Goal: Task Accomplishment & Management: Use online tool/utility

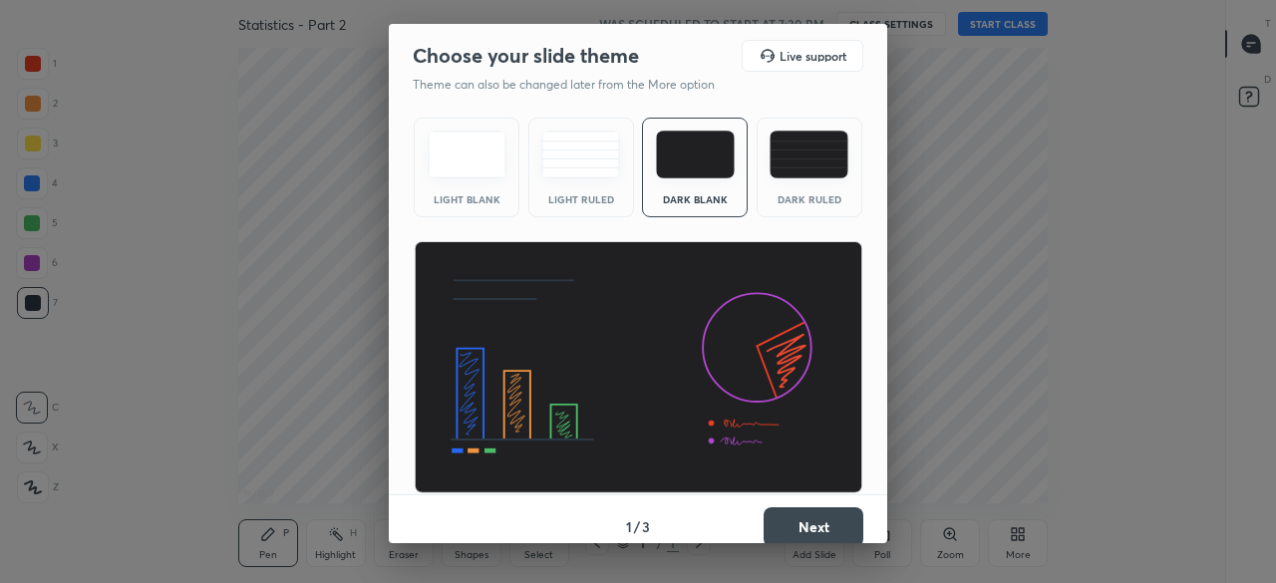
scroll to position [15, 0]
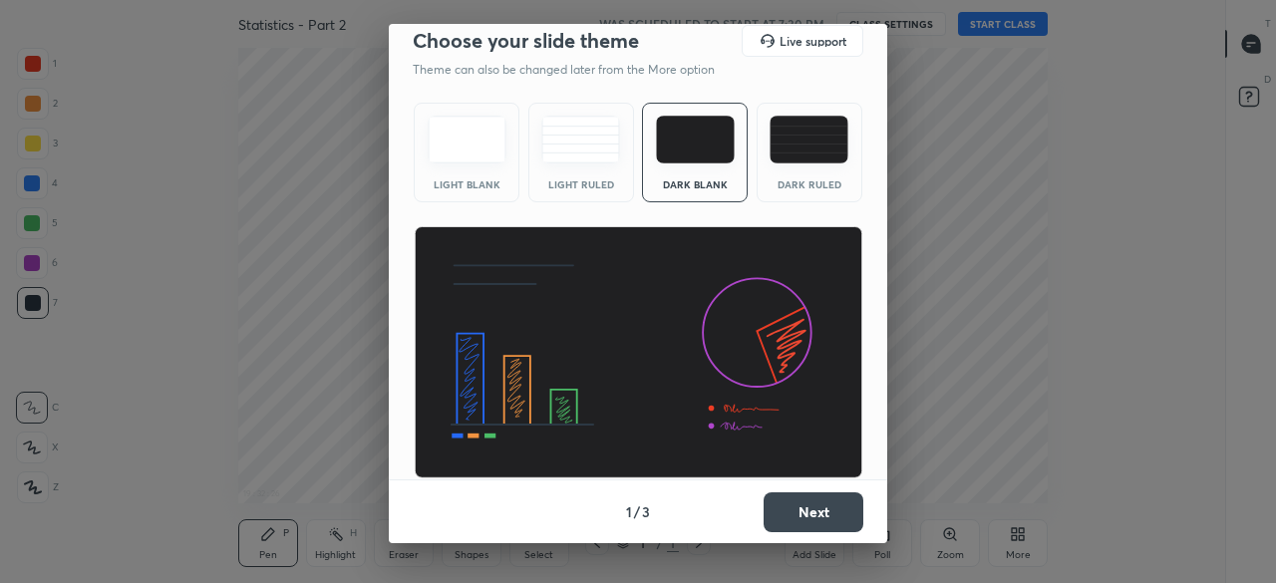
click at [798, 520] on button "Next" at bounding box center [814, 512] width 100 height 40
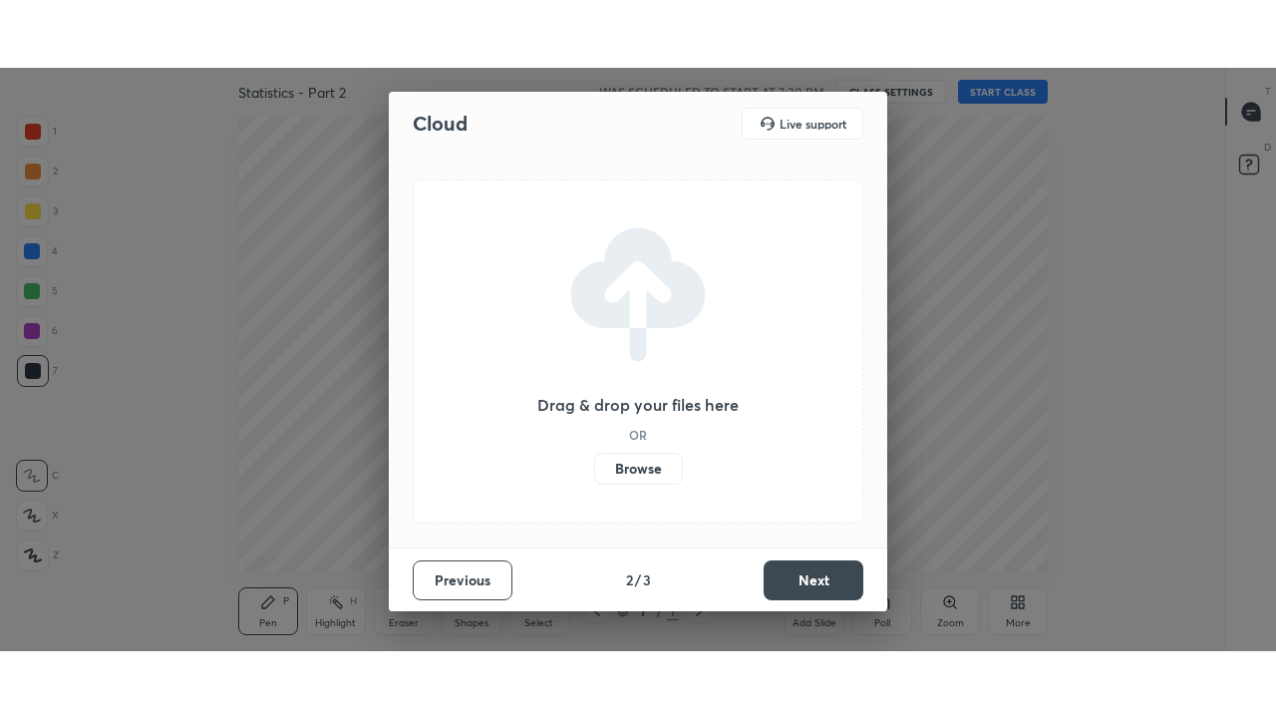
scroll to position [0, 0]
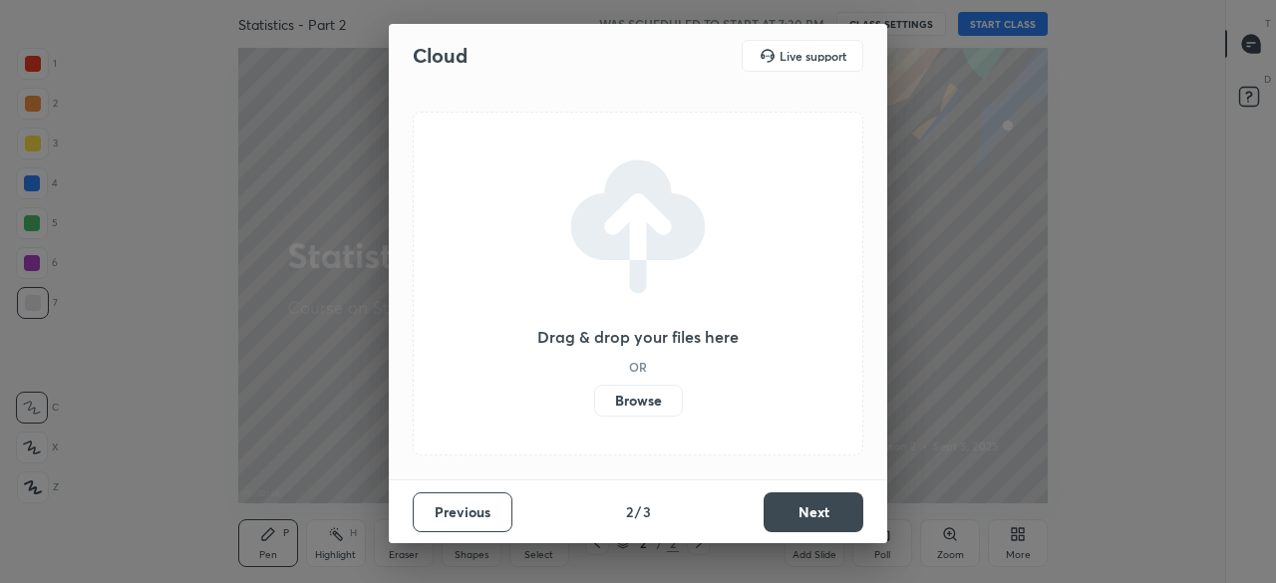
click at [653, 396] on label "Browse" at bounding box center [638, 401] width 89 height 32
click at [594, 396] on input "Browse" at bounding box center [594, 401] width 0 height 32
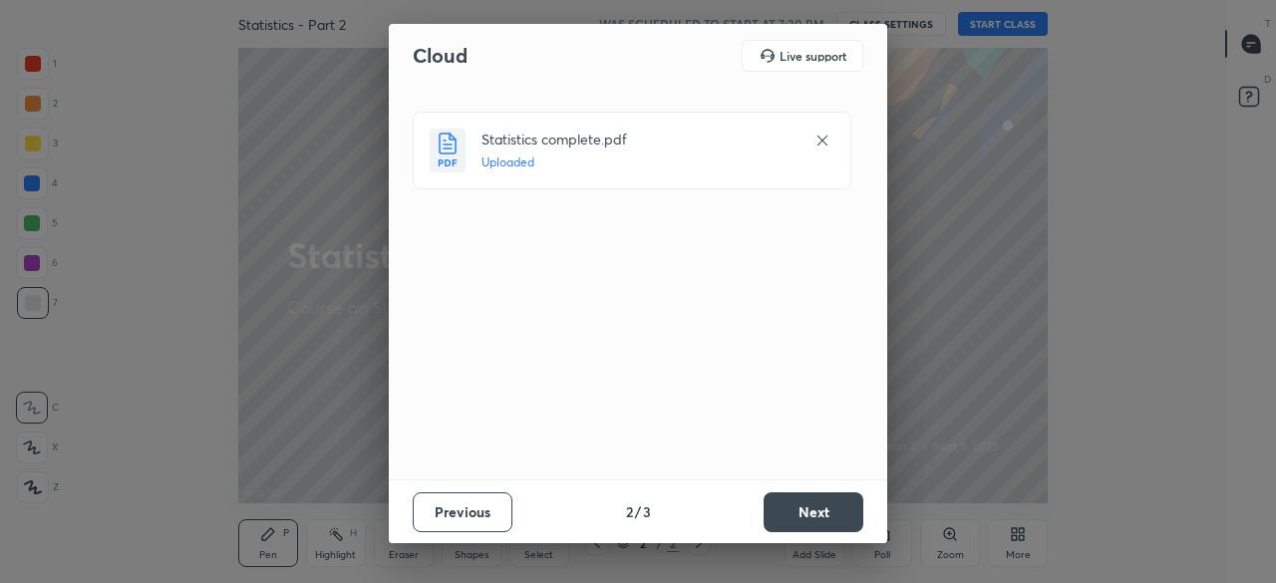
click at [805, 506] on button "Next" at bounding box center [814, 512] width 100 height 40
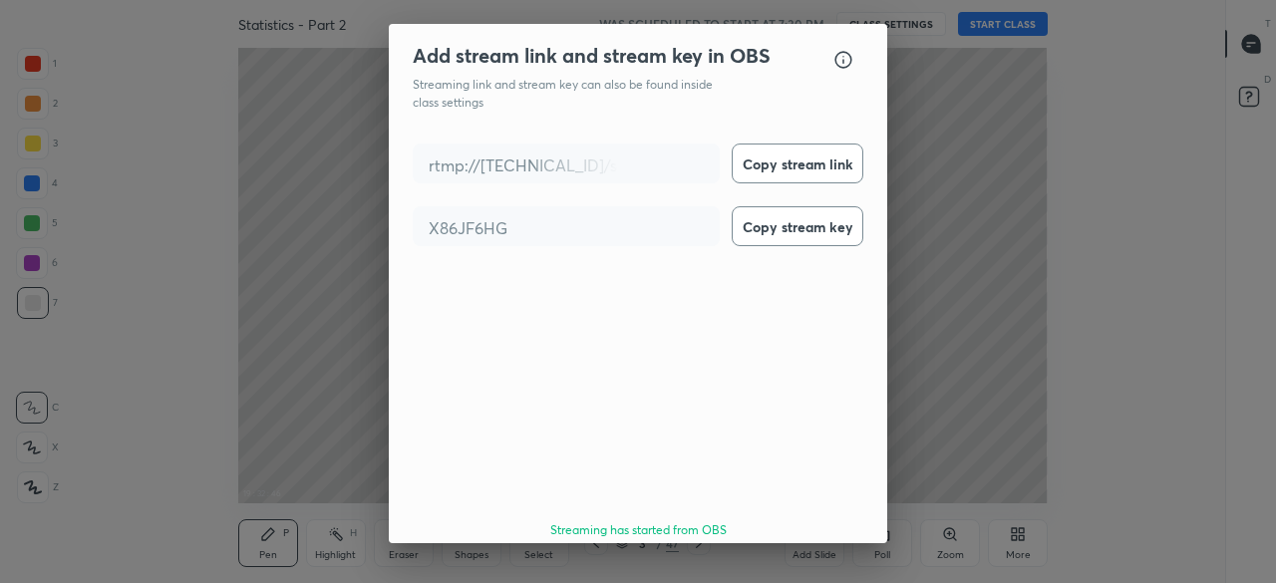
click at [805, 567] on button "Done" at bounding box center [814, 587] width 100 height 40
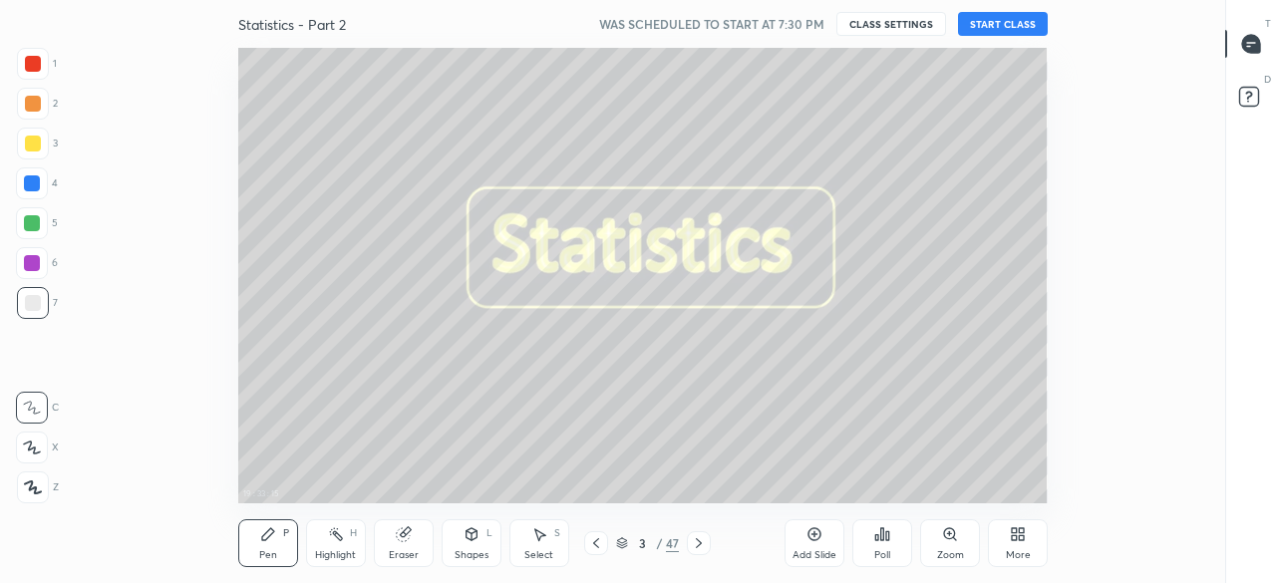
click at [1005, 25] on button "START CLASS" at bounding box center [1003, 24] width 90 height 24
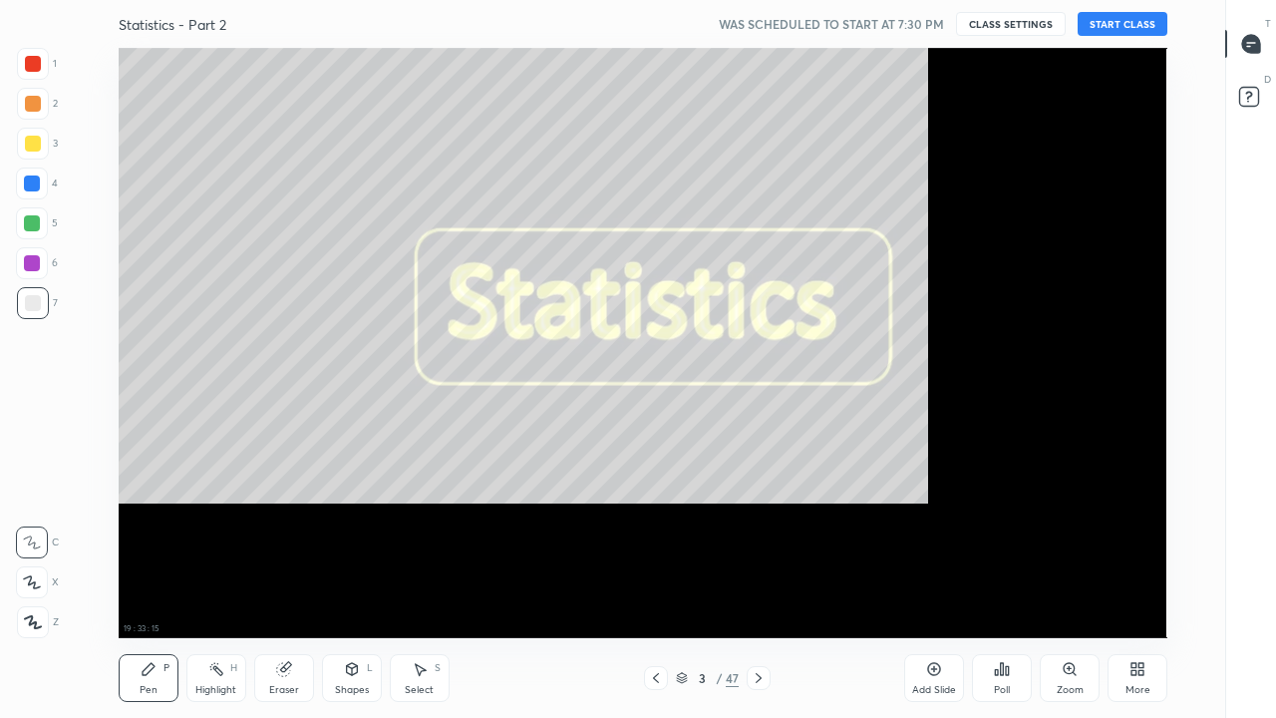
scroll to position [590, 1157]
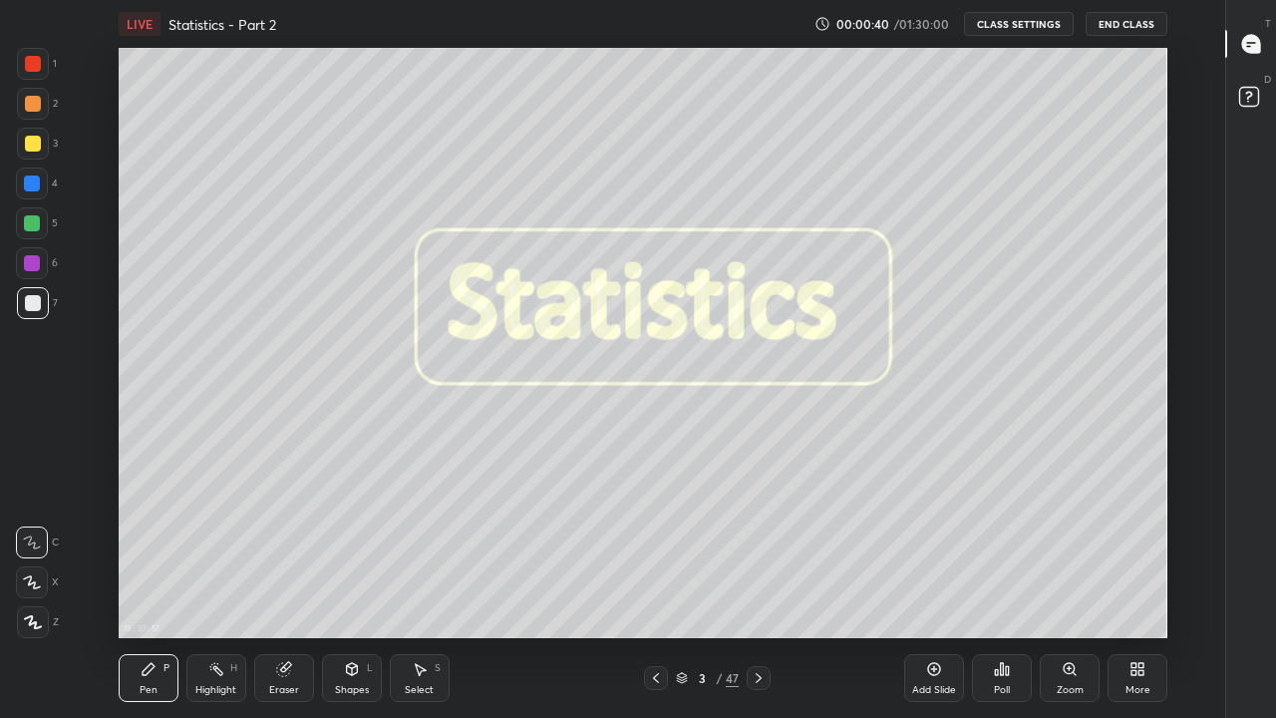
click at [727, 582] on div "47" at bounding box center [732, 678] width 13 height 18
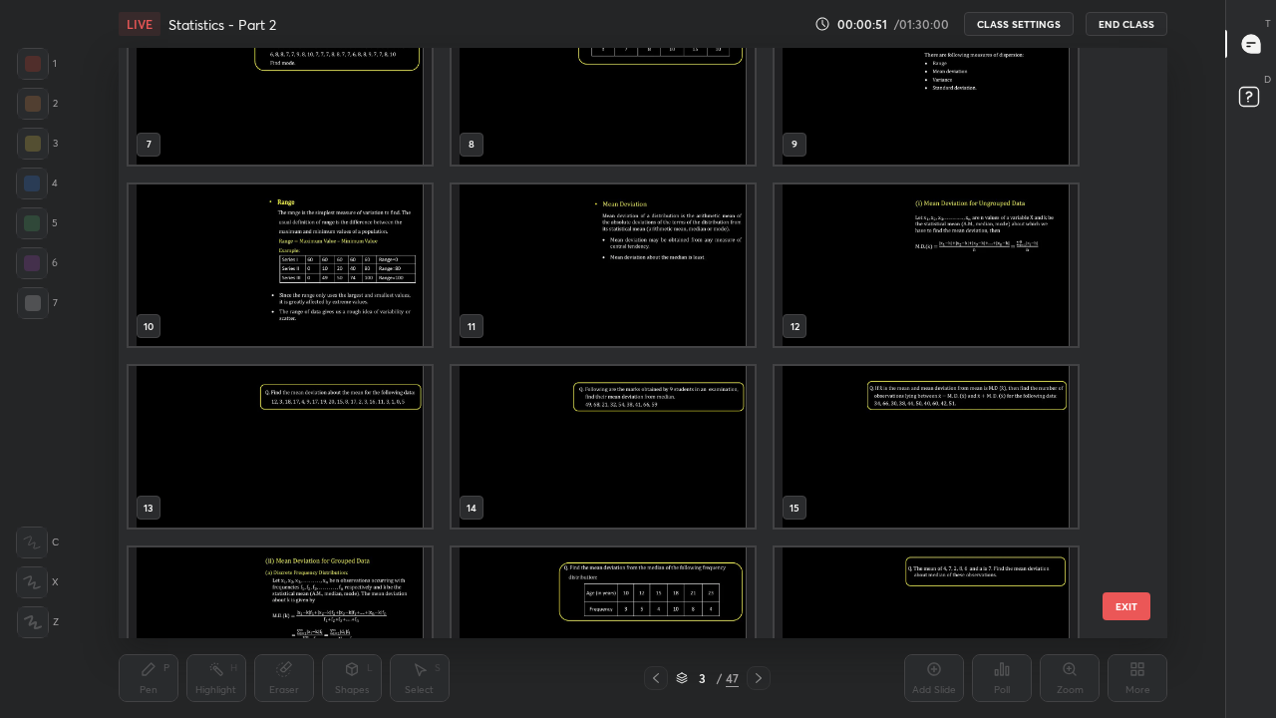
scroll to position [514, 0]
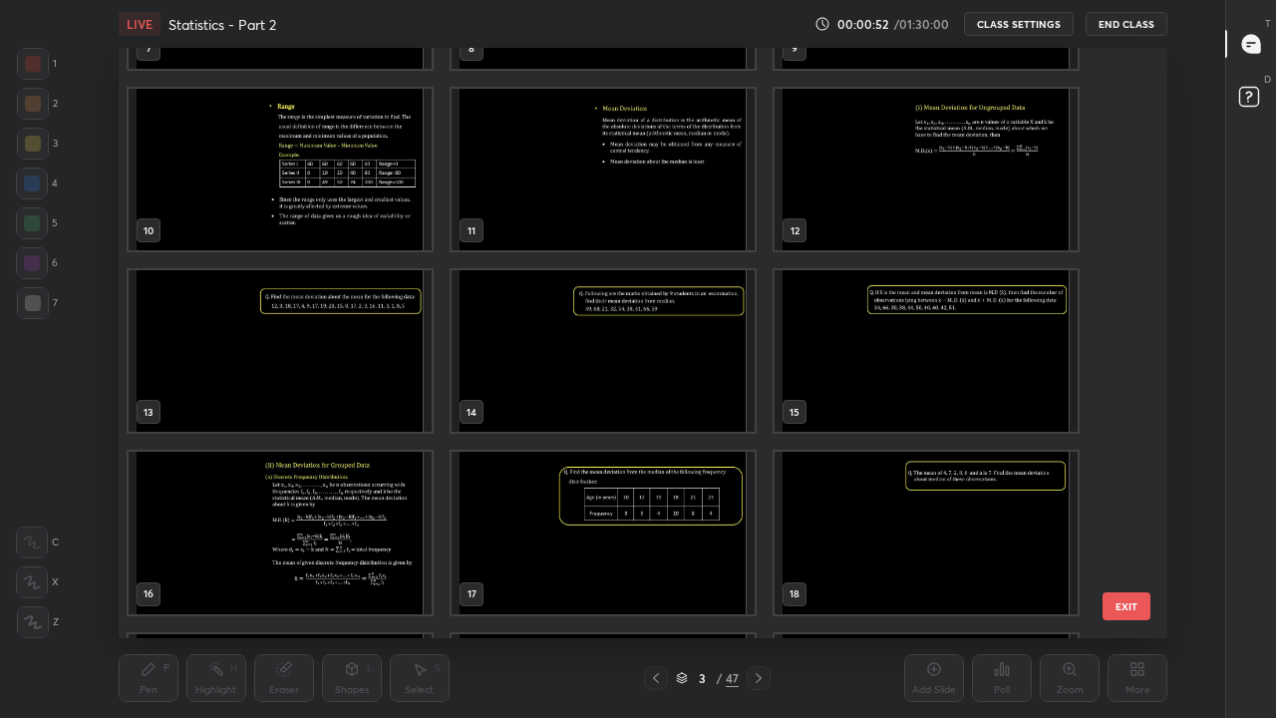
click at [378, 503] on img "grid" at bounding box center [280, 532] width 303 height 161
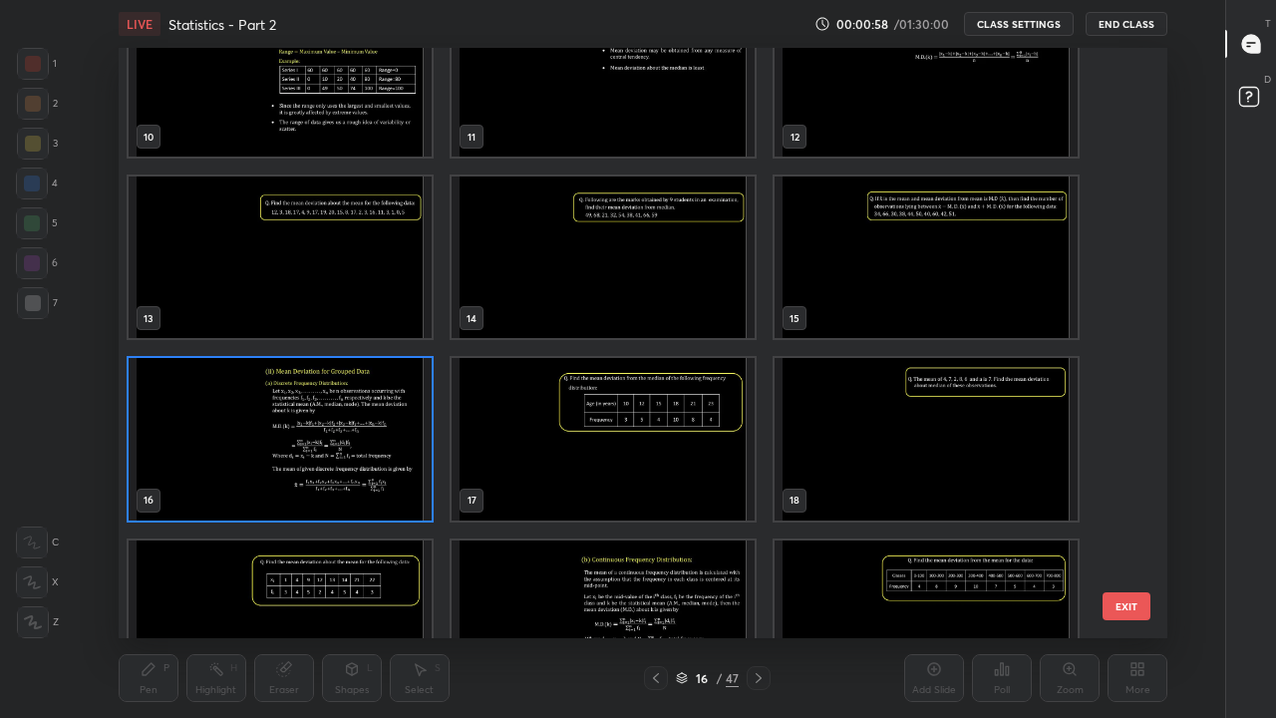
scroll to position [719, 0]
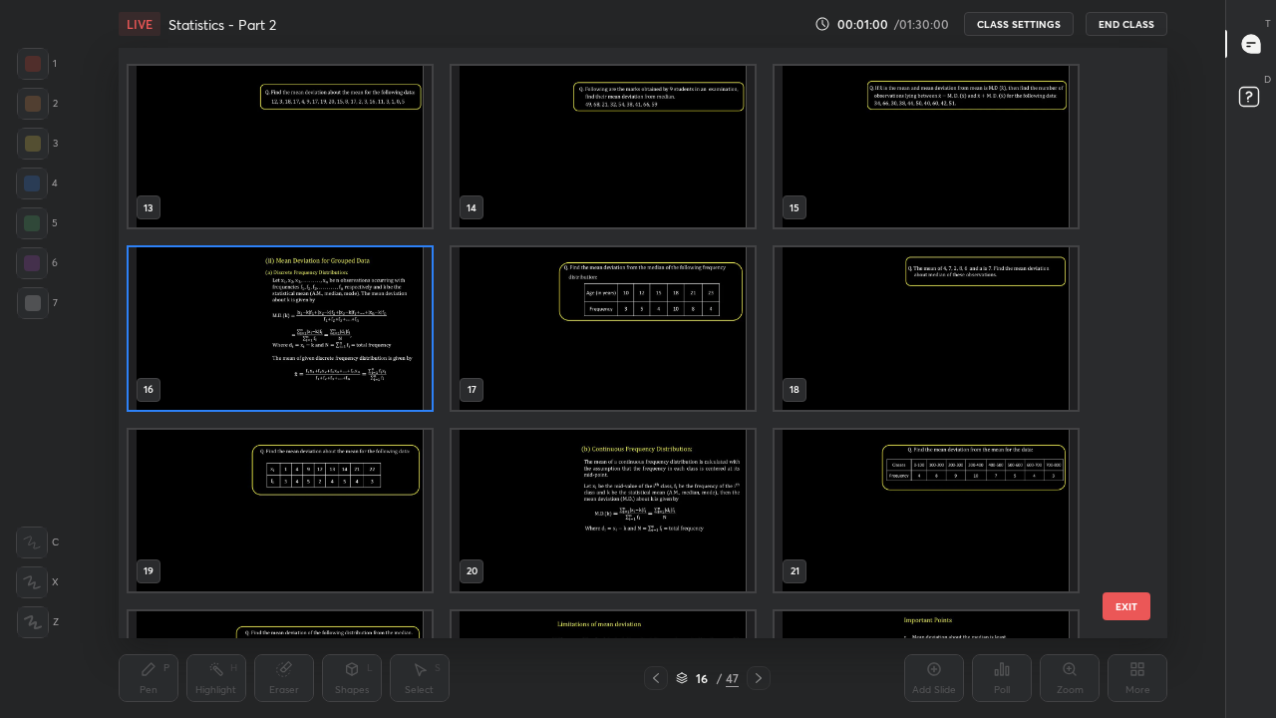
click at [332, 335] on img "grid" at bounding box center [280, 327] width 303 height 161
click at [334, 331] on img "grid" at bounding box center [280, 327] width 303 height 161
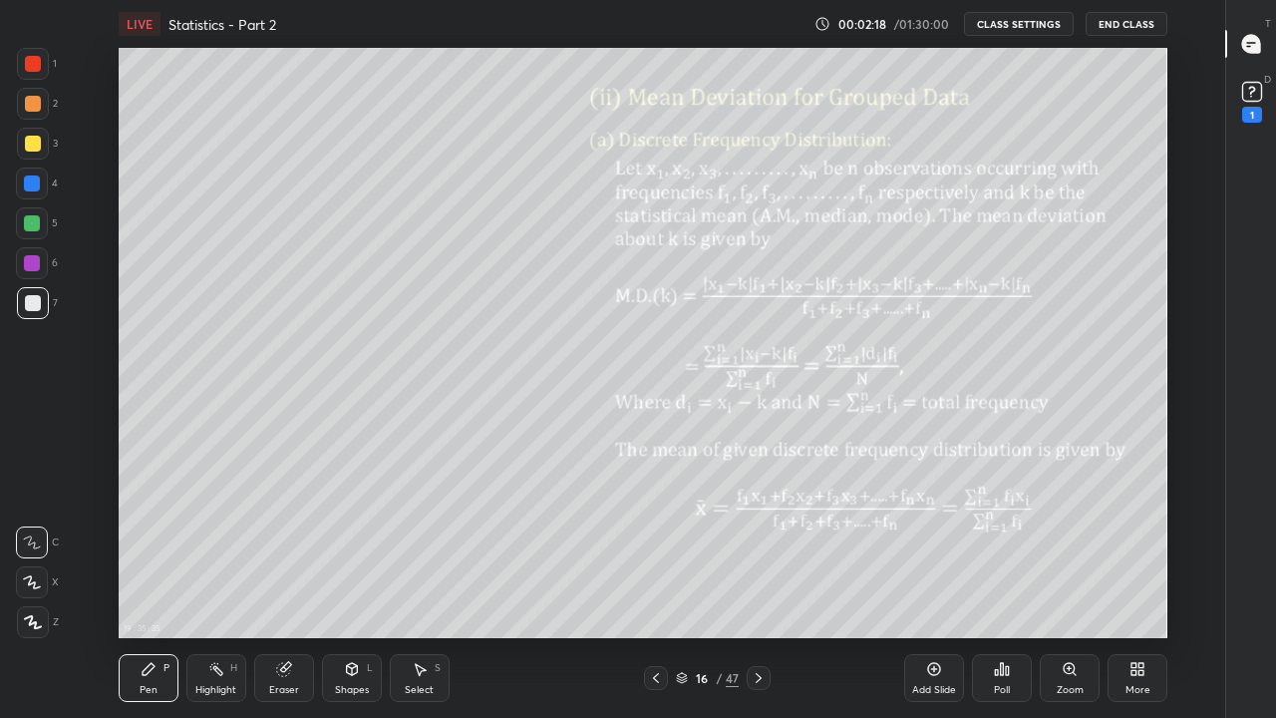
click at [38, 147] on div at bounding box center [33, 144] width 16 height 16
click at [33, 104] on div at bounding box center [33, 104] width 16 height 16
click at [266, 582] on div "Eraser" at bounding box center [284, 678] width 60 height 48
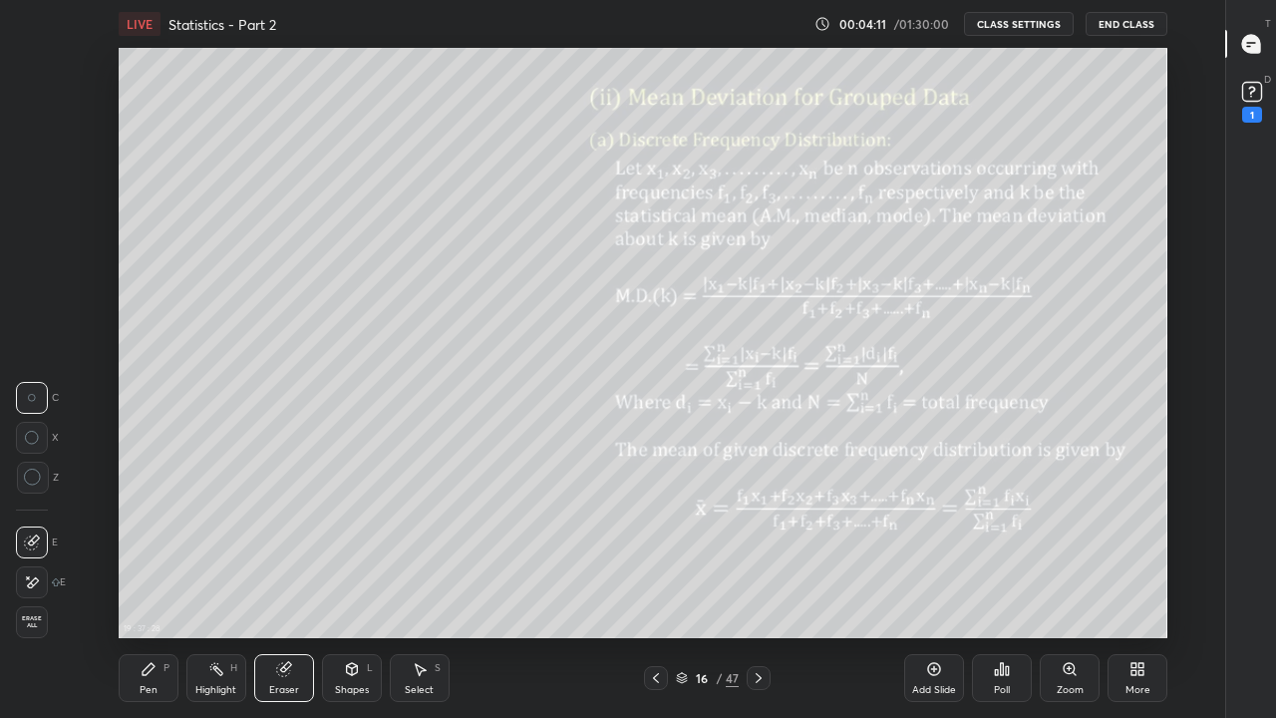
click at [139, 582] on div "Pen P" at bounding box center [149, 678] width 60 height 48
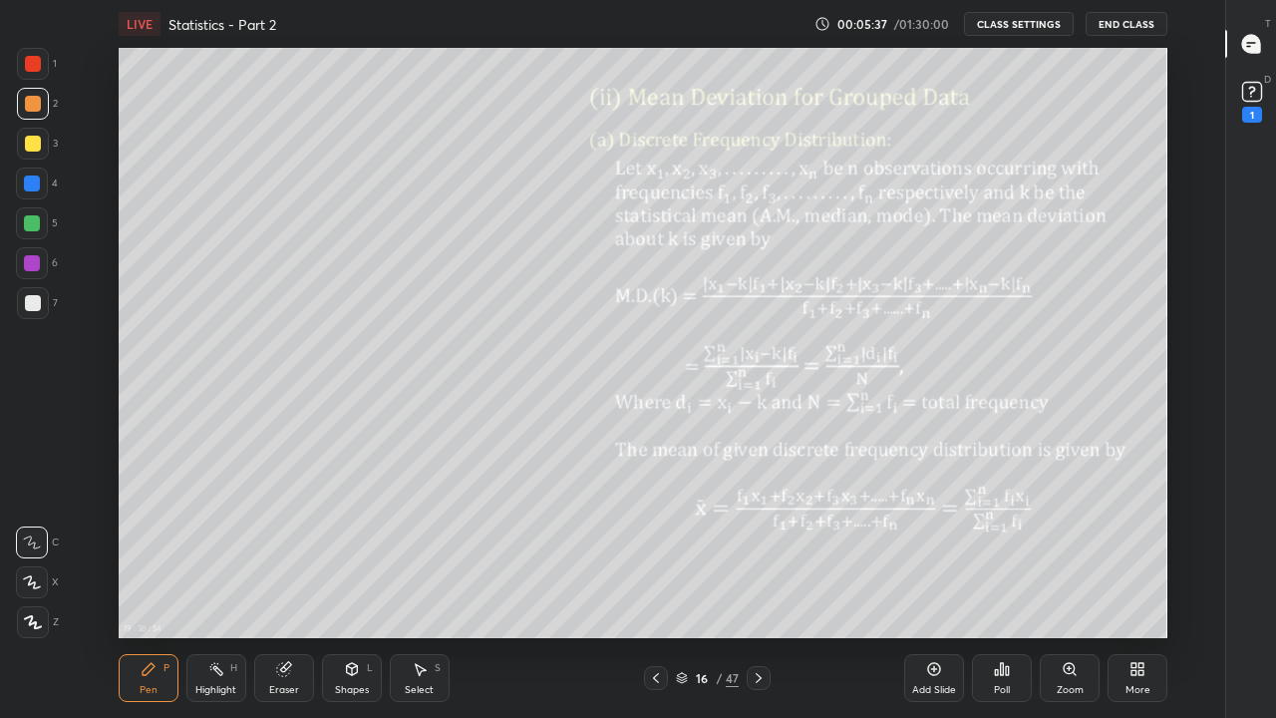
click at [41, 55] on div at bounding box center [33, 64] width 32 height 32
click at [759, 582] on icon at bounding box center [759, 678] width 16 height 16
click at [39, 139] on div at bounding box center [33, 144] width 16 height 16
click at [34, 98] on div at bounding box center [33, 104] width 16 height 16
click at [31, 230] on div at bounding box center [32, 223] width 16 height 16
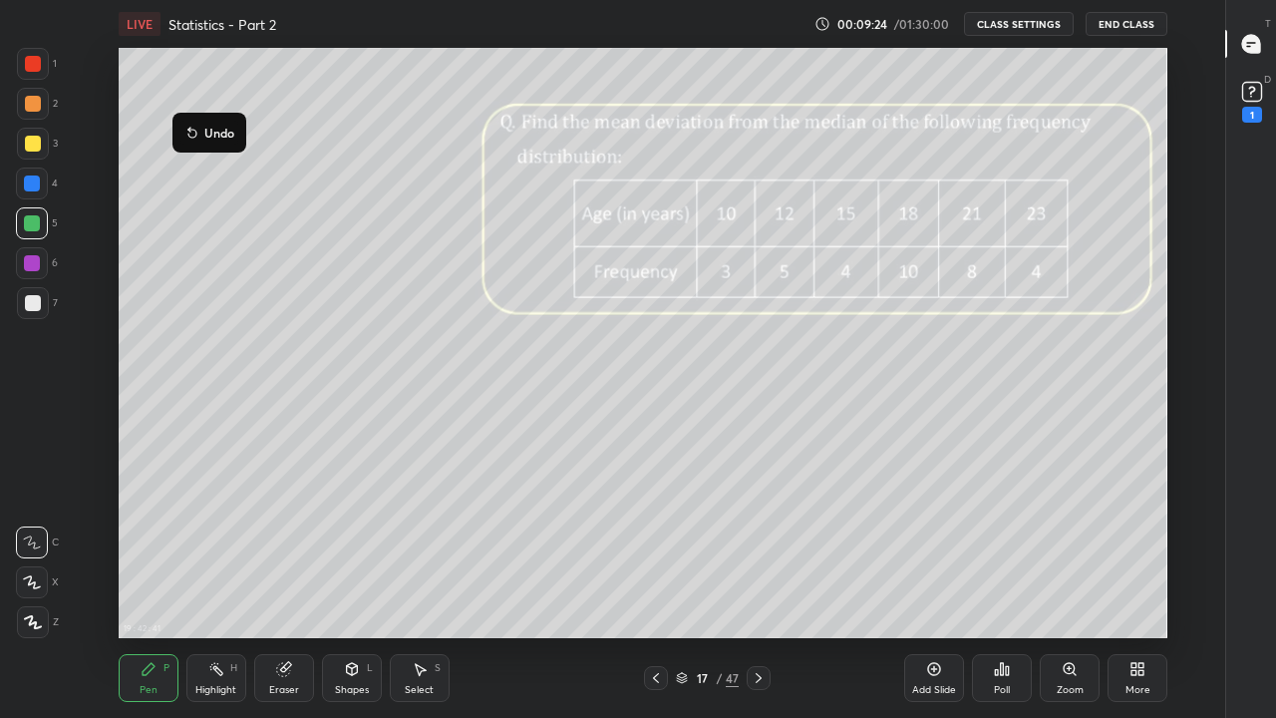
click at [187, 123] on button "Undo" at bounding box center [209, 133] width 58 height 24
click at [290, 582] on div "Eraser" at bounding box center [284, 690] width 30 height 10
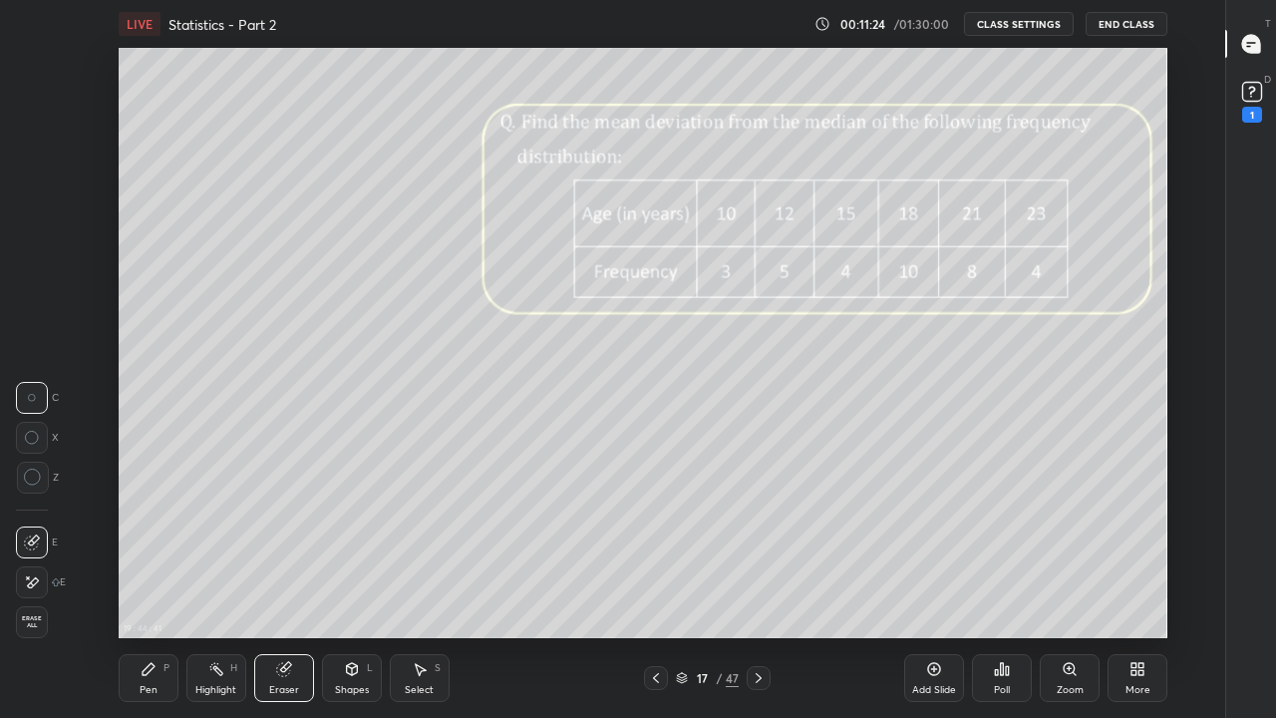
click at [154, 582] on div "Pen" at bounding box center [149, 690] width 18 height 10
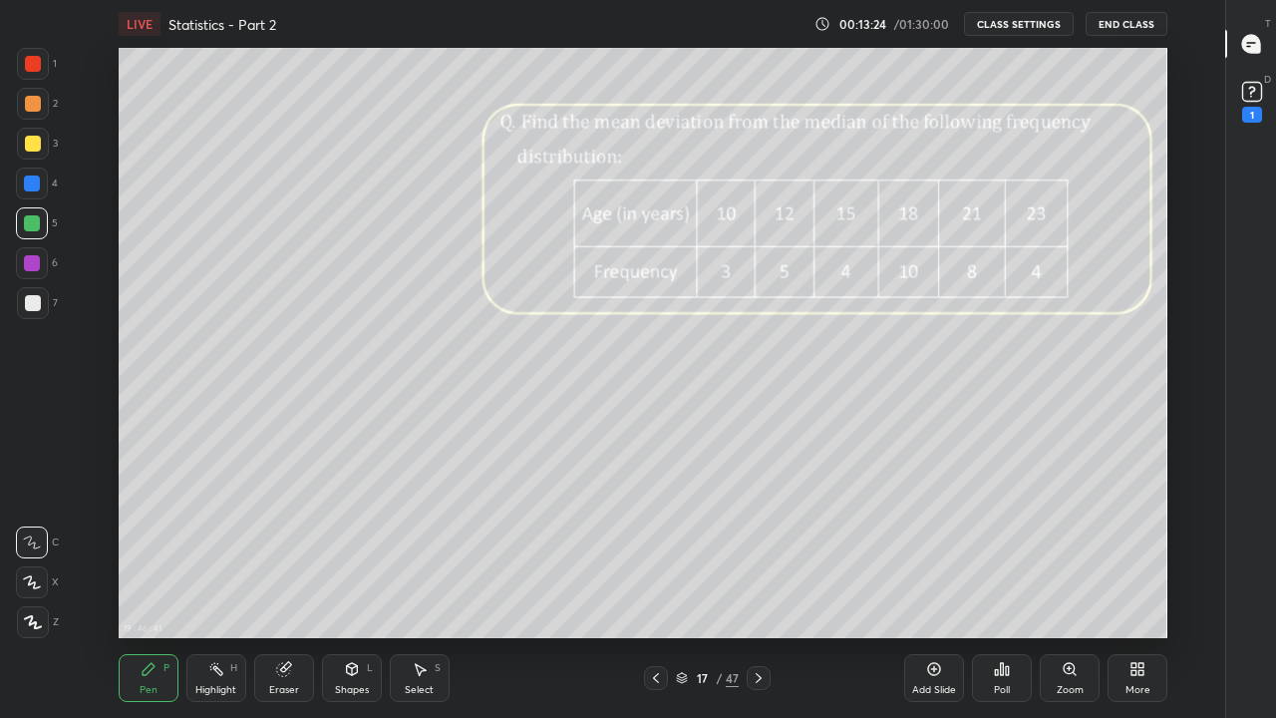
type textarea "x"
click at [766, 582] on div at bounding box center [759, 678] width 24 height 24
click at [37, 146] on div at bounding box center [33, 144] width 16 height 16
click at [36, 226] on div at bounding box center [32, 223] width 16 height 16
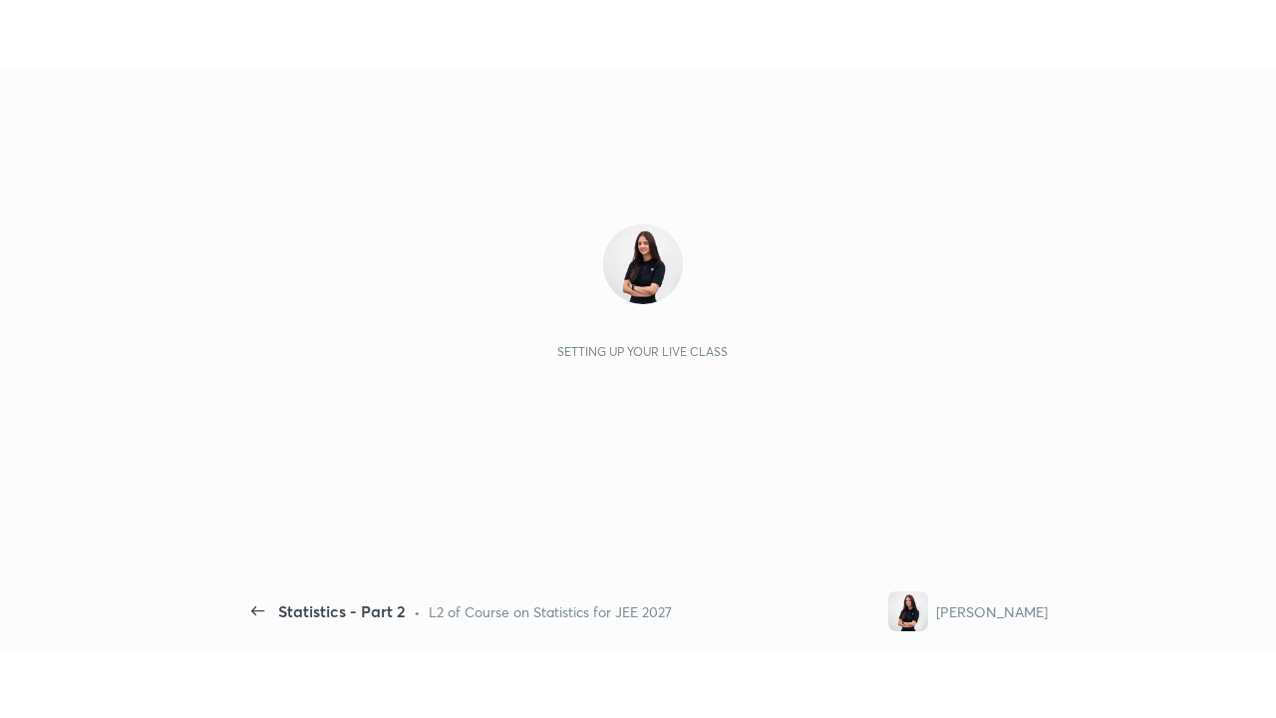
scroll to position [7, 1]
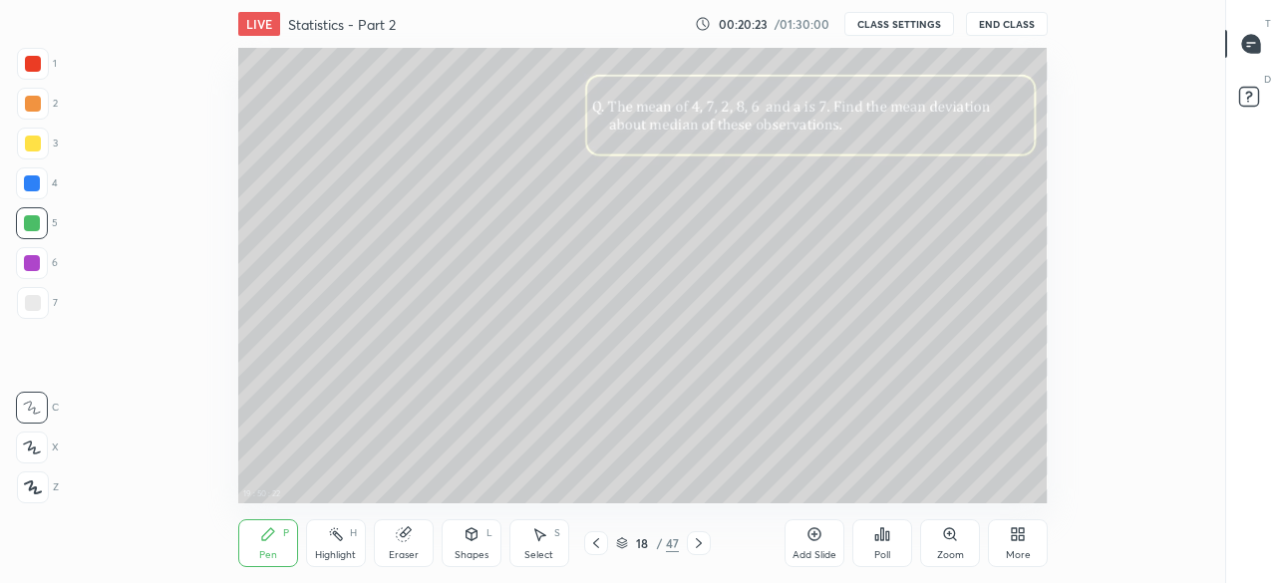
click at [1029, 544] on div "More" at bounding box center [1018, 543] width 60 height 48
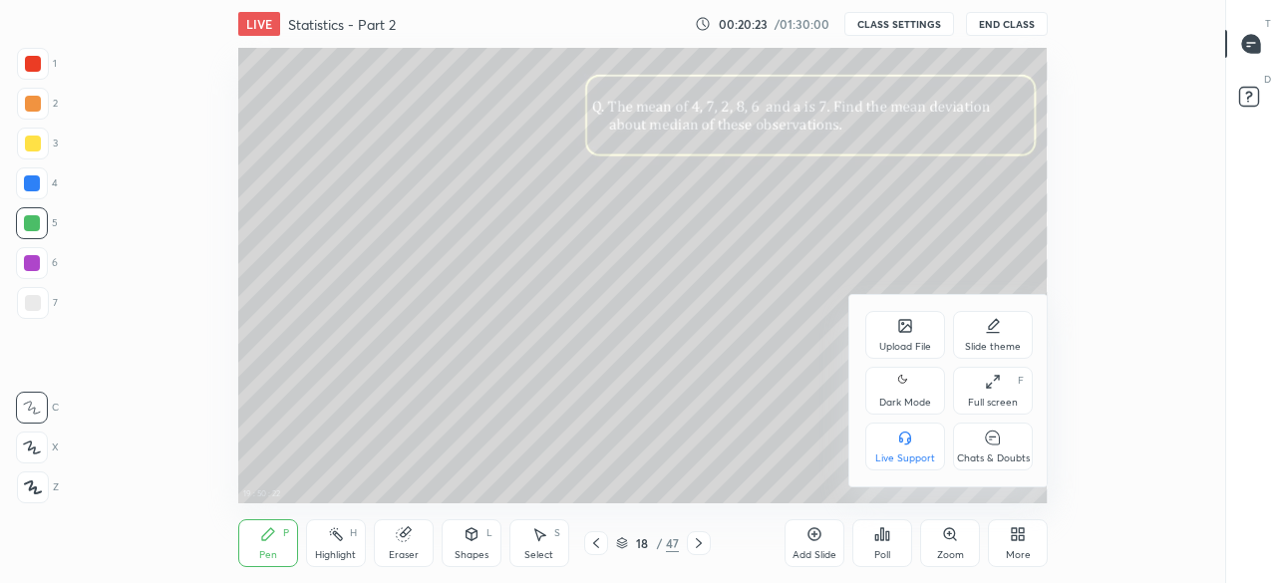
click at [1001, 386] on div "Full screen F" at bounding box center [993, 391] width 80 height 48
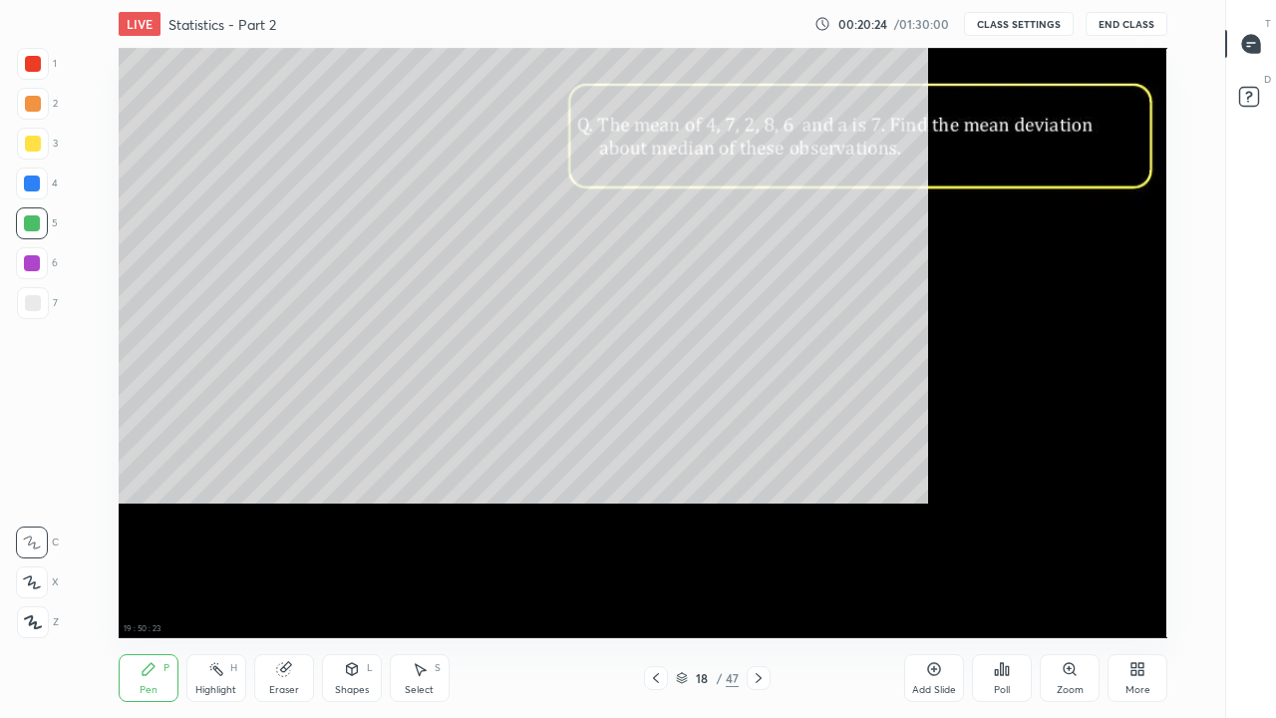
type textarea "x"
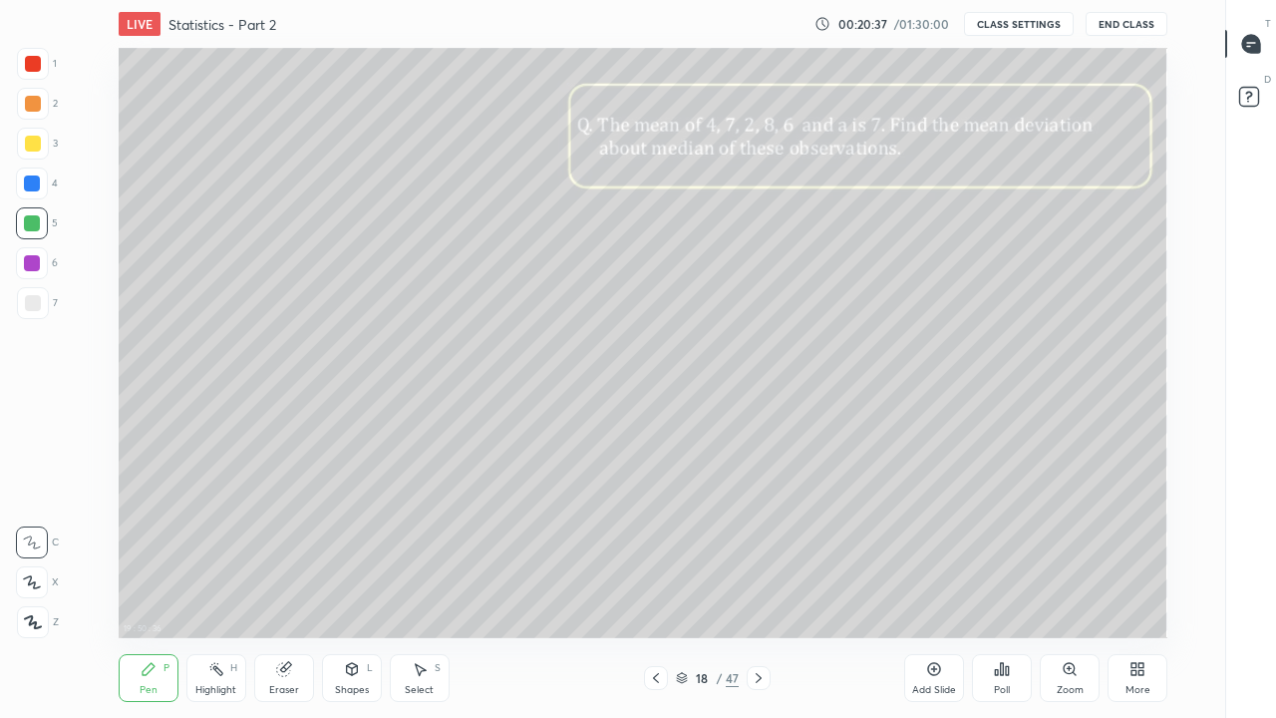
click at [28, 151] on div at bounding box center [33, 144] width 16 height 16
click at [35, 105] on div at bounding box center [33, 104] width 16 height 16
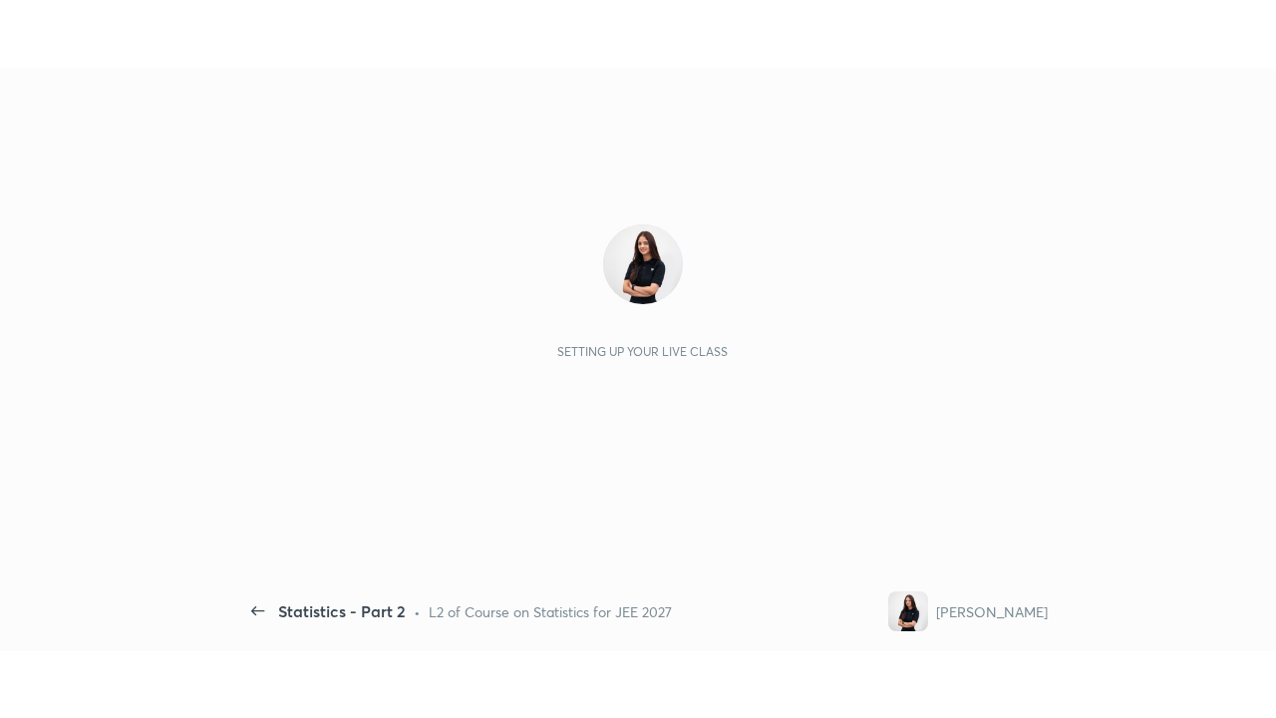
scroll to position [7, 1]
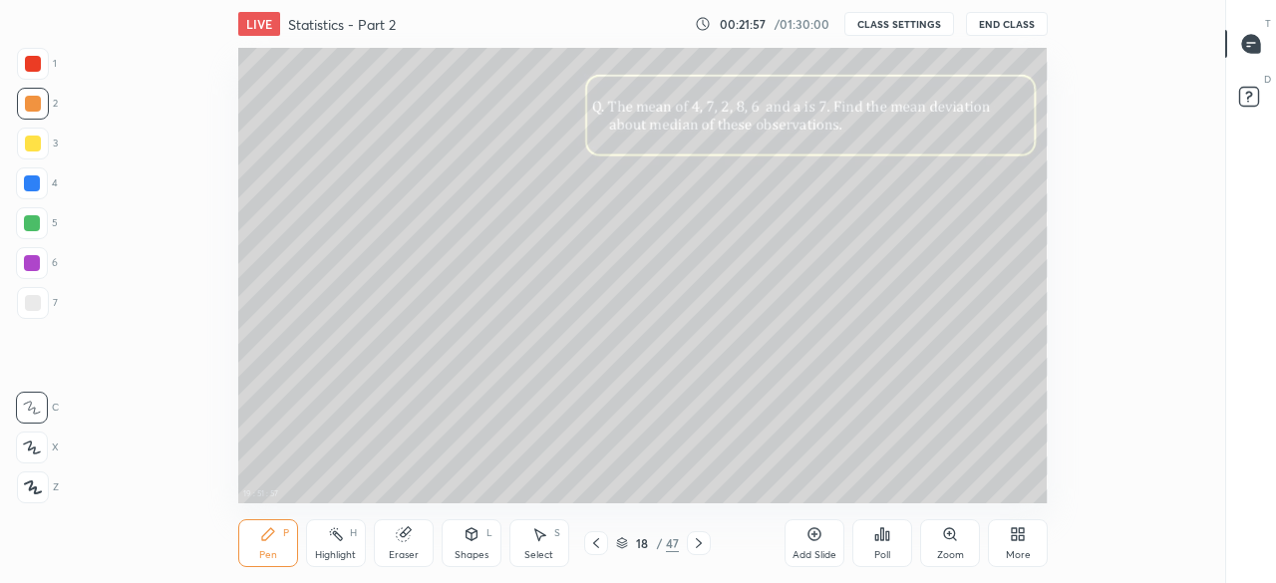
click at [1026, 534] on div "More" at bounding box center [1018, 543] width 60 height 48
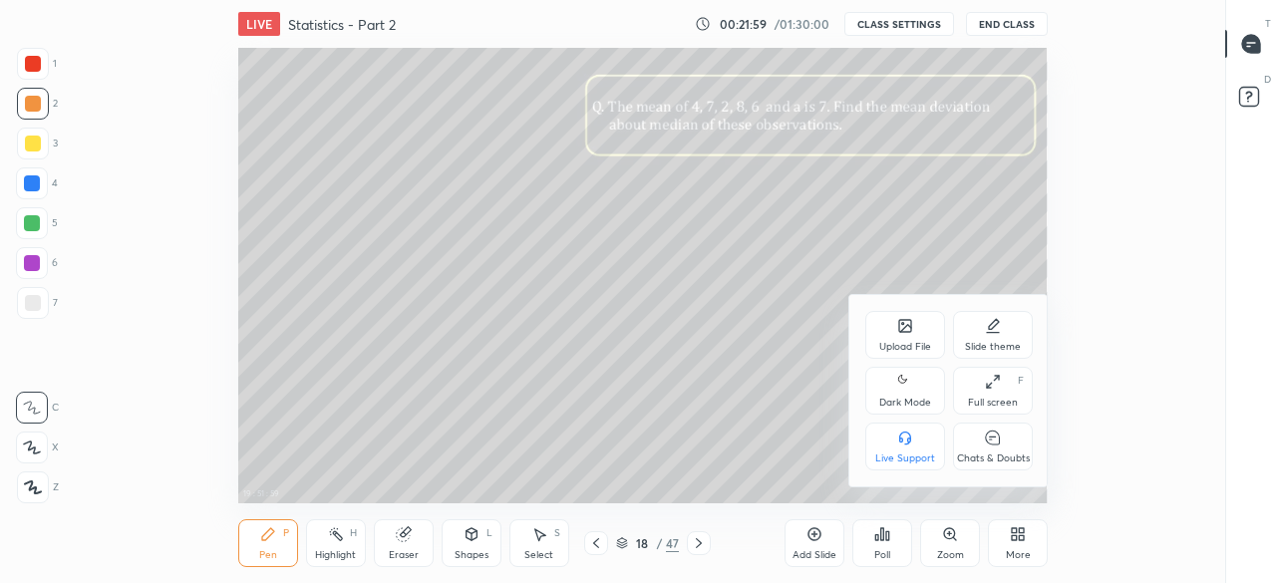
click at [982, 392] on div "Full screen F" at bounding box center [993, 391] width 80 height 48
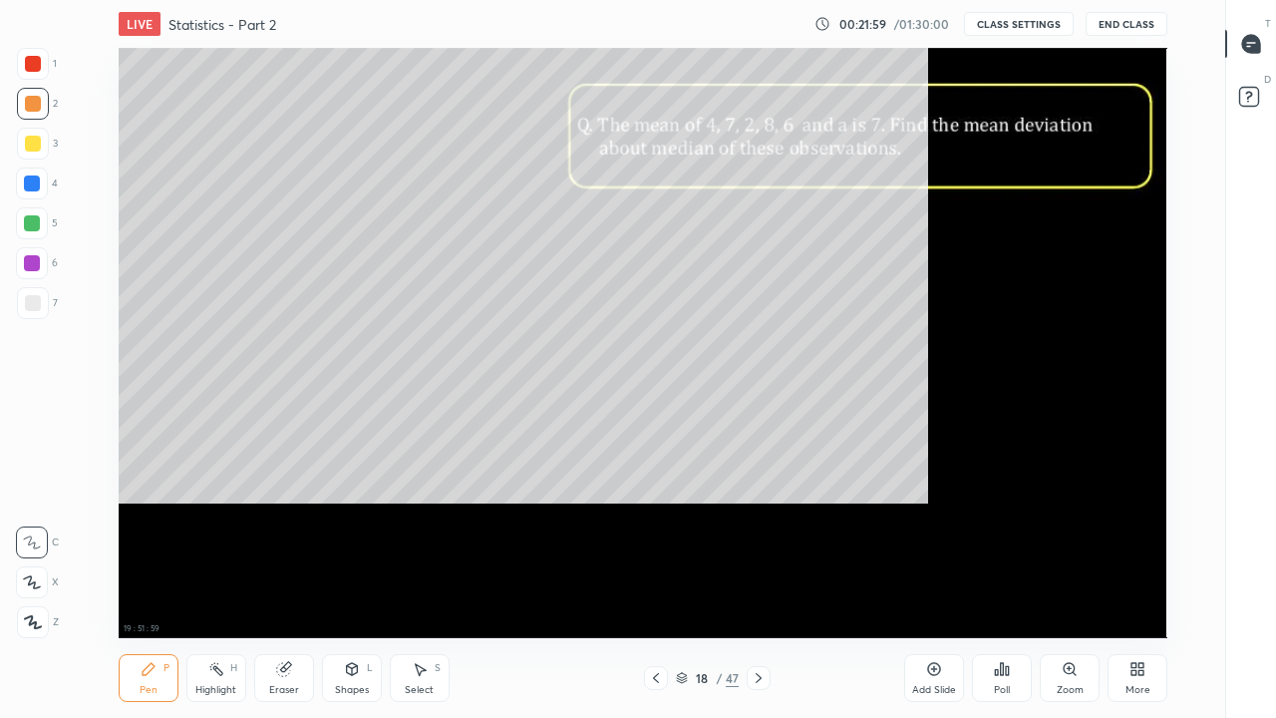
scroll to position [590, 1157]
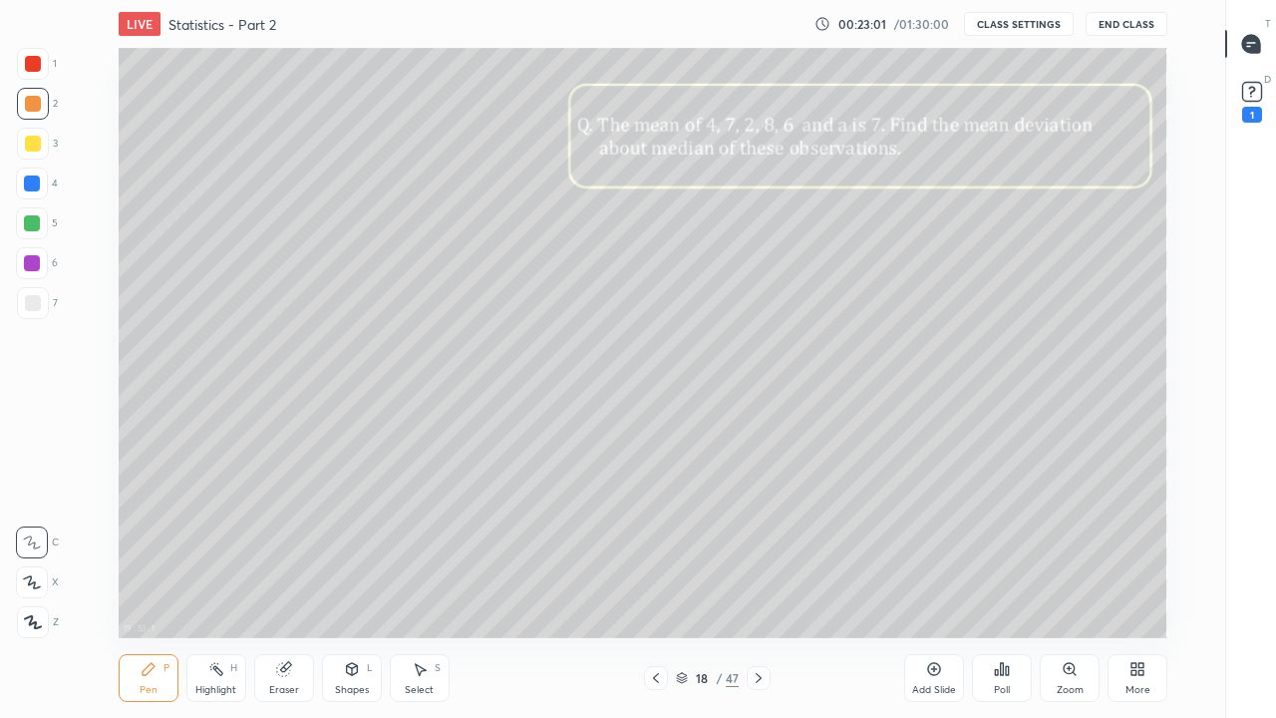
click at [35, 189] on div at bounding box center [32, 183] width 16 height 16
click at [922, 582] on div "Add Slide" at bounding box center [934, 678] width 60 height 48
click at [283, 582] on icon at bounding box center [282, 669] width 13 height 13
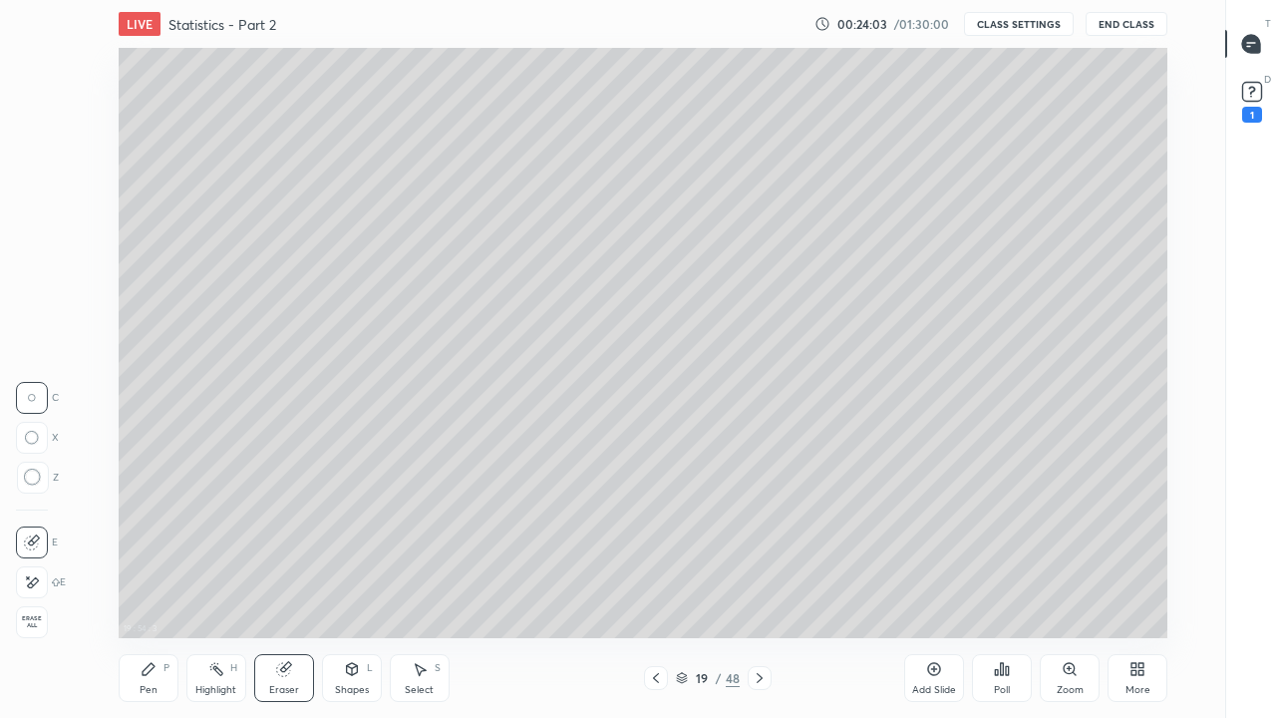
click at [166, 582] on div "Pen P" at bounding box center [149, 678] width 60 height 48
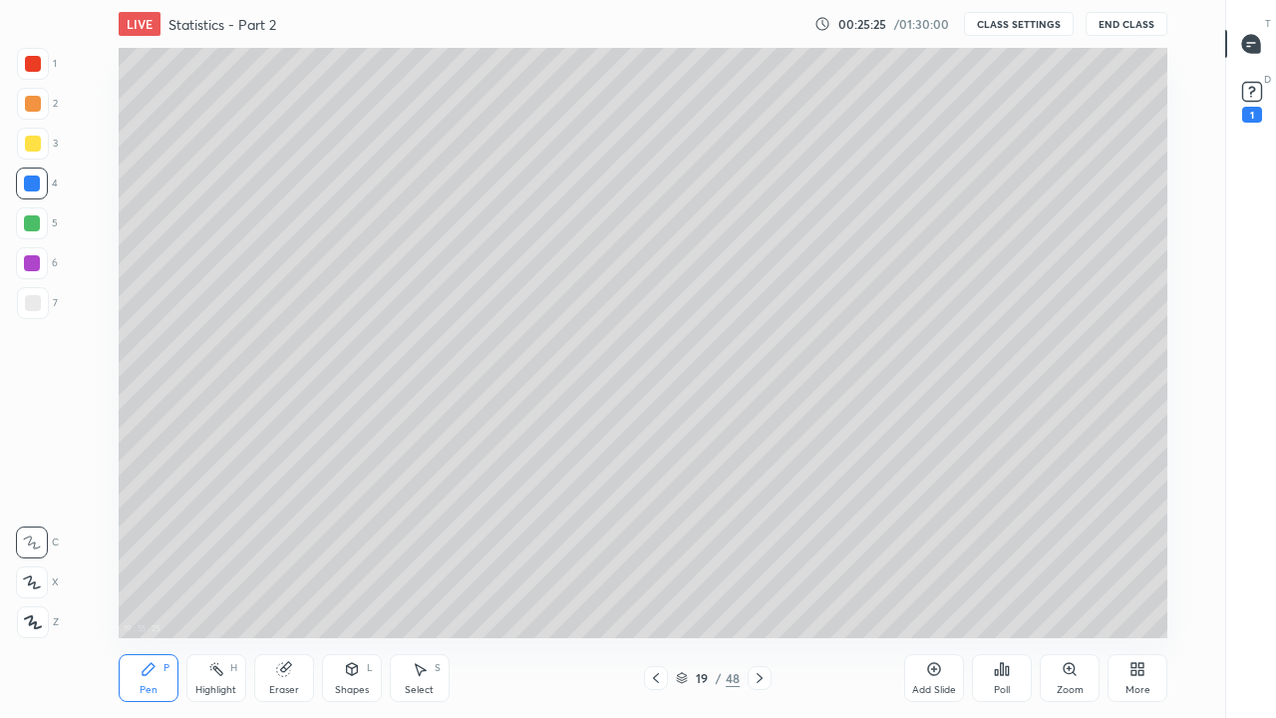
click at [34, 151] on div at bounding box center [33, 144] width 16 height 16
click at [657, 582] on div at bounding box center [656, 678] width 24 height 24
click at [759, 582] on icon at bounding box center [760, 678] width 16 height 16
click at [655, 582] on icon at bounding box center [656, 678] width 16 height 16
click at [762, 582] on icon at bounding box center [760, 678] width 16 height 16
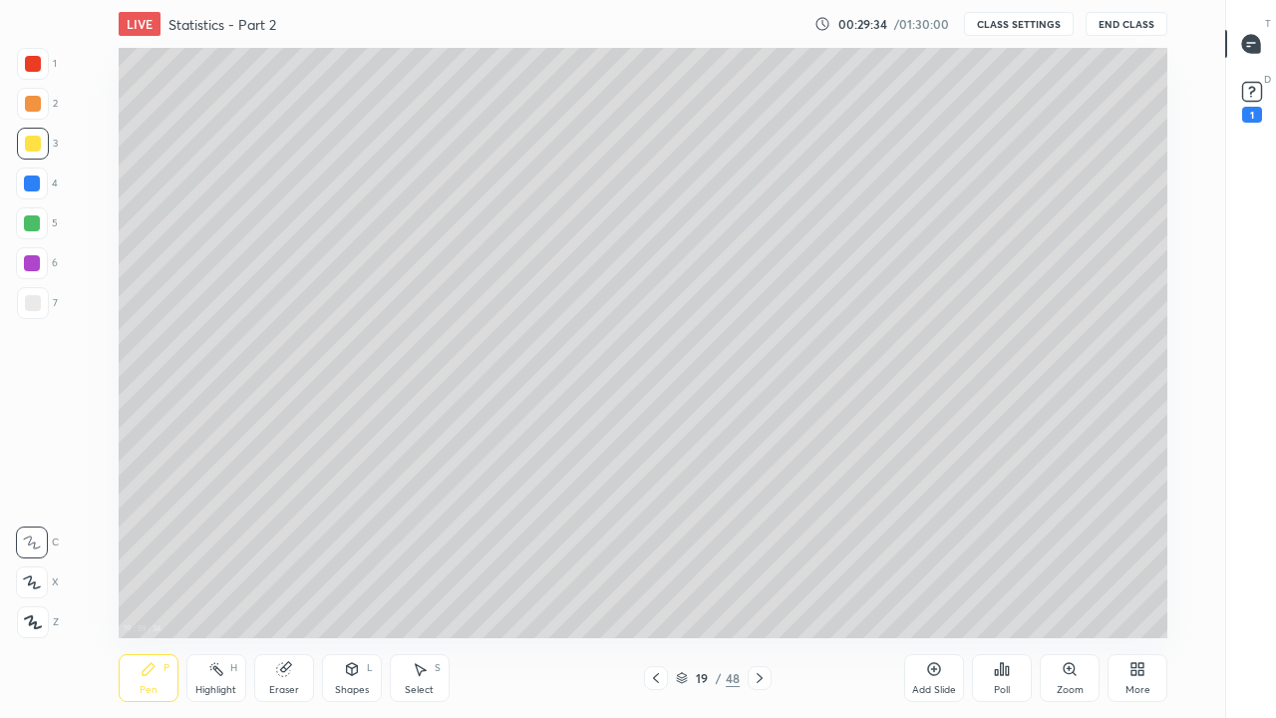
click at [655, 582] on icon at bounding box center [656, 678] width 16 height 16
click at [759, 582] on icon at bounding box center [760, 678] width 16 height 16
click at [663, 582] on icon at bounding box center [656, 678] width 16 height 16
click at [762, 582] on icon at bounding box center [760, 678] width 16 height 16
click at [762, 582] on div at bounding box center [760, 678] width 24 height 24
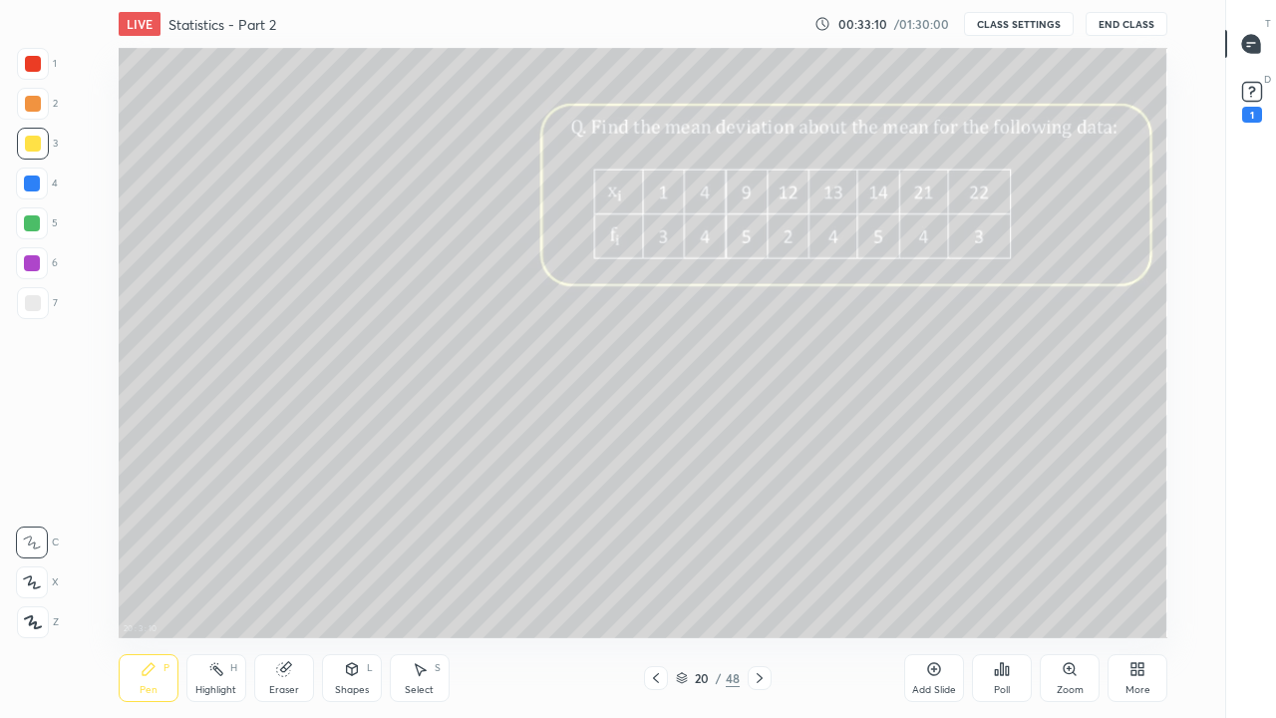
type textarea "x"
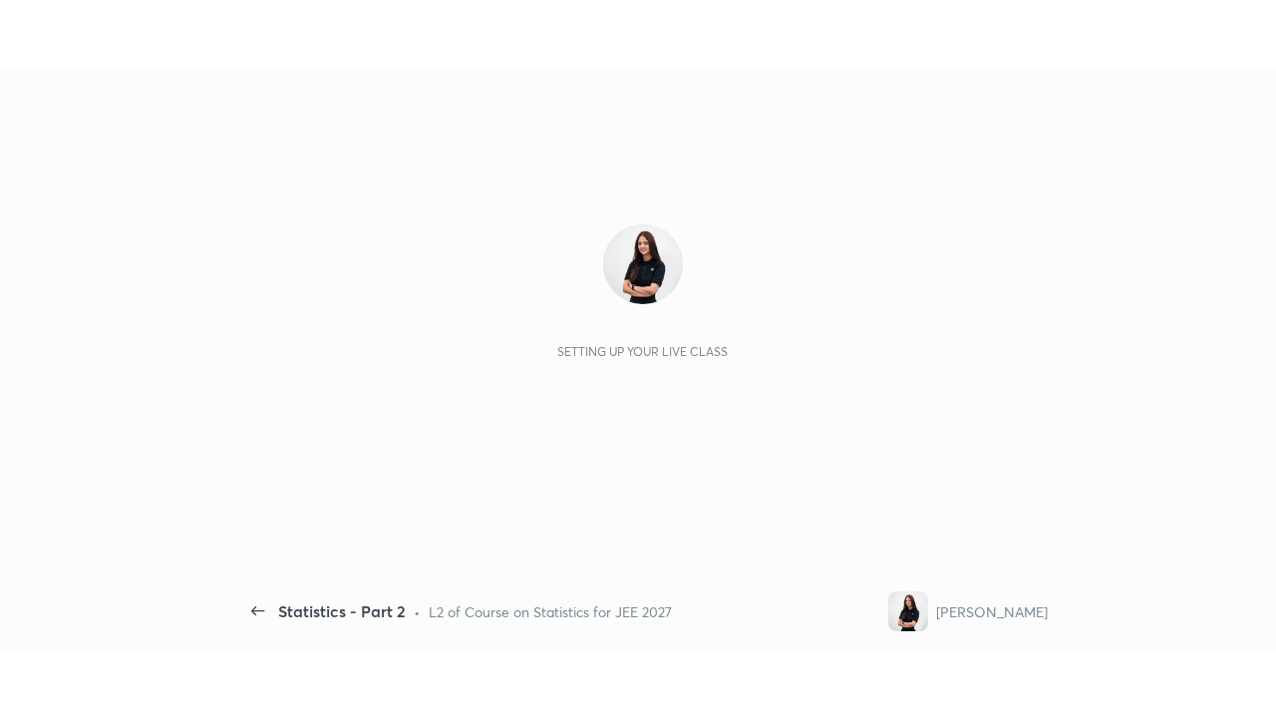
scroll to position [7, 1]
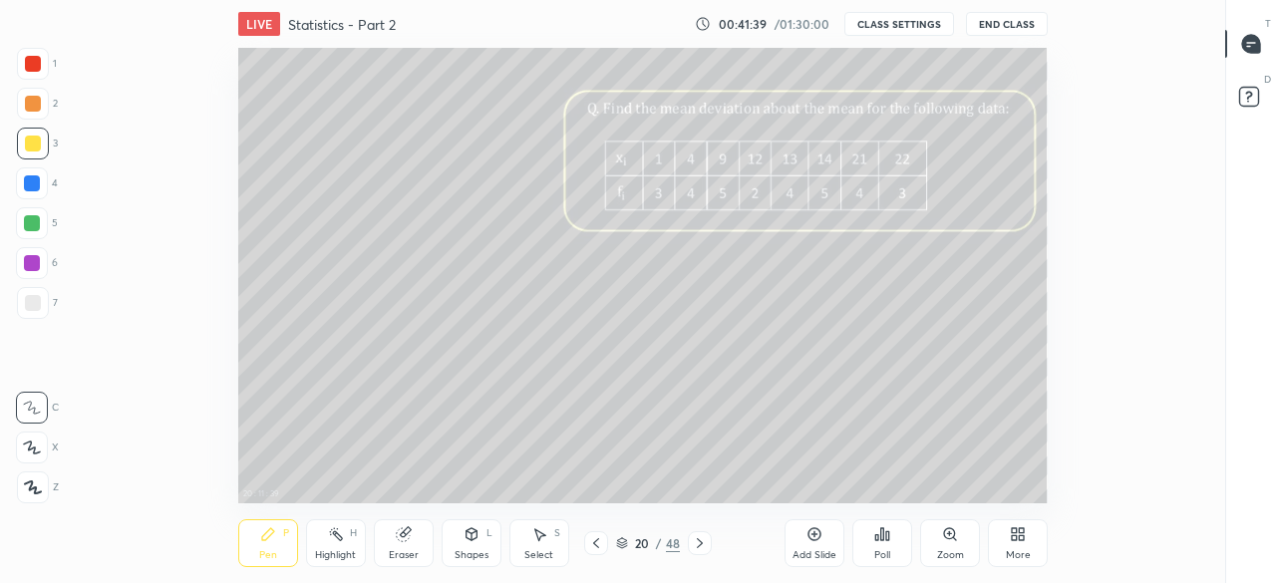
click at [1014, 537] on icon at bounding box center [1014, 537] width 5 height 5
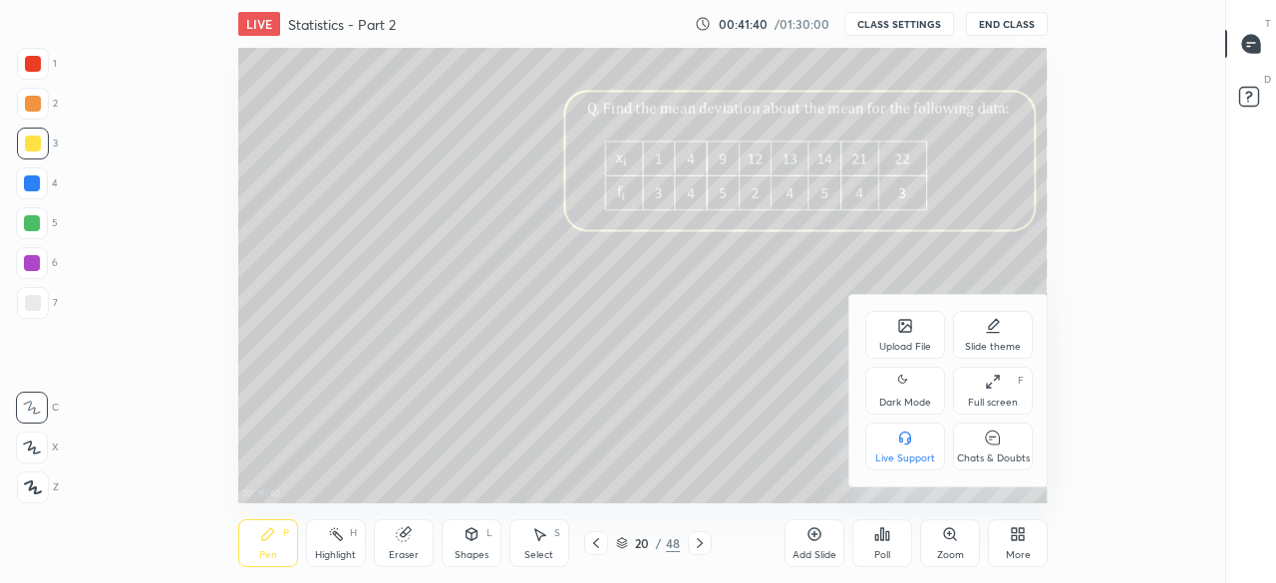
click at [1000, 395] on div "Full screen F" at bounding box center [993, 391] width 80 height 48
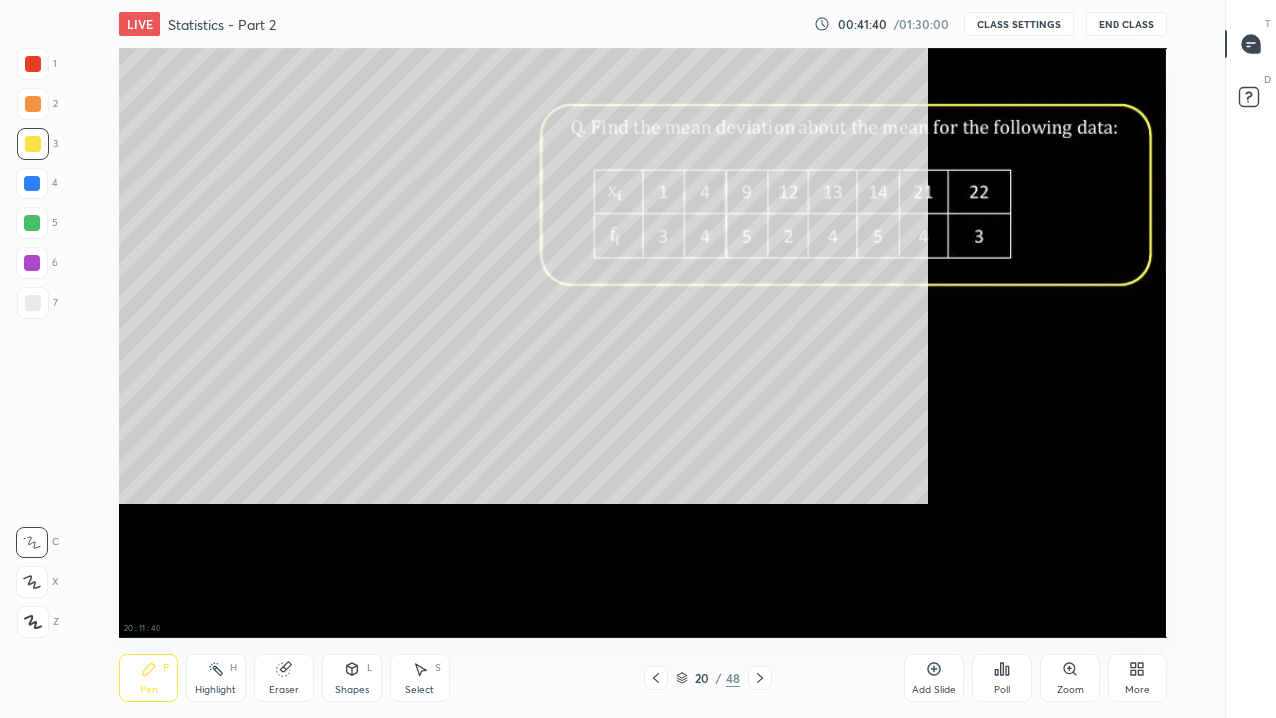
scroll to position [590, 1157]
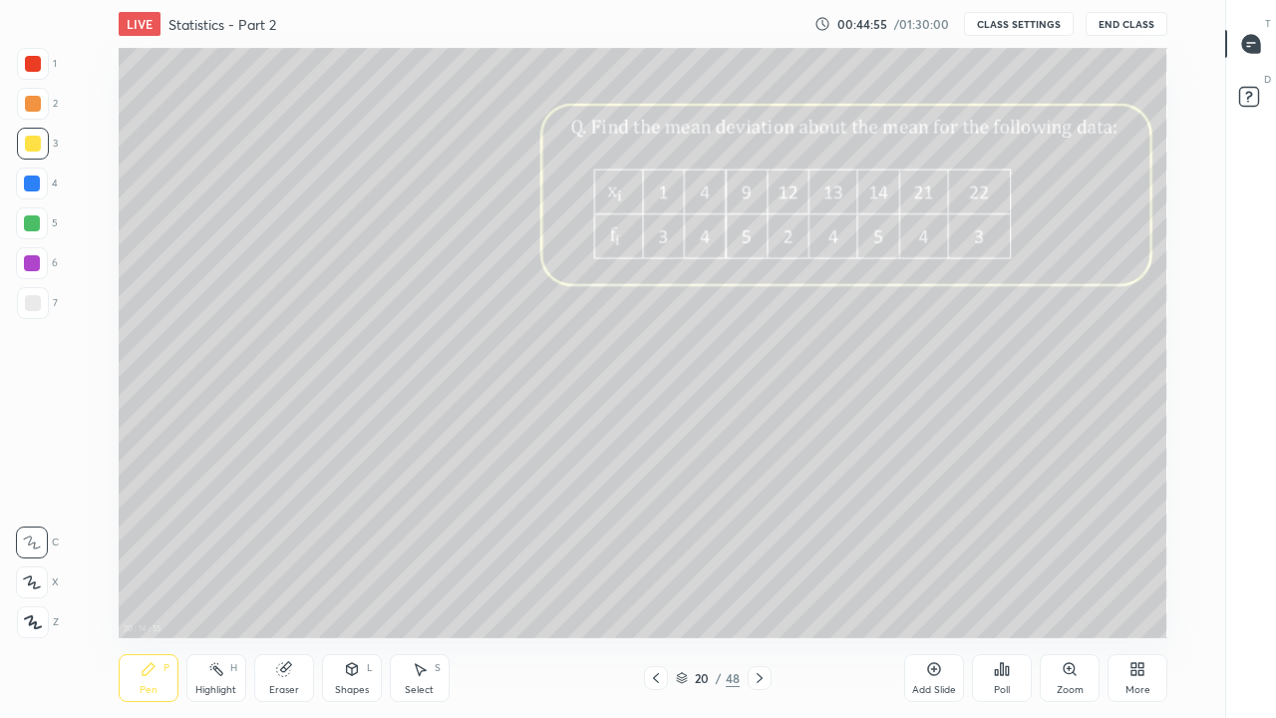
click at [35, 107] on div at bounding box center [33, 104] width 16 height 16
click at [764, 582] on icon at bounding box center [760, 678] width 16 height 16
click at [29, 224] on div at bounding box center [32, 223] width 16 height 16
click at [757, 582] on icon at bounding box center [760, 678] width 16 height 16
click at [42, 149] on div at bounding box center [33, 144] width 32 height 32
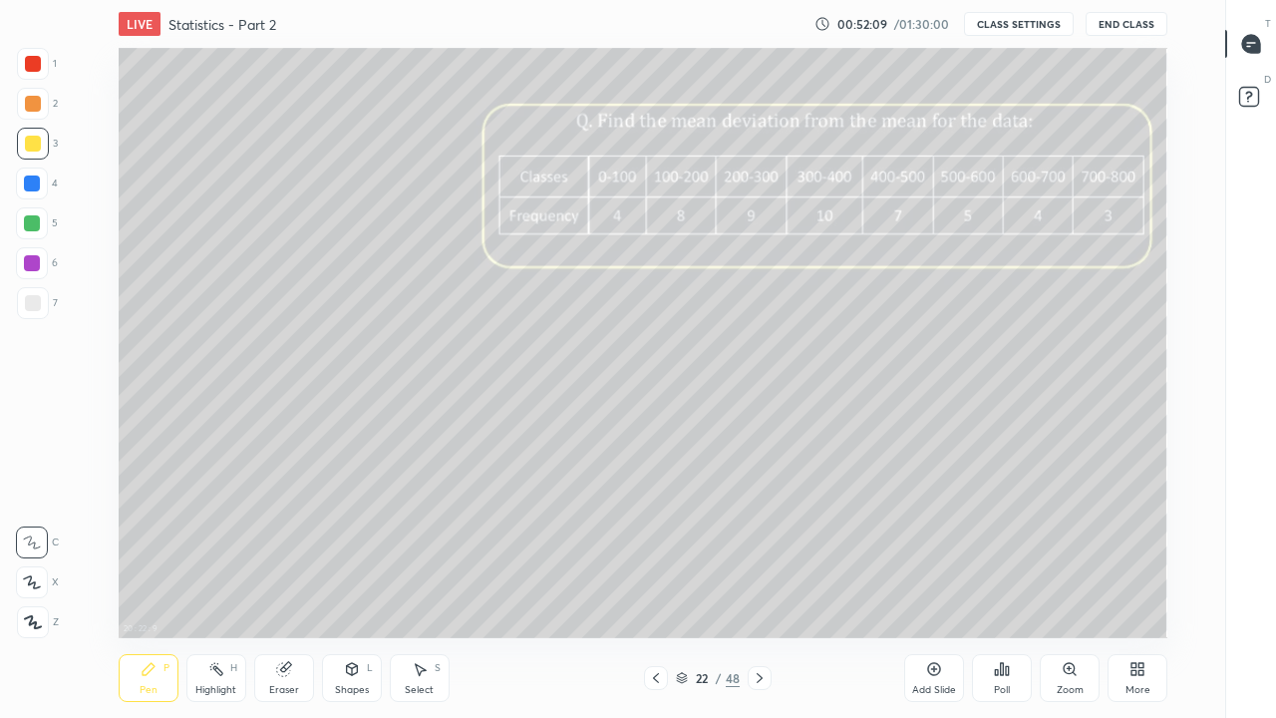
click at [284, 582] on div "Eraser" at bounding box center [284, 690] width 30 height 10
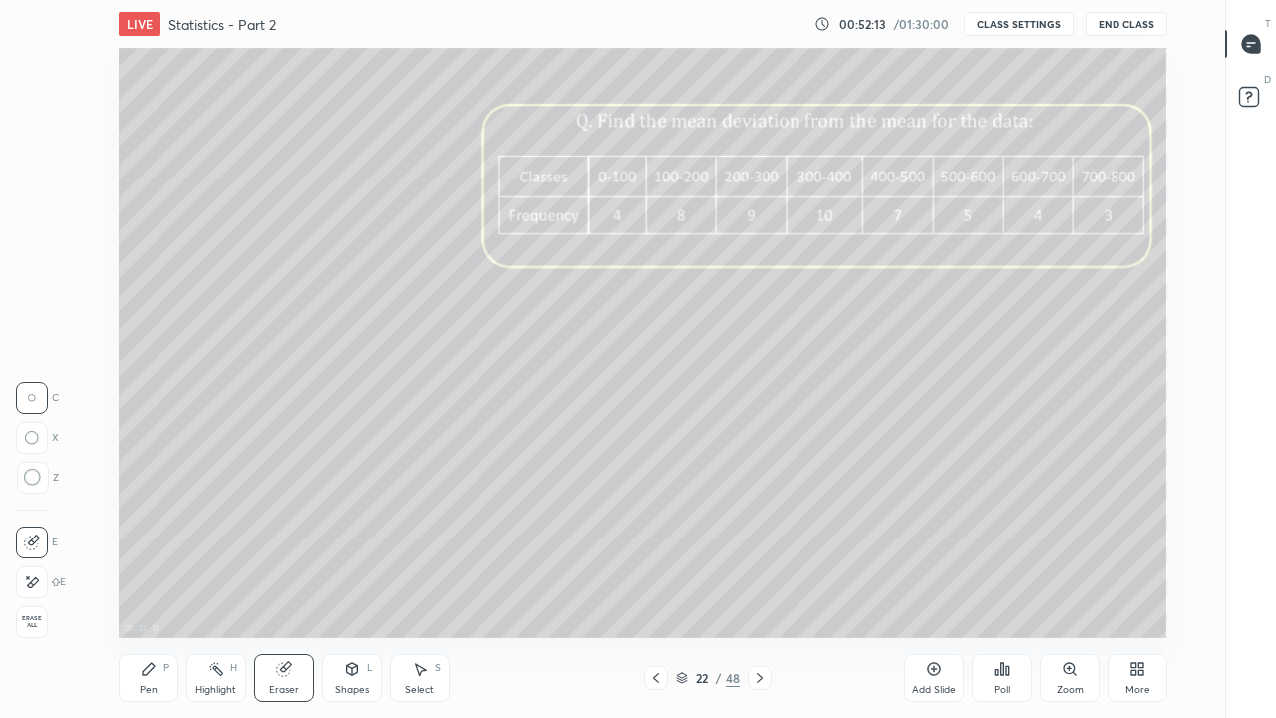
click at [155, 582] on icon at bounding box center [149, 669] width 16 height 16
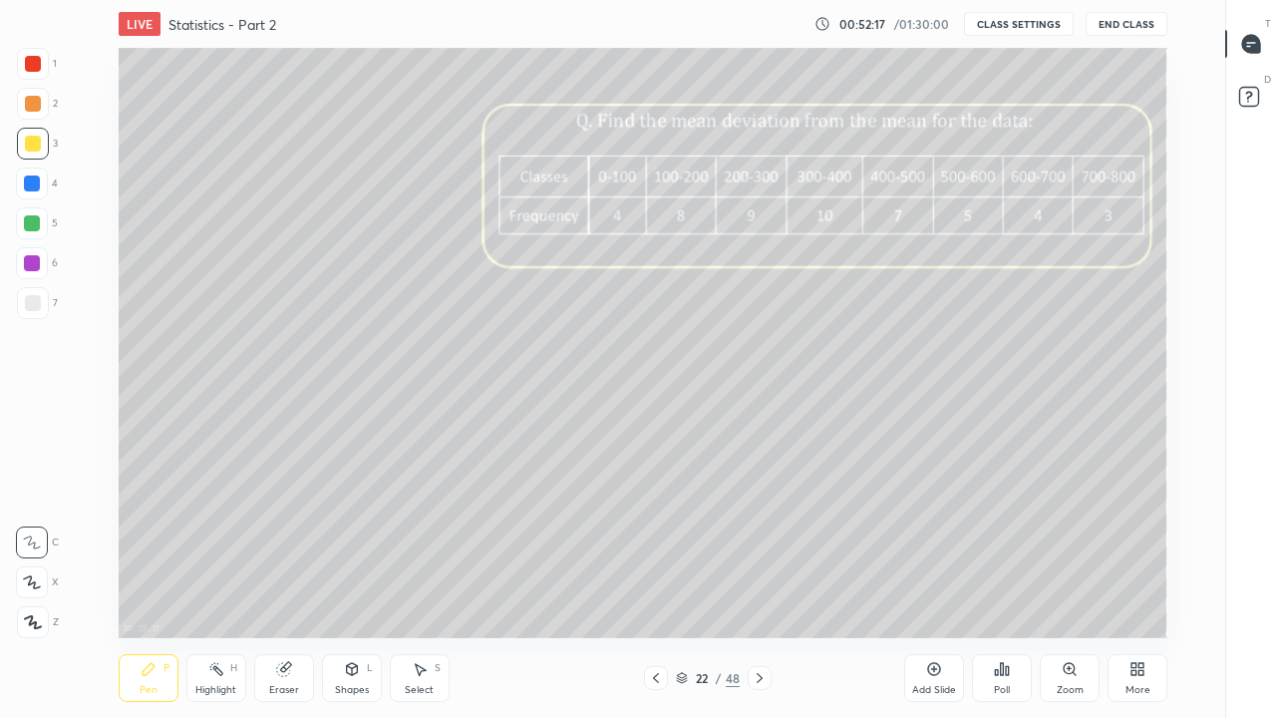
click at [30, 224] on div at bounding box center [32, 223] width 16 height 16
click at [285, 582] on div "Eraser" at bounding box center [284, 678] width 60 height 48
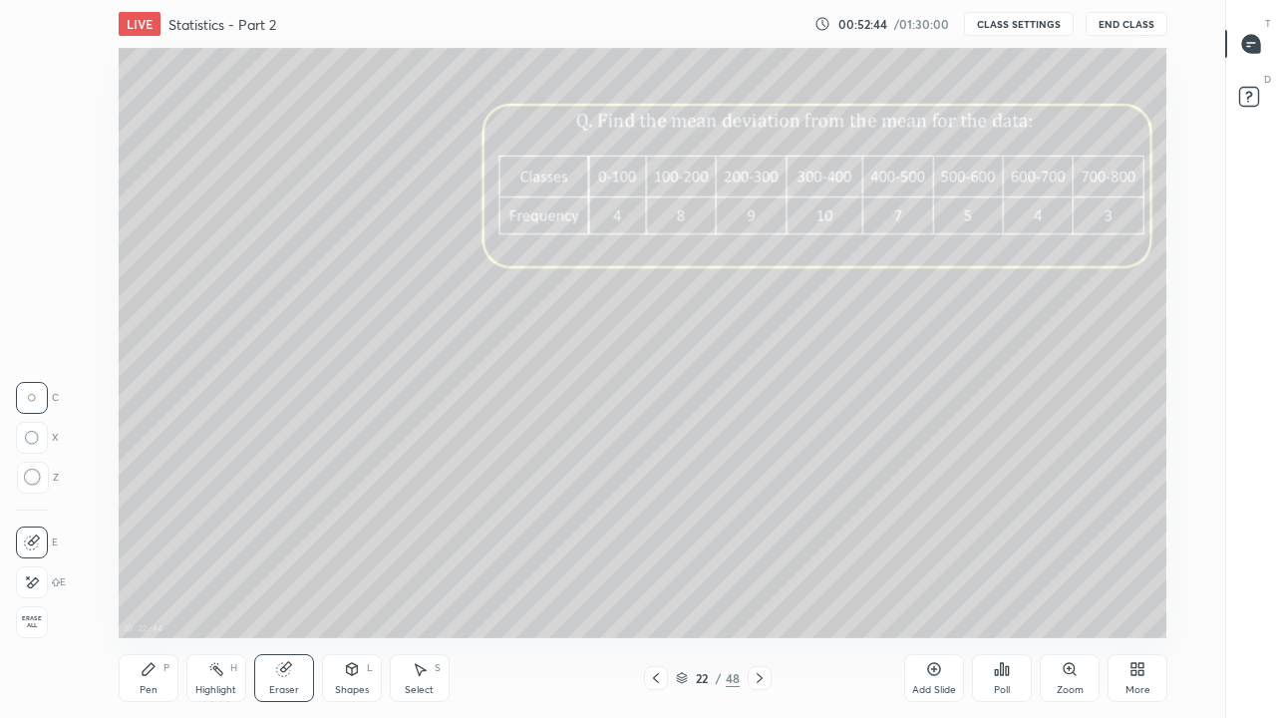
click at [157, 582] on div "Pen P" at bounding box center [149, 678] width 60 height 48
click at [280, 582] on icon at bounding box center [284, 669] width 16 height 16
click at [155, 582] on icon at bounding box center [149, 669] width 16 height 16
click at [34, 109] on div at bounding box center [33, 104] width 16 height 16
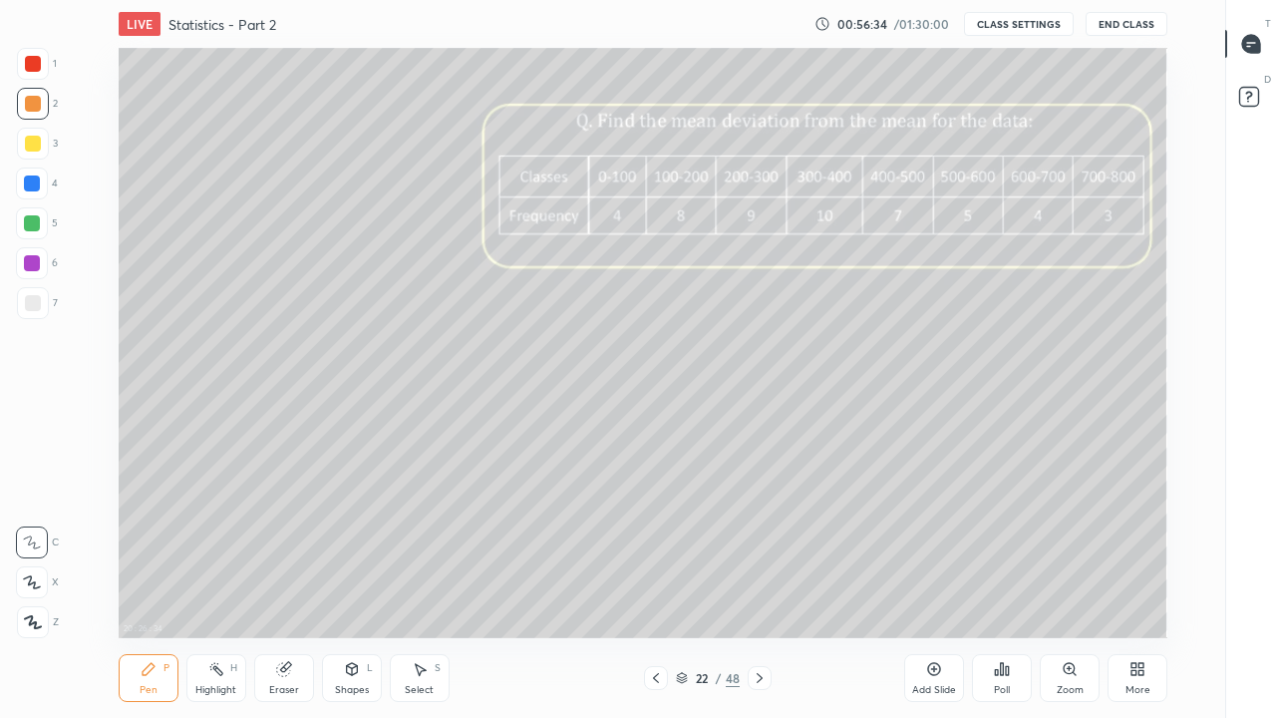
click at [29, 227] on div at bounding box center [32, 223] width 16 height 16
click at [294, 582] on div "Eraser" at bounding box center [284, 690] width 30 height 10
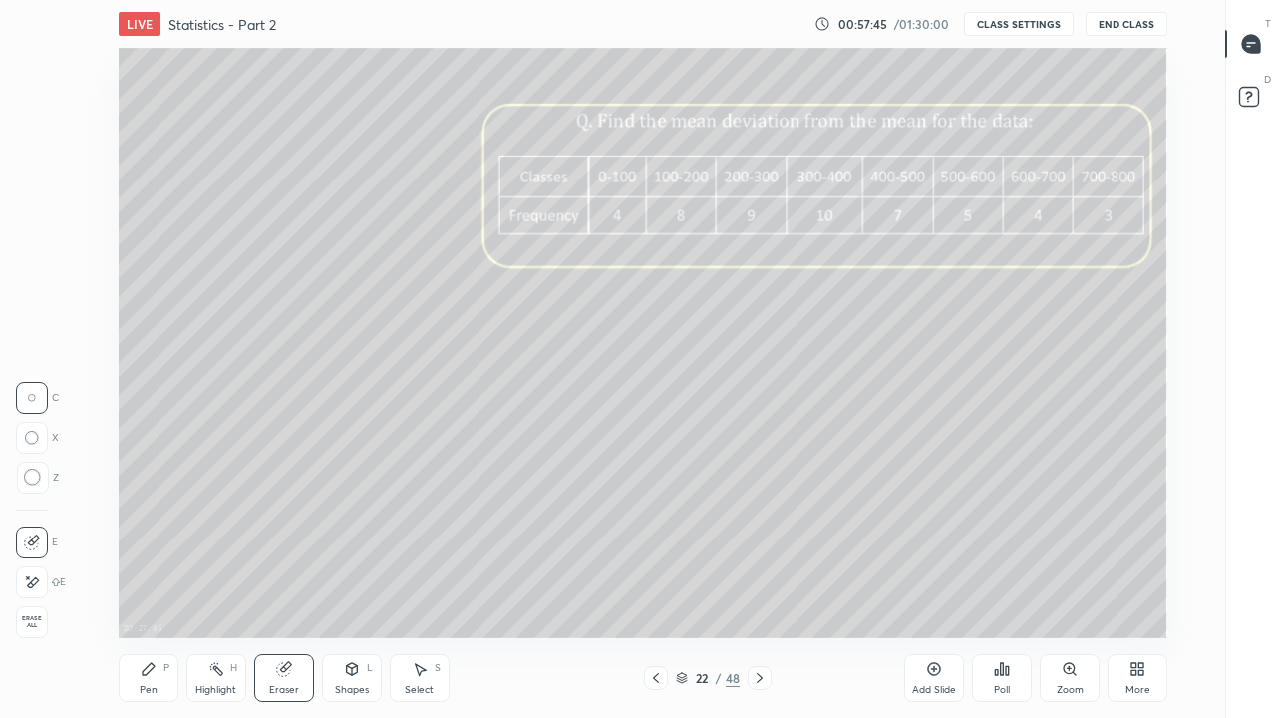
click at [151, 582] on div "Pen" at bounding box center [149, 690] width 18 height 10
click at [23, 185] on div at bounding box center [32, 183] width 32 height 32
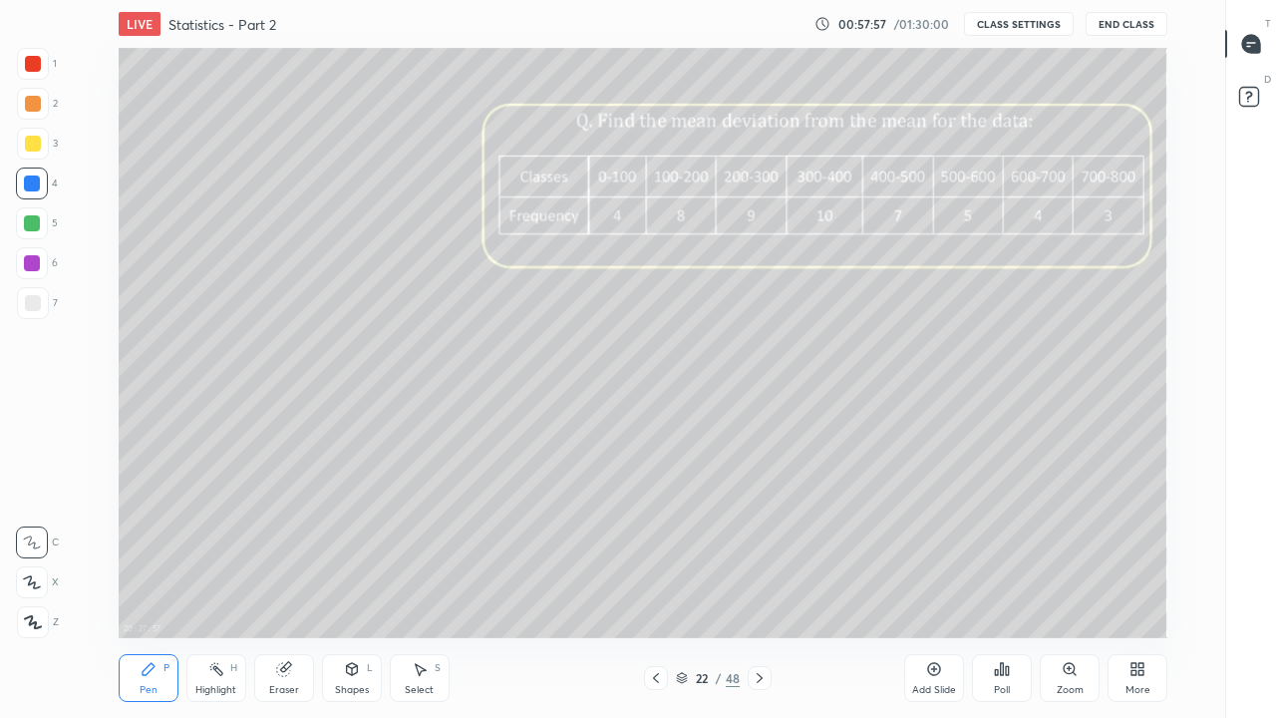
click at [32, 227] on div at bounding box center [32, 223] width 16 height 16
click at [283, 582] on div "Eraser" at bounding box center [284, 678] width 60 height 48
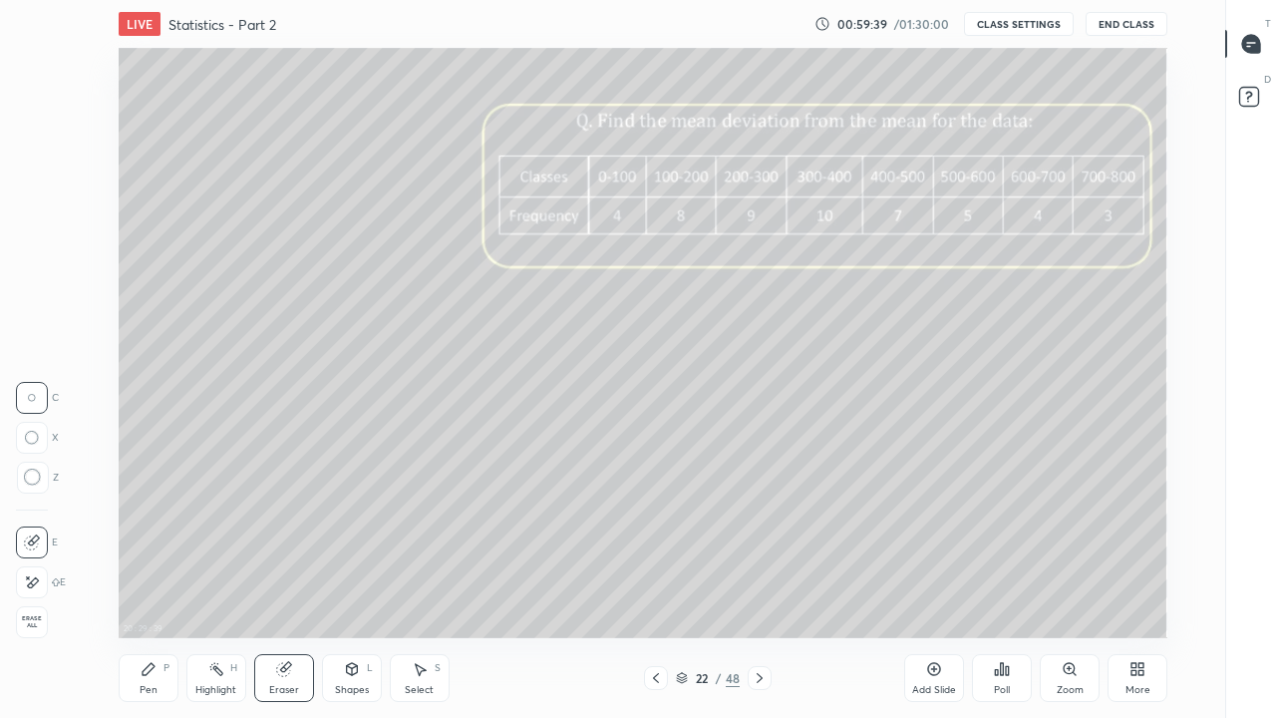
click at [155, 582] on div "Pen P" at bounding box center [149, 678] width 60 height 48
click at [28, 144] on div at bounding box center [33, 144] width 16 height 16
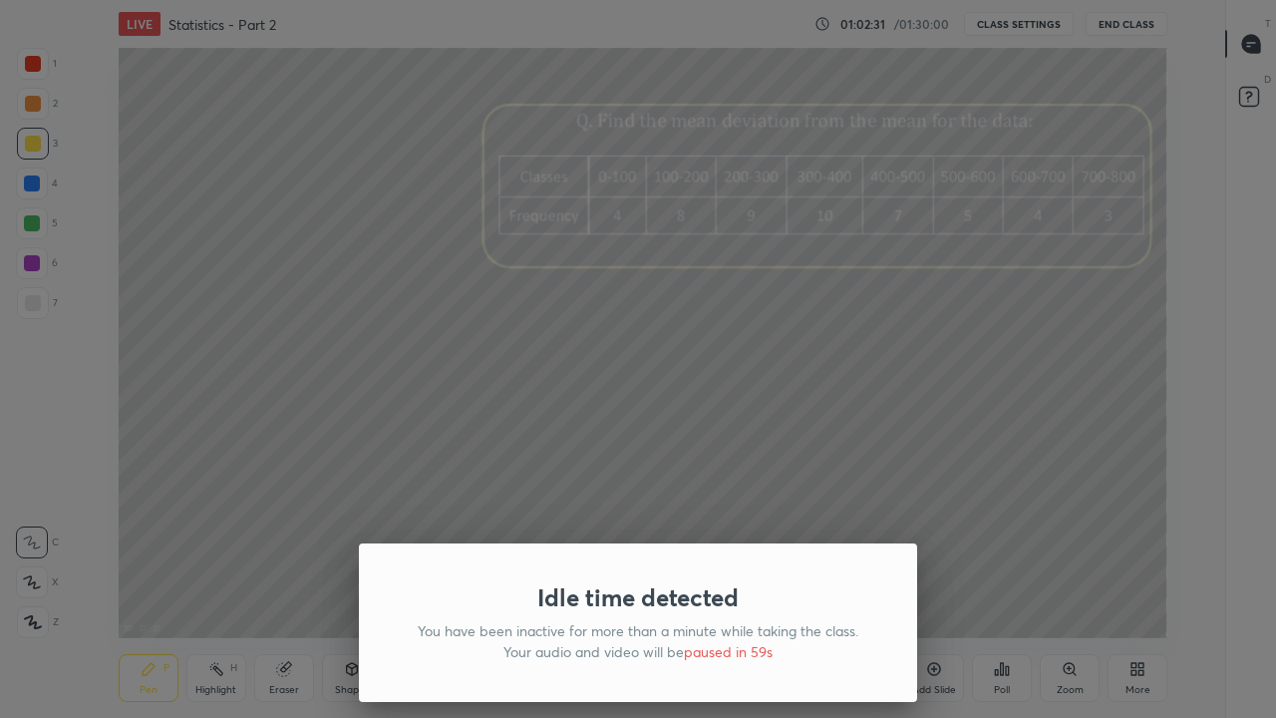
click at [556, 473] on div "Idle time detected You have been inactive for more than a minute while taking t…" at bounding box center [638, 359] width 1276 height 718
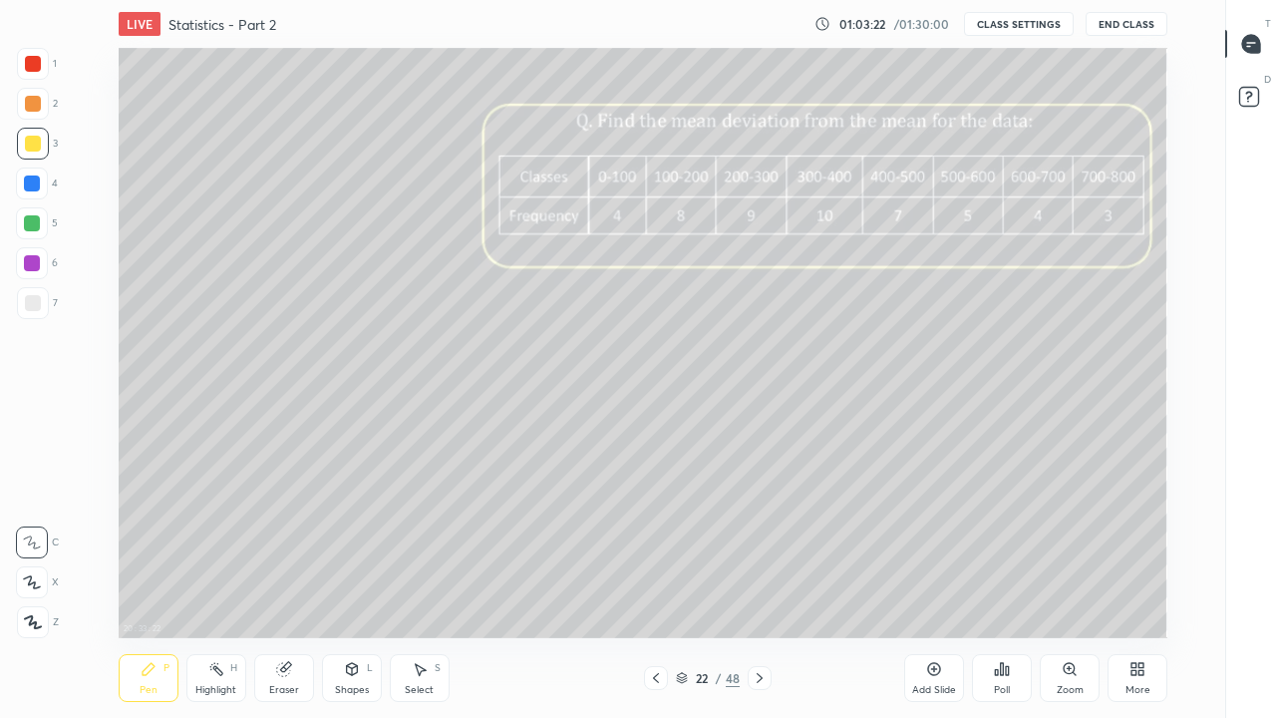
click at [762, 582] on icon at bounding box center [760, 678] width 16 height 16
click at [759, 582] on icon at bounding box center [760, 678] width 16 height 16
click at [655, 582] on icon at bounding box center [656, 678] width 16 height 16
click at [658, 582] on icon at bounding box center [656, 678] width 6 height 10
click at [728, 582] on div "48" at bounding box center [733, 678] width 14 height 18
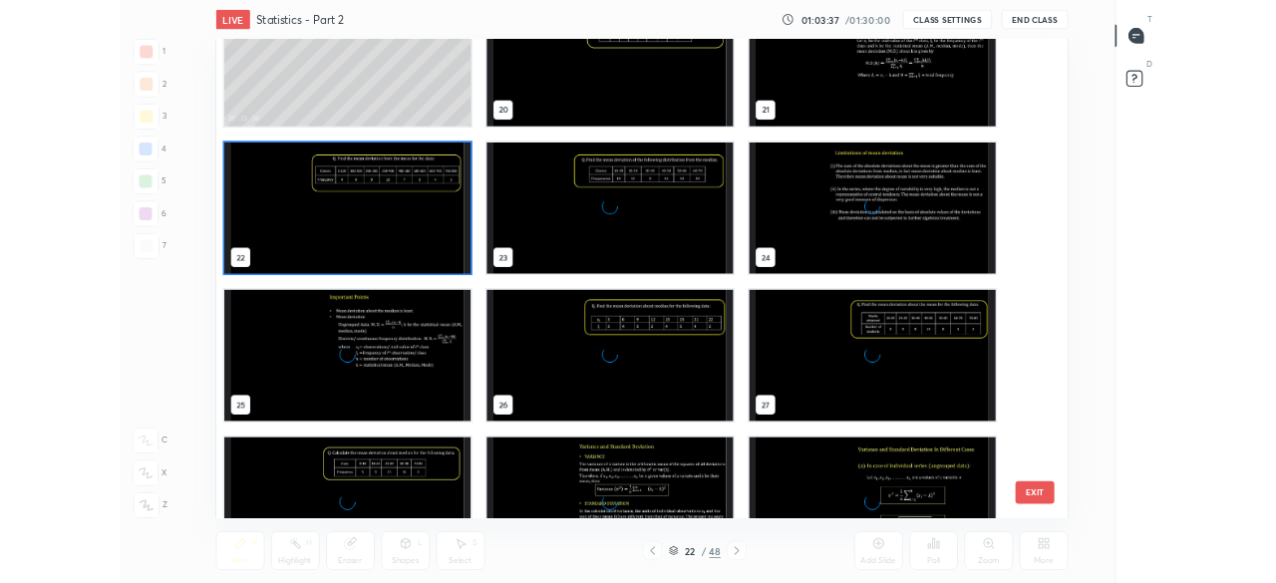
scroll to position [1154, 0]
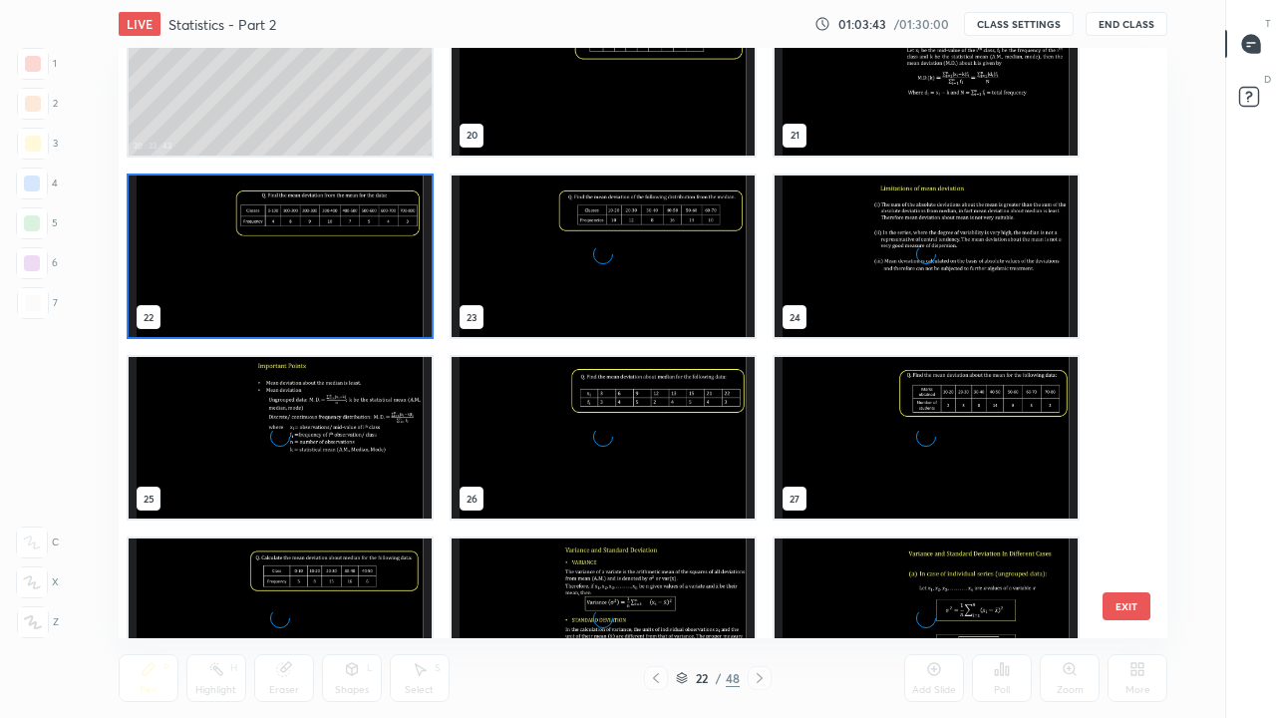
click at [366, 271] on img "grid" at bounding box center [280, 255] width 303 height 161
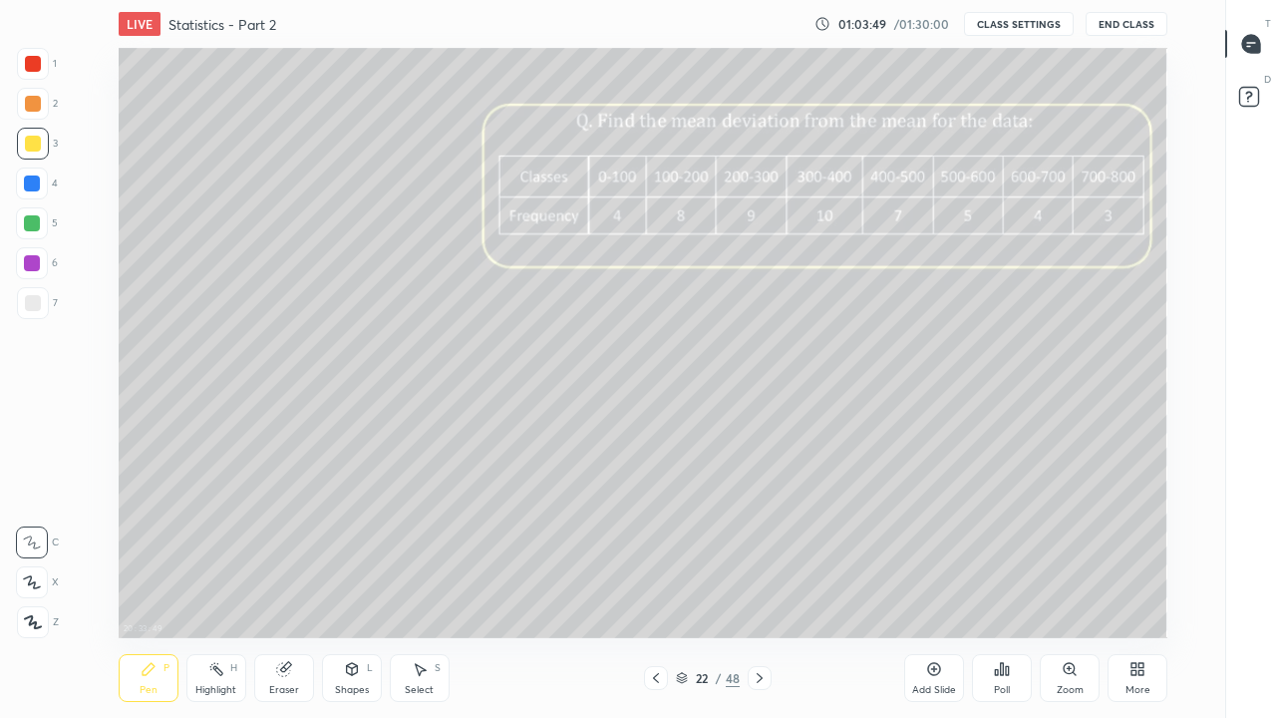
click at [1143, 582] on icon at bounding box center [1140, 672] width 5 height 5
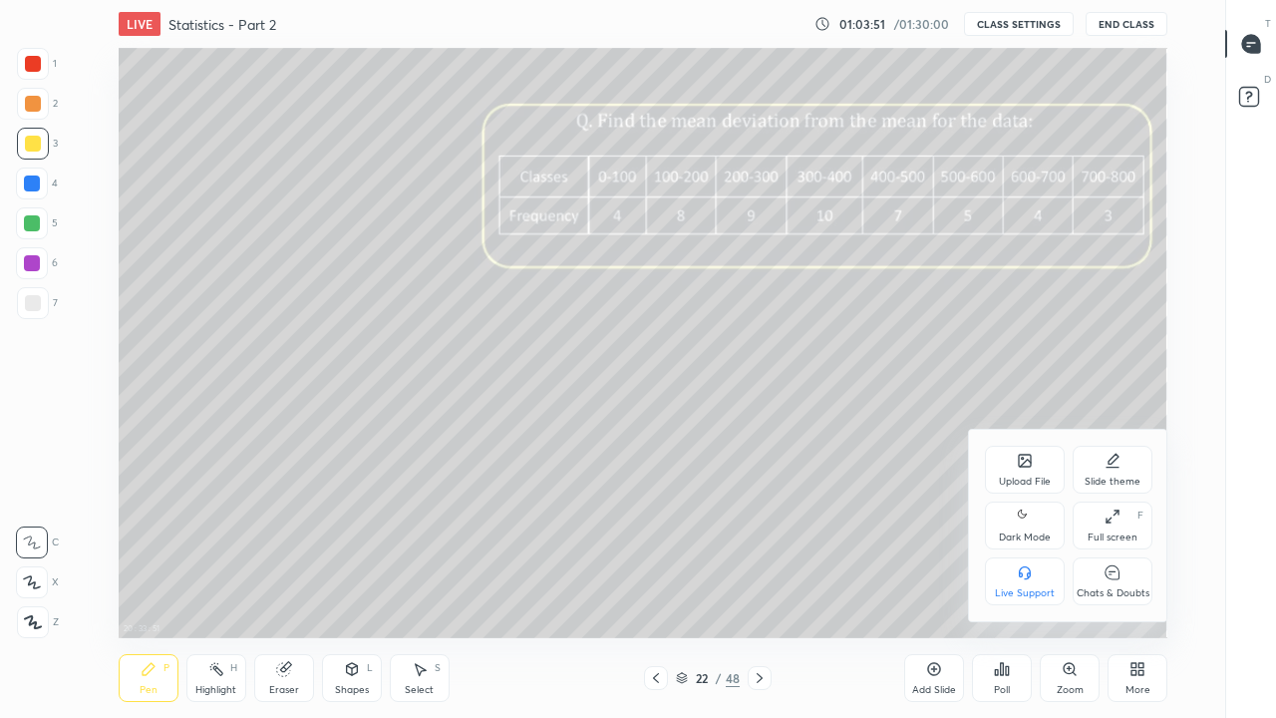
click at [1102, 522] on div "Full screen F" at bounding box center [1113, 525] width 80 height 48
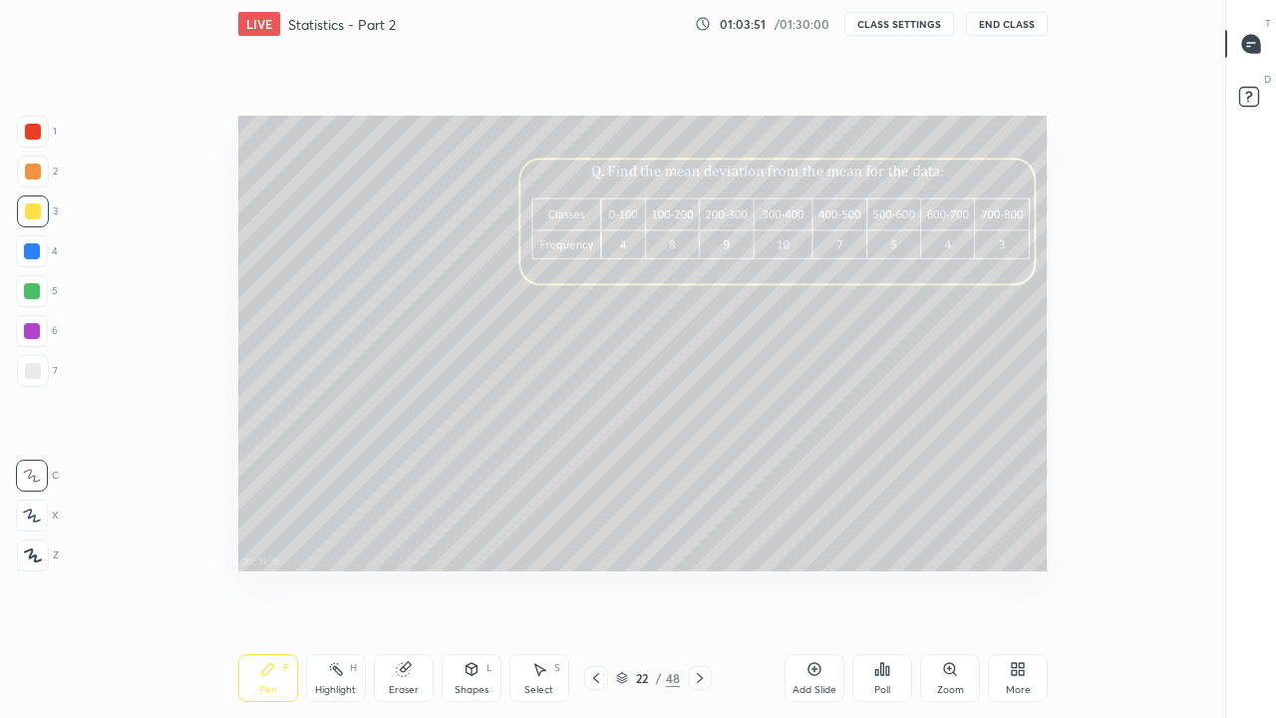
type textarea "x"
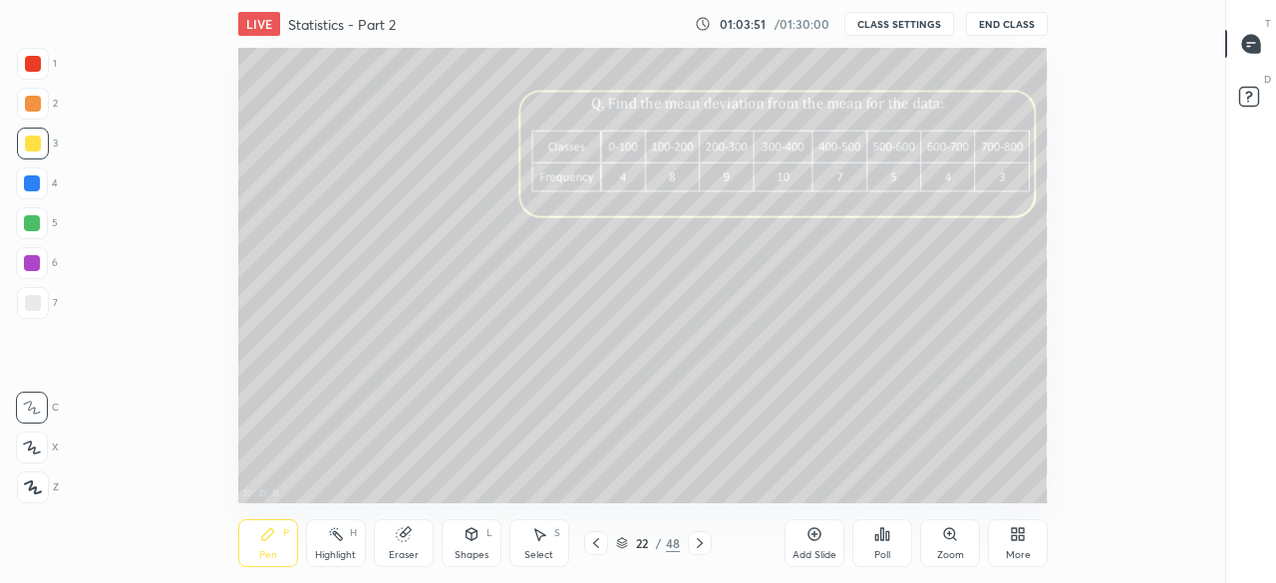
scroll to position [99229, 98526]
click at [699, 543] on icon at bounding box center [700, 543] width 16 height 16
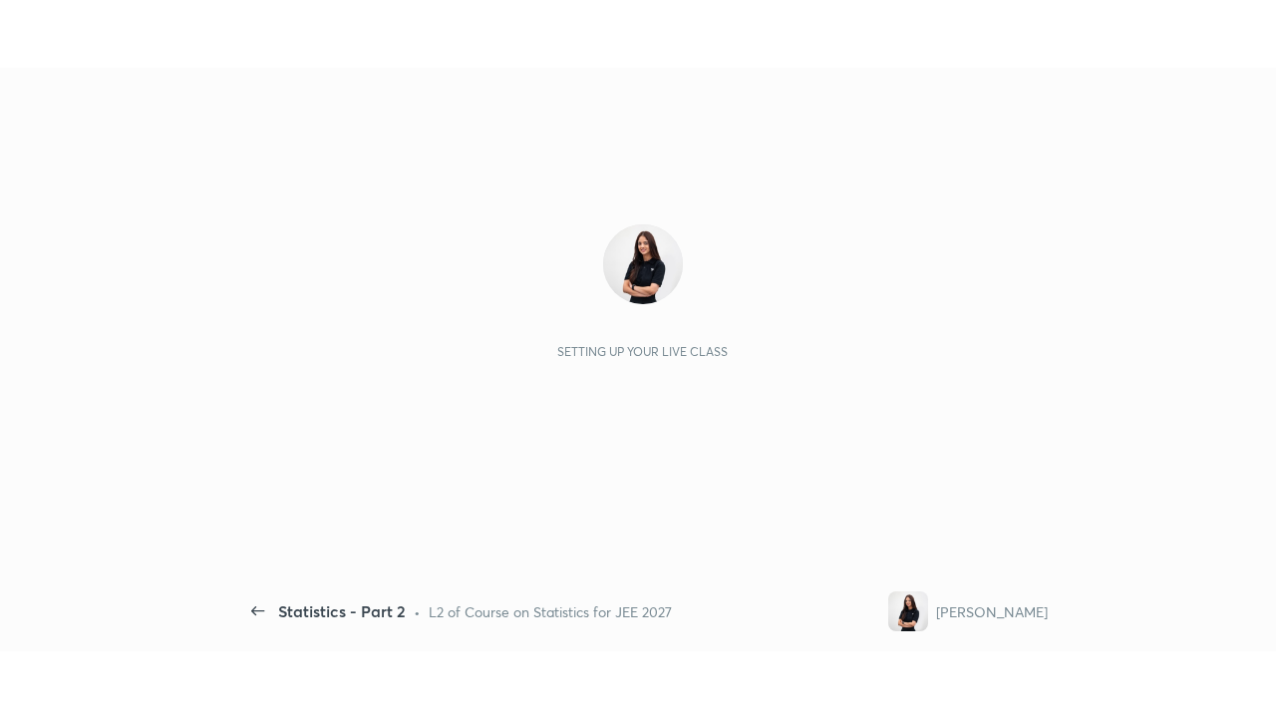
scroll to position [7, 1]
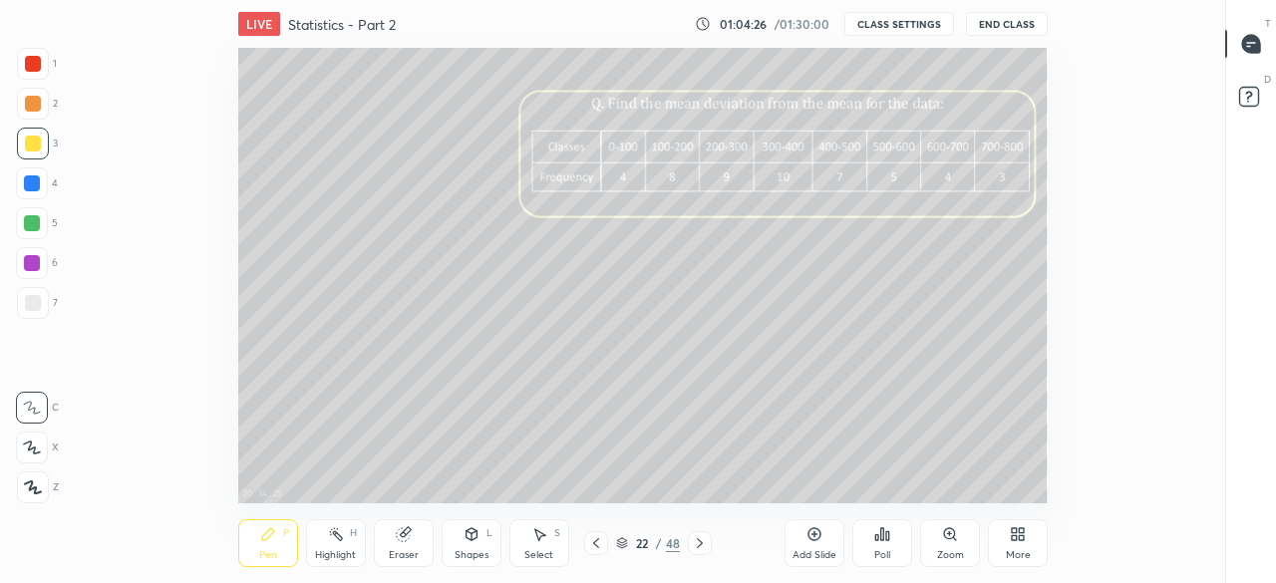
click at [699, 543] on icon at bounding box center [700, 543] width 16 height 16
click at [1015, 542] on div "More" at bounding box center [1018, 543] width 60 height 48
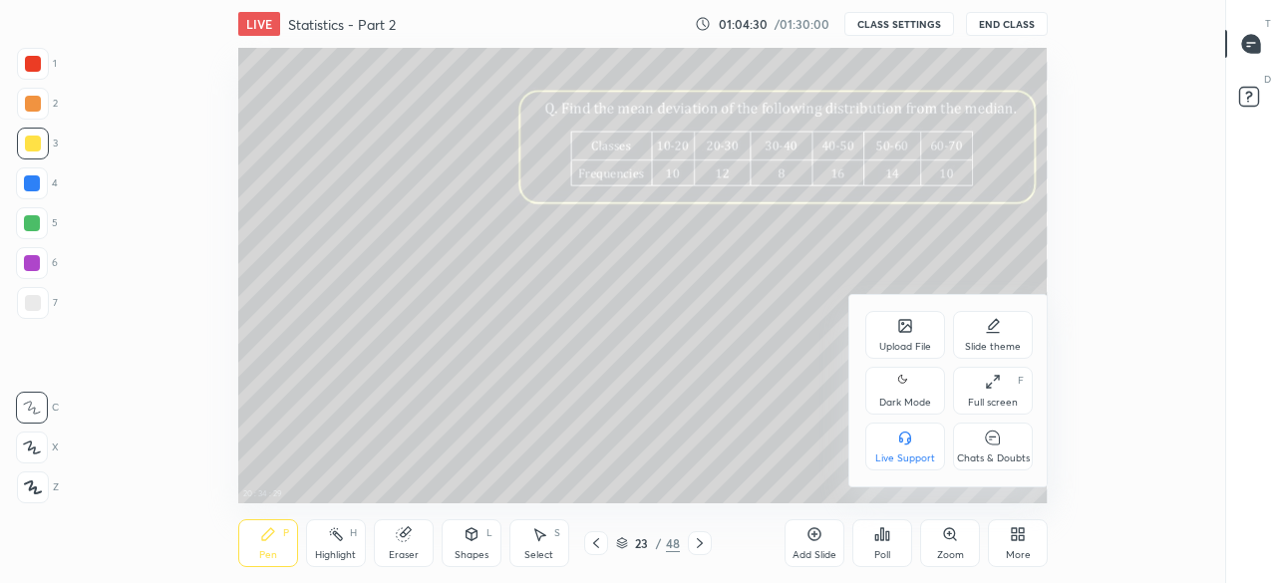
click at [988, 393] on div "Full screen F" at bounding box center [993, 391] width 80 height 48
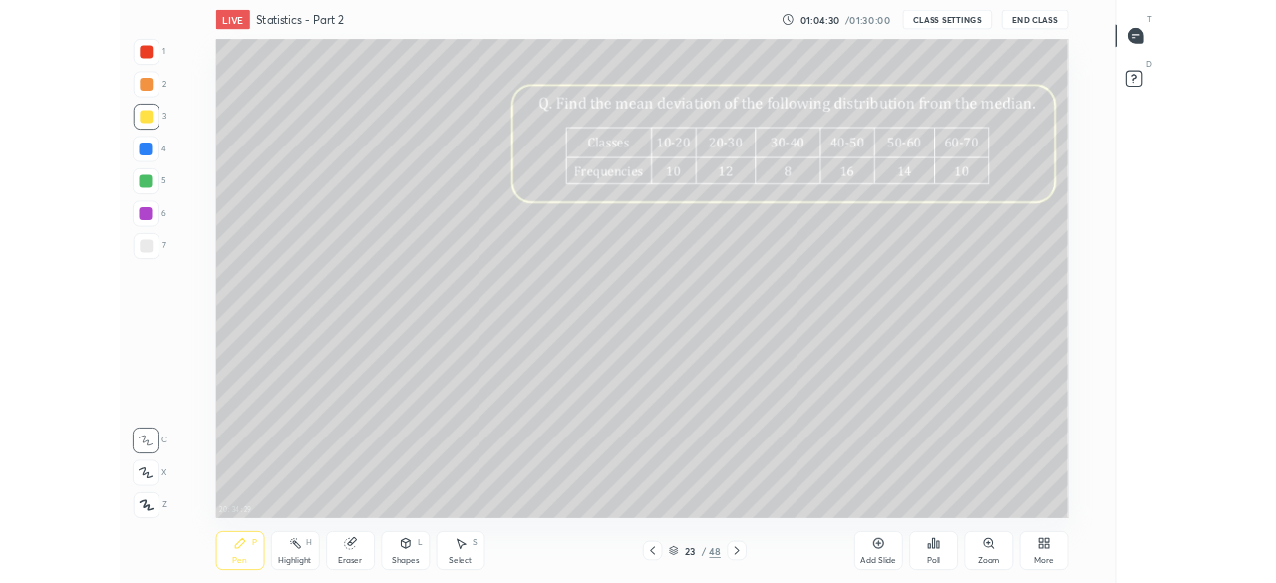
scroll to position [590, 1157]
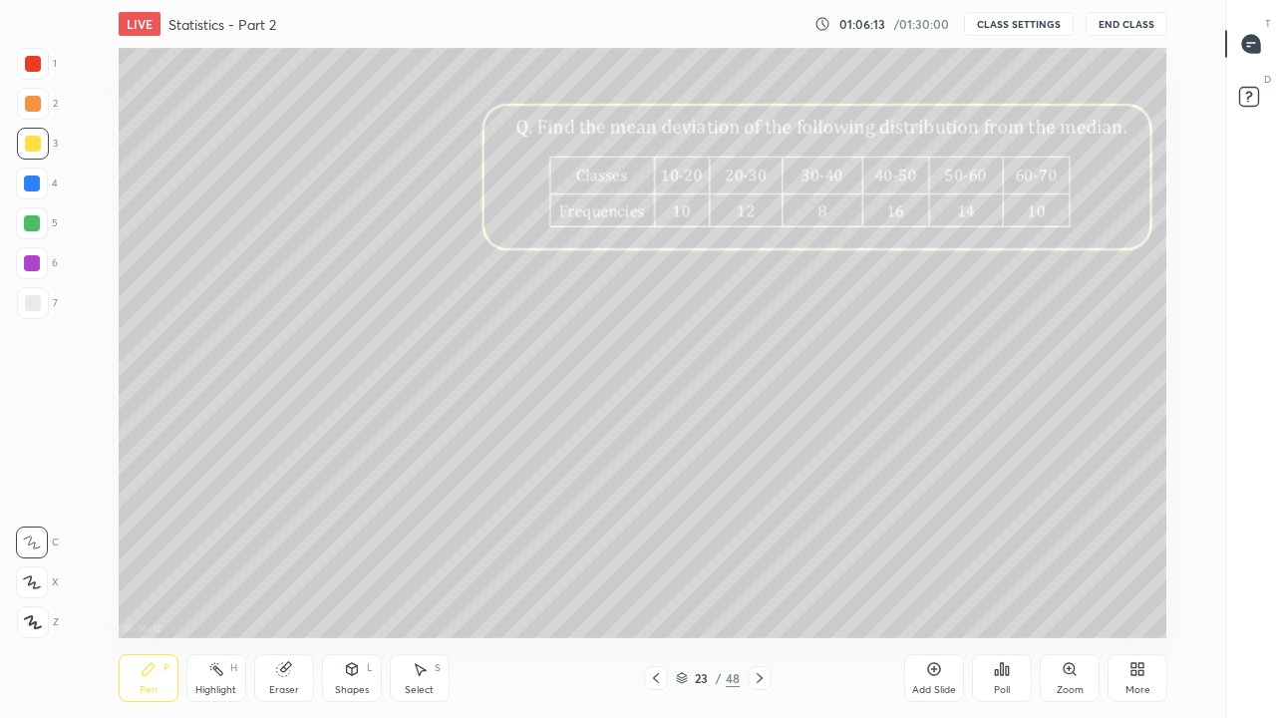
click at [33, 224] on div at bounding box center [32, 223] width 16 height 16
click at [36, 150] on div at bounding box center [33, 144] width 16 height 16
click at [285, 582] on div "Eraser" at bounding box center [284, 690] width 30 height 10
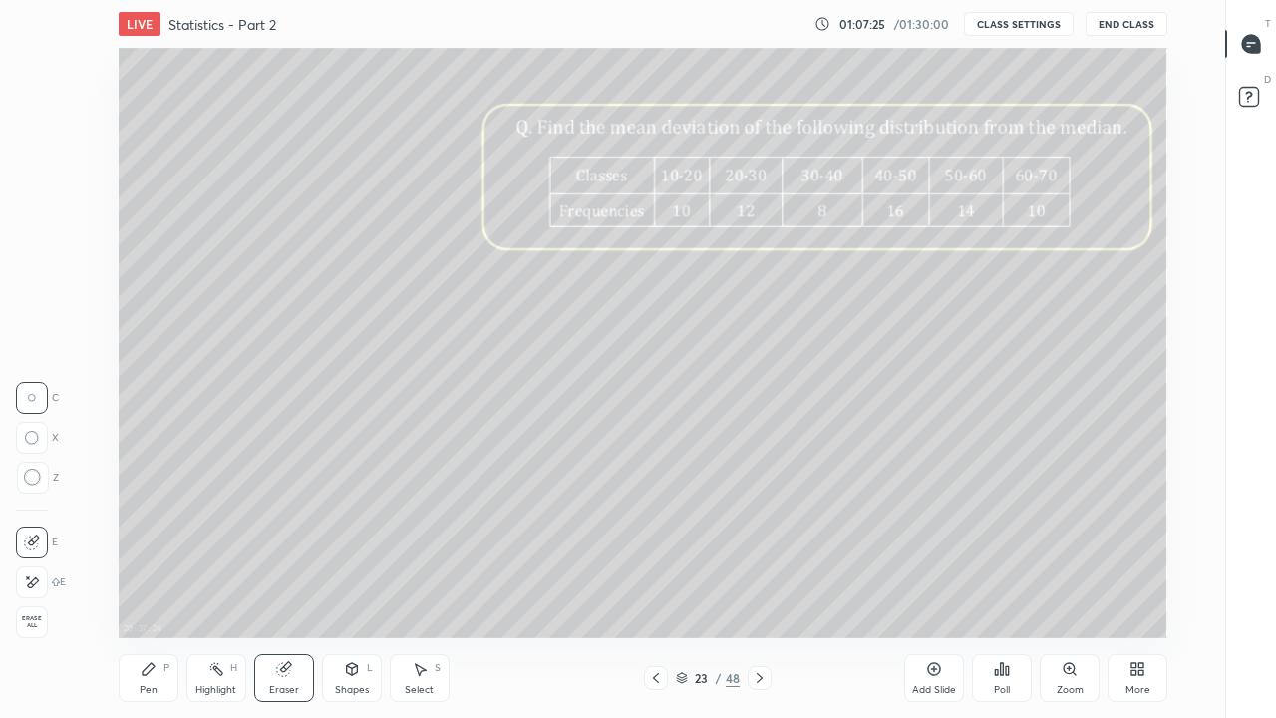
click at [153, 582] on div "Pen" at bounding box center [149, 690] width 18 height 10
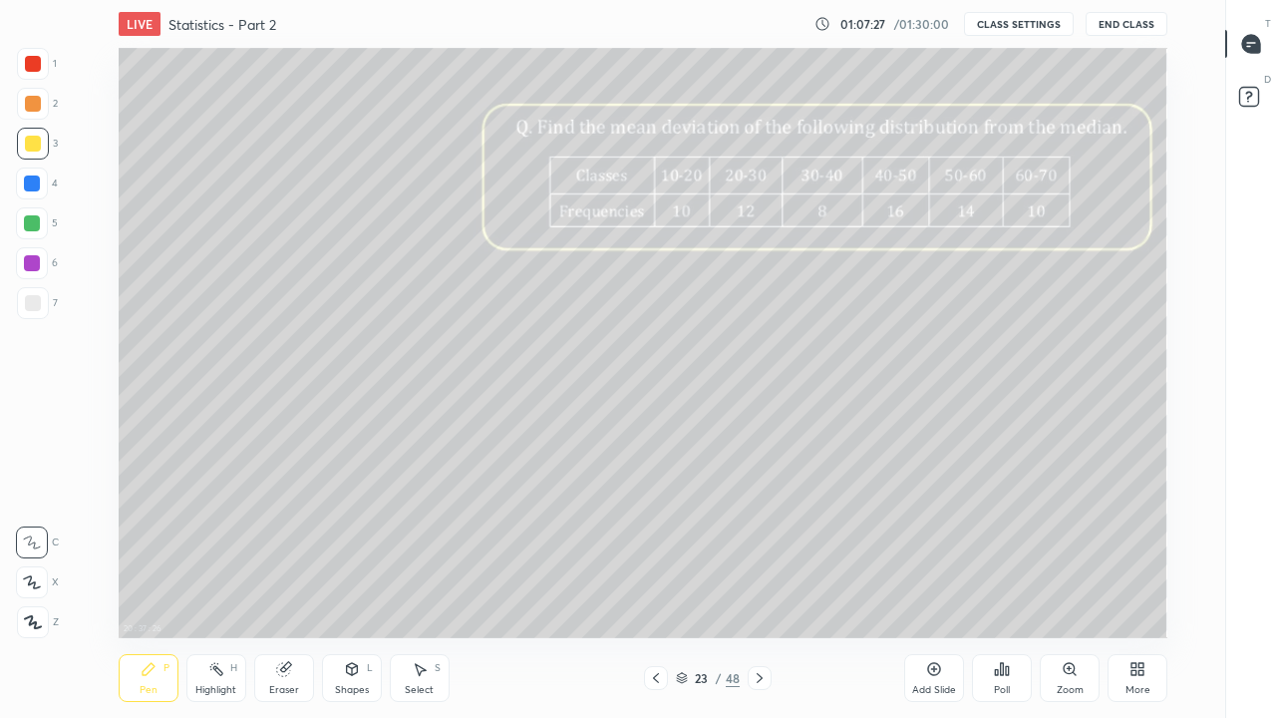
click at [35, 109] on div at bounding box center [33, 104] width 16 height 16
click at [35, 230] on div at bounding box center [32, 223] width 16 height 16
click at [286, 582] on icon at bounding box center [282, 669] width 13 height 13
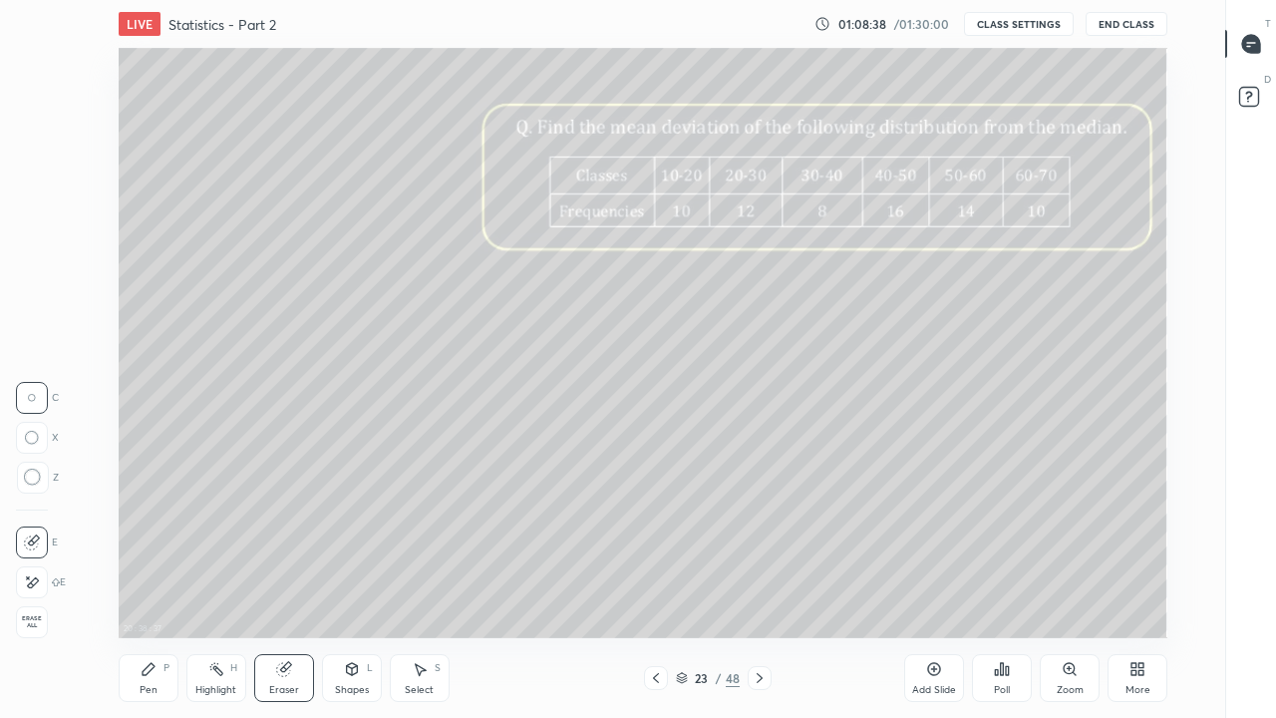
click at [156, 582] on icon at bounding box center [149, 669] width 16 height 16
click at [31, 111] on div at bounding box center [33, 104] width 16 height 16
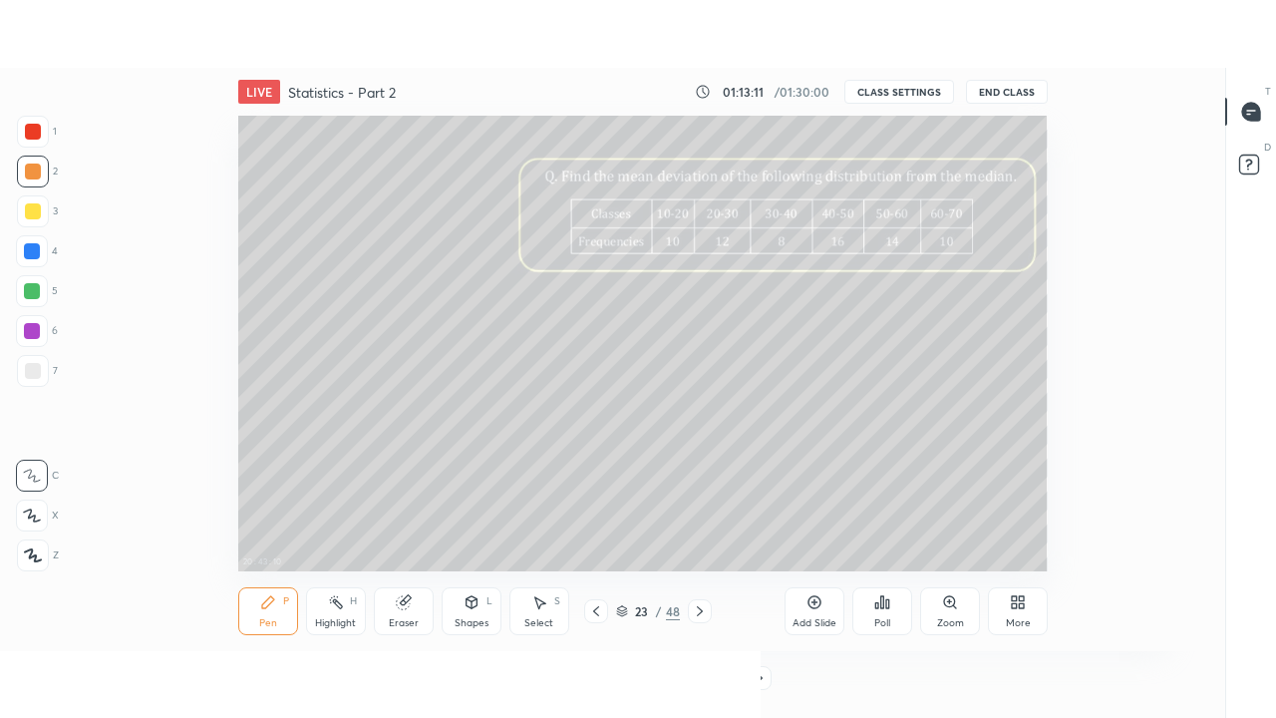
scroll to position [99229, 98526]
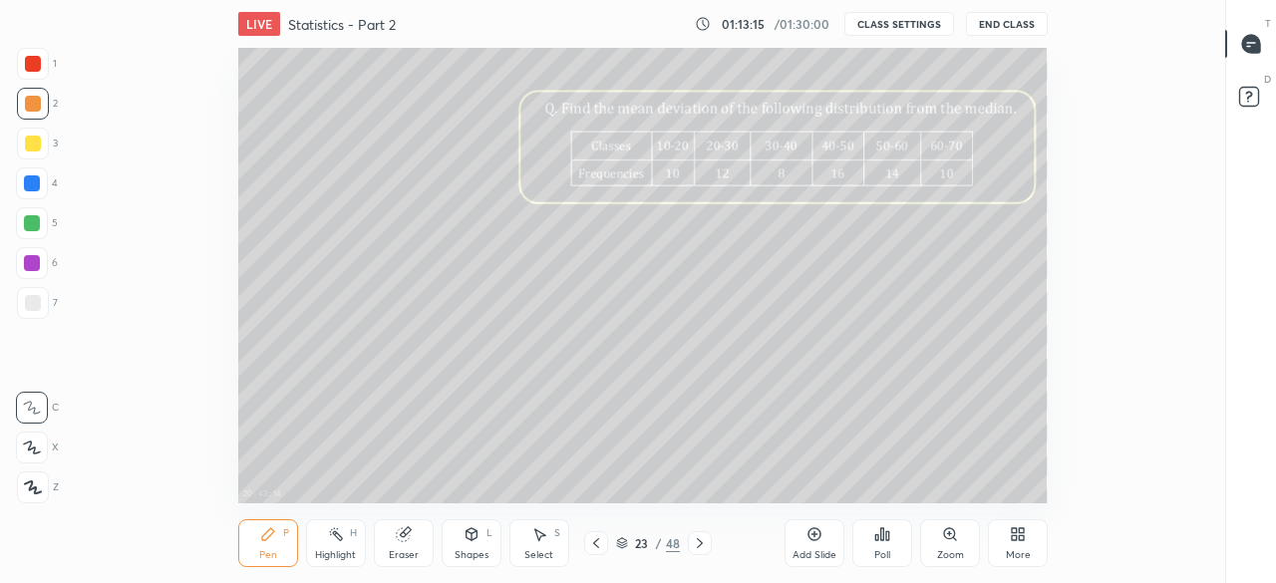
click at [1008, 550] on div "More" at bounding box center [1018, 555] width 25 height 10
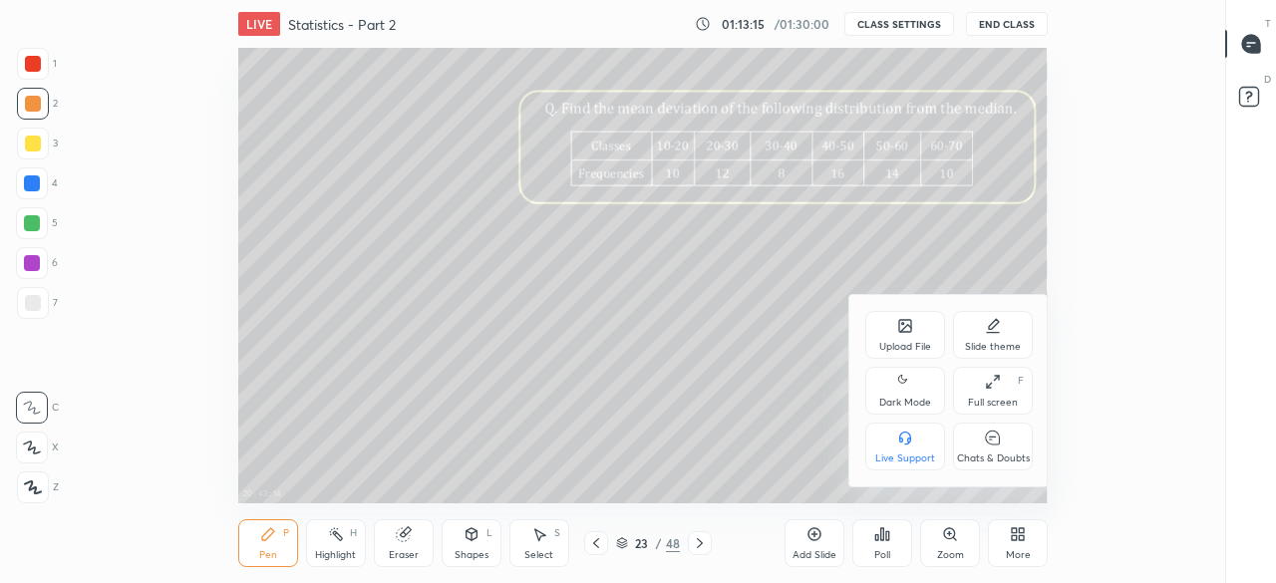
click at [994, 394] on div "Full screen F" at bounding box center [993, 391] width 80 height 48
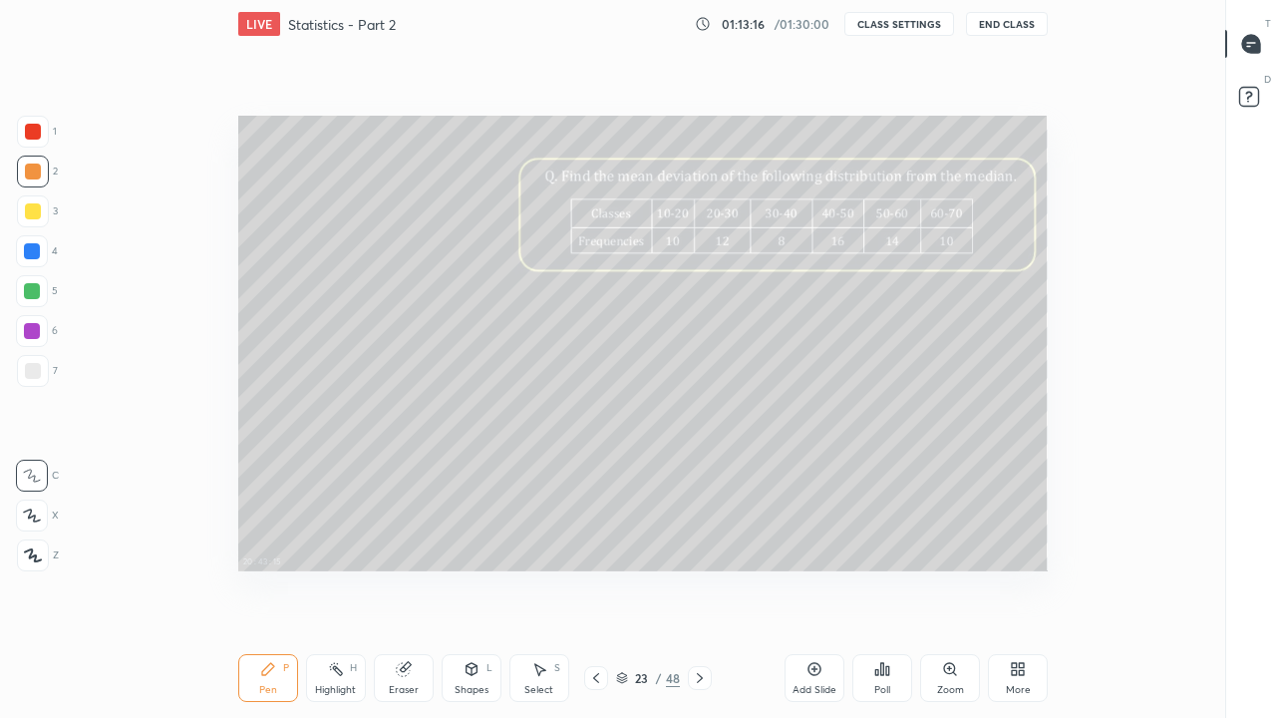
scroll to position [590, 1157]
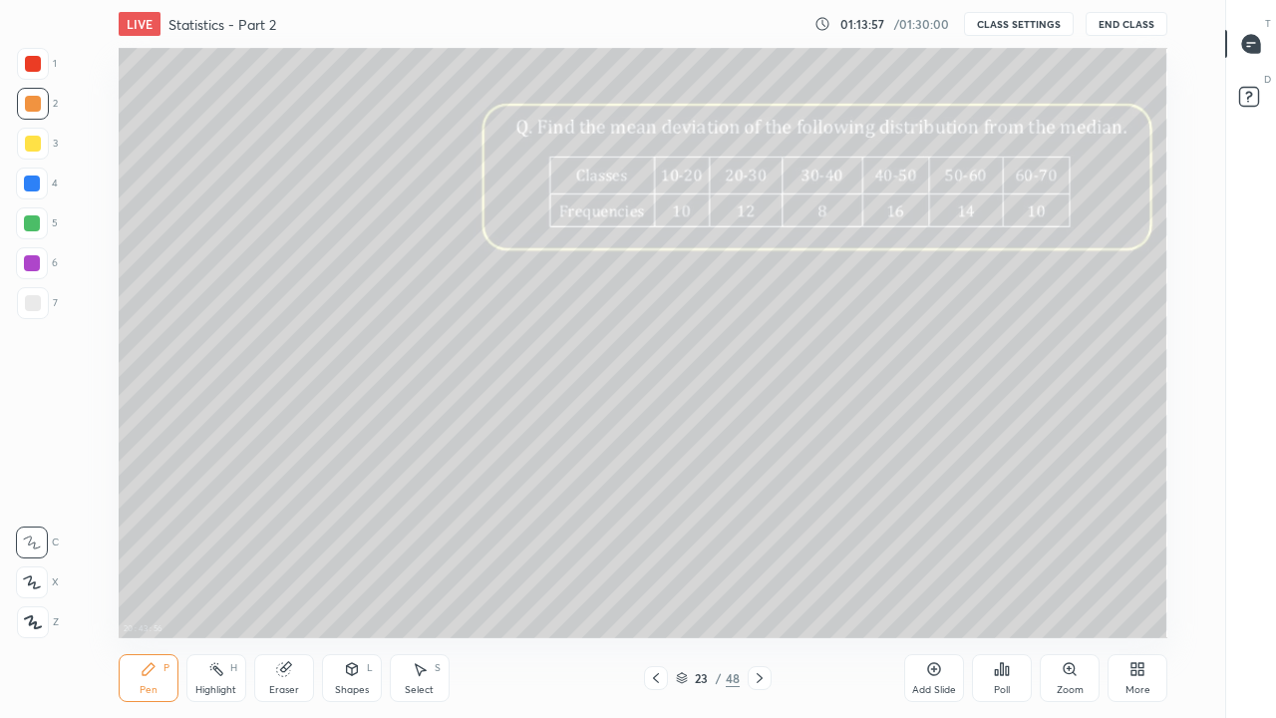
click at [1083, 582] on div "Zoom" at bounding box center [1070, 678] width 60 height 48
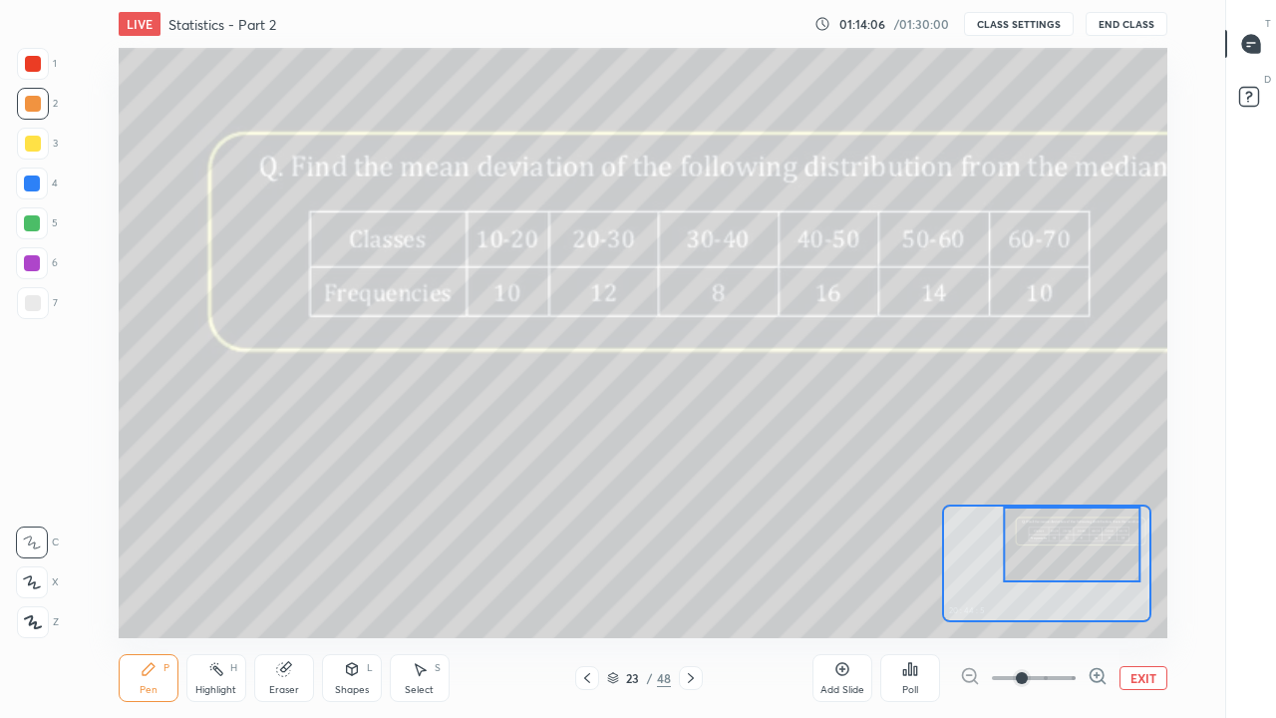
click at [39, 230] on div at bounding box center [32, 223] width 32 height 32
click at [282, 582] on div "Eraser" at bounding box center [284, 690] width 30 height 10
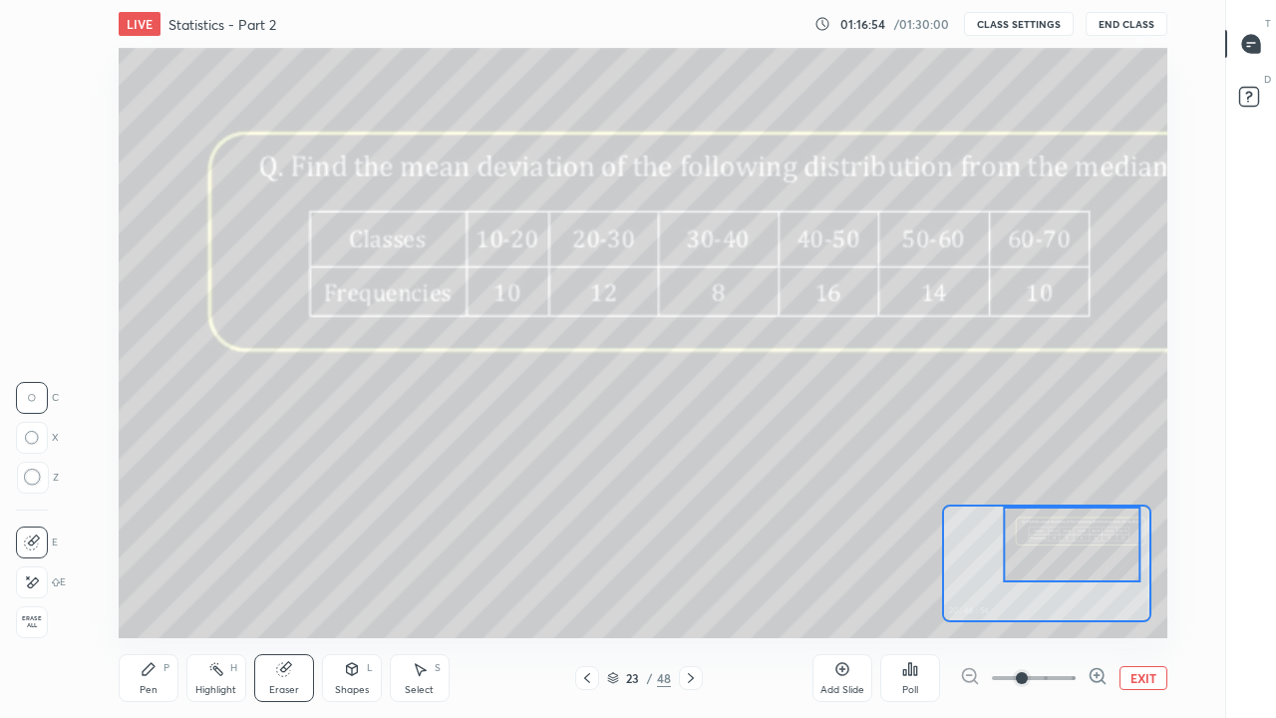
click at [147, 582] on div "Pen" at bounding box center [149, 690] width 18 height 10
click at [1132, 582] on button "EXIT" at bounding box center [1143, 678] width 48 height 24
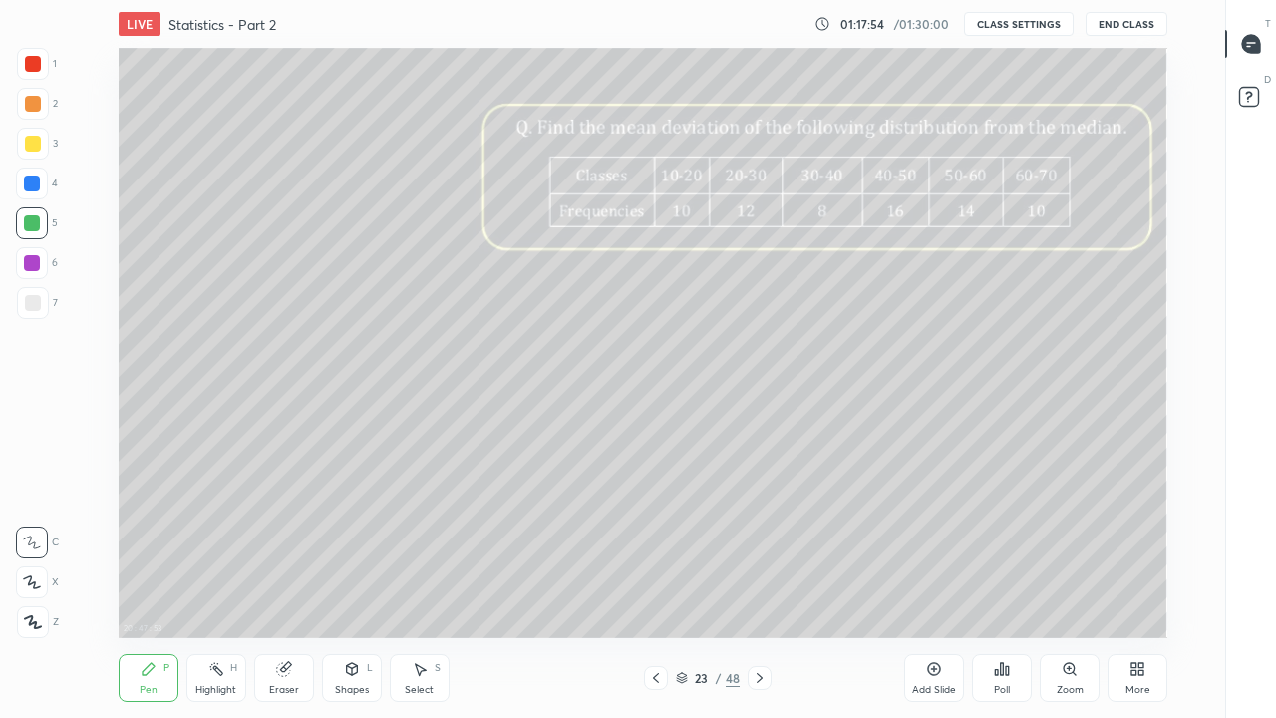
click at [31, 67] on div at bounding box center [33, 64] width 16 height 16
click at [761, 582] on icon at bounding box center [760, 678] width 6 height 10
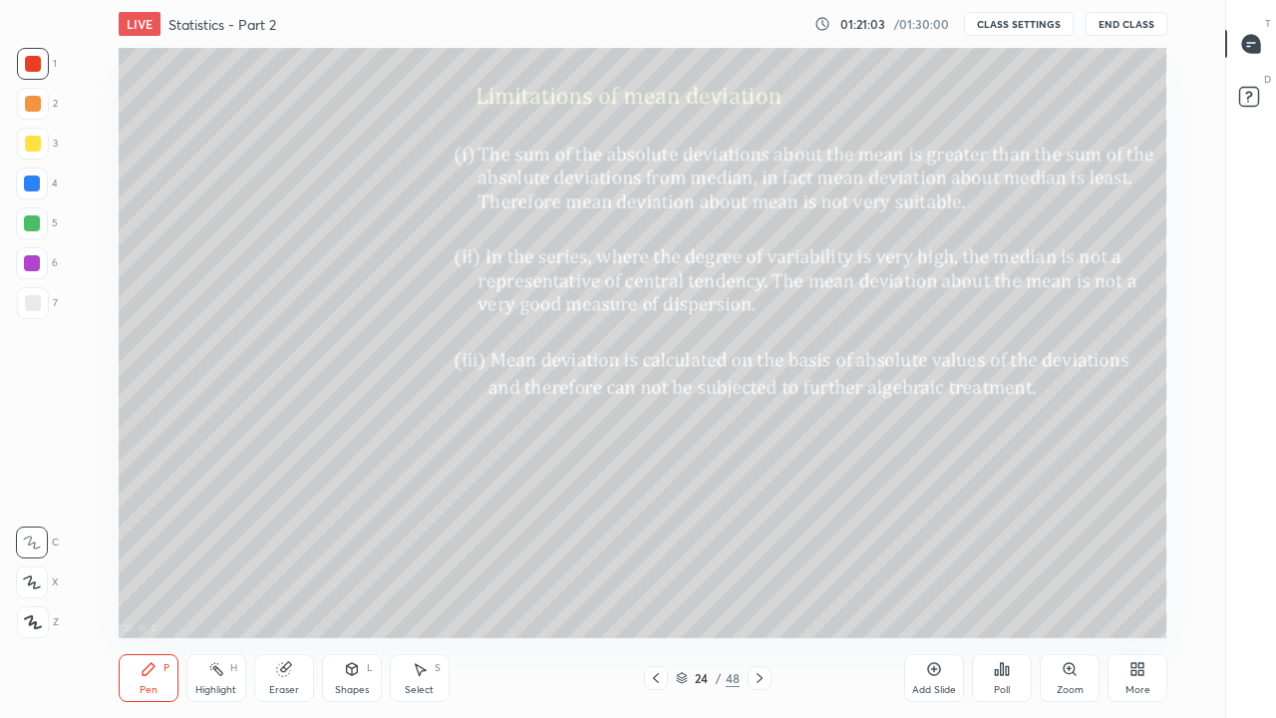
click at [40, 133] on div at bounding box center [33, 144] width 32 height 32
type textarea "x"
click at [33, 226] on div at bounding box center [32, 223] width 16 height 16
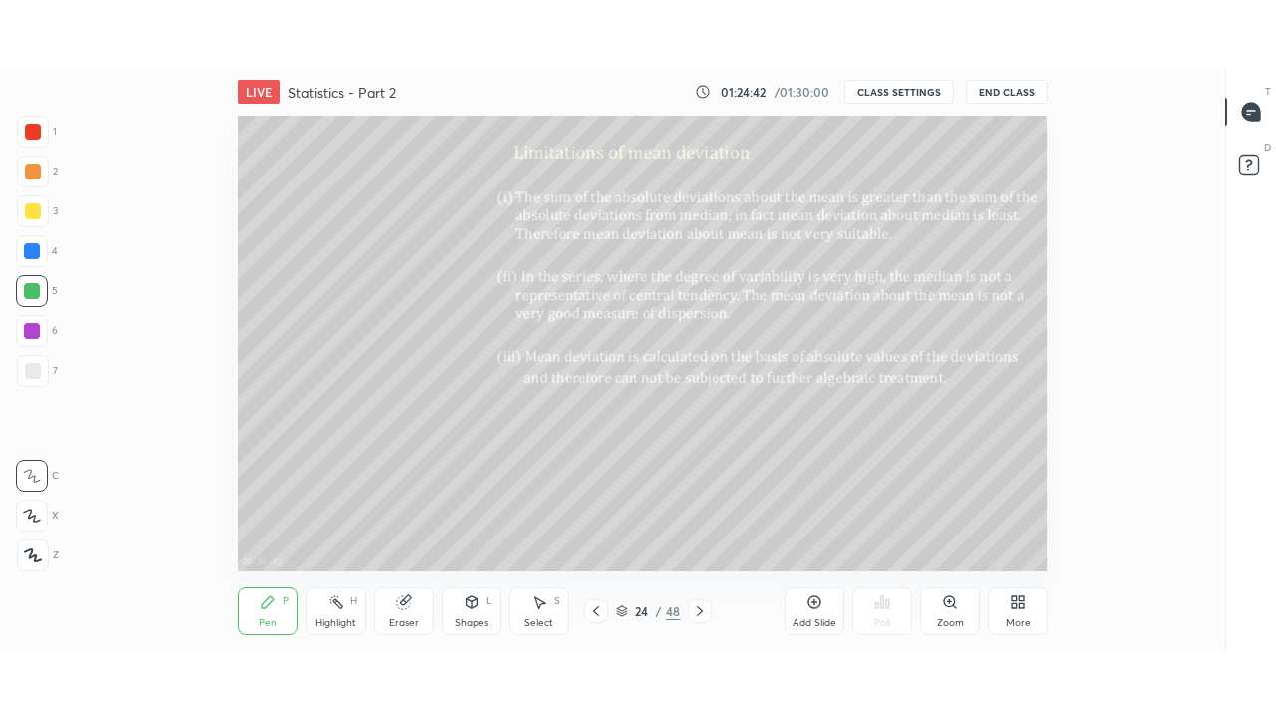
scroll to position [7, 1]
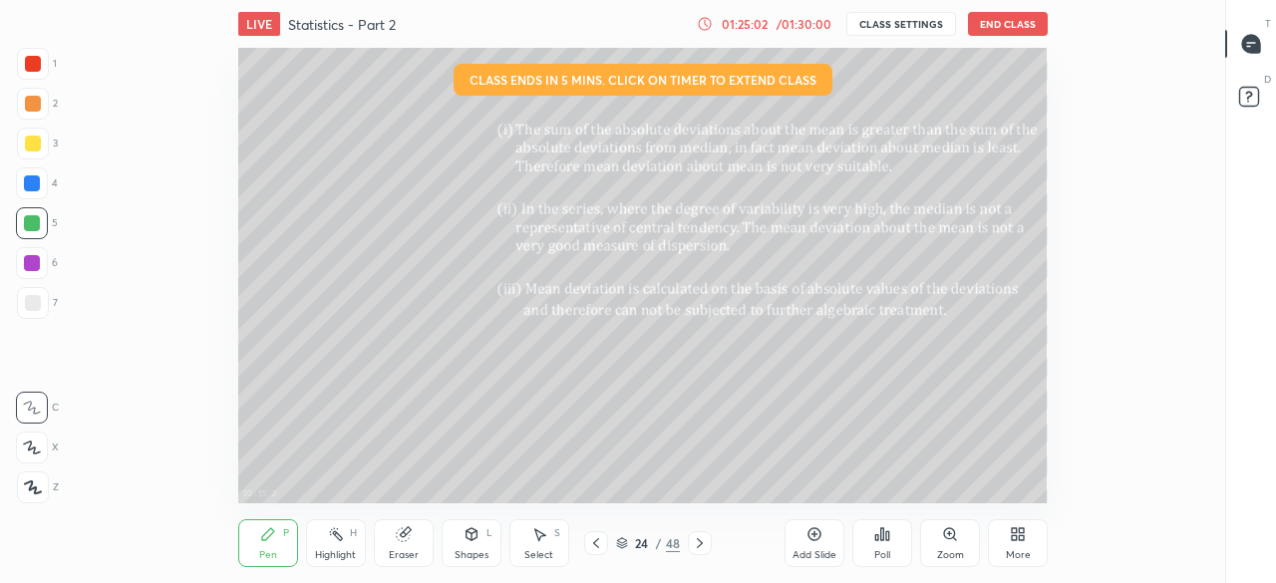
click at [1007, 543] on div "More" at bounding box center [1018, 543] width 60 height 48
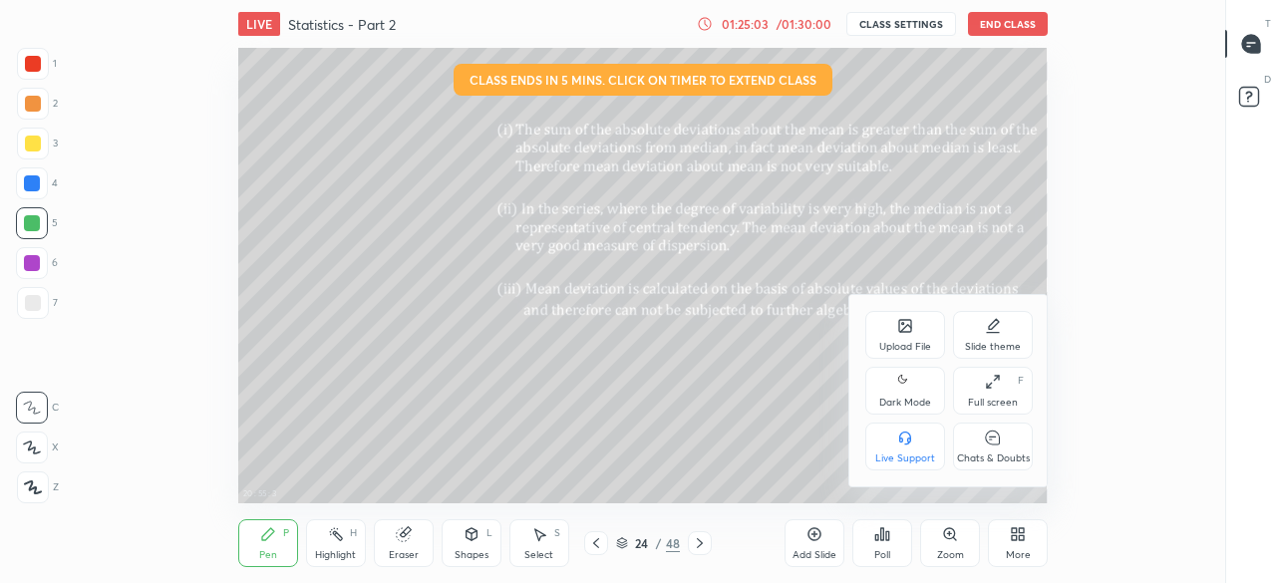
click at [1010, 401] on div "Full screen" at bounding box center [993, 403] width 50 height 10
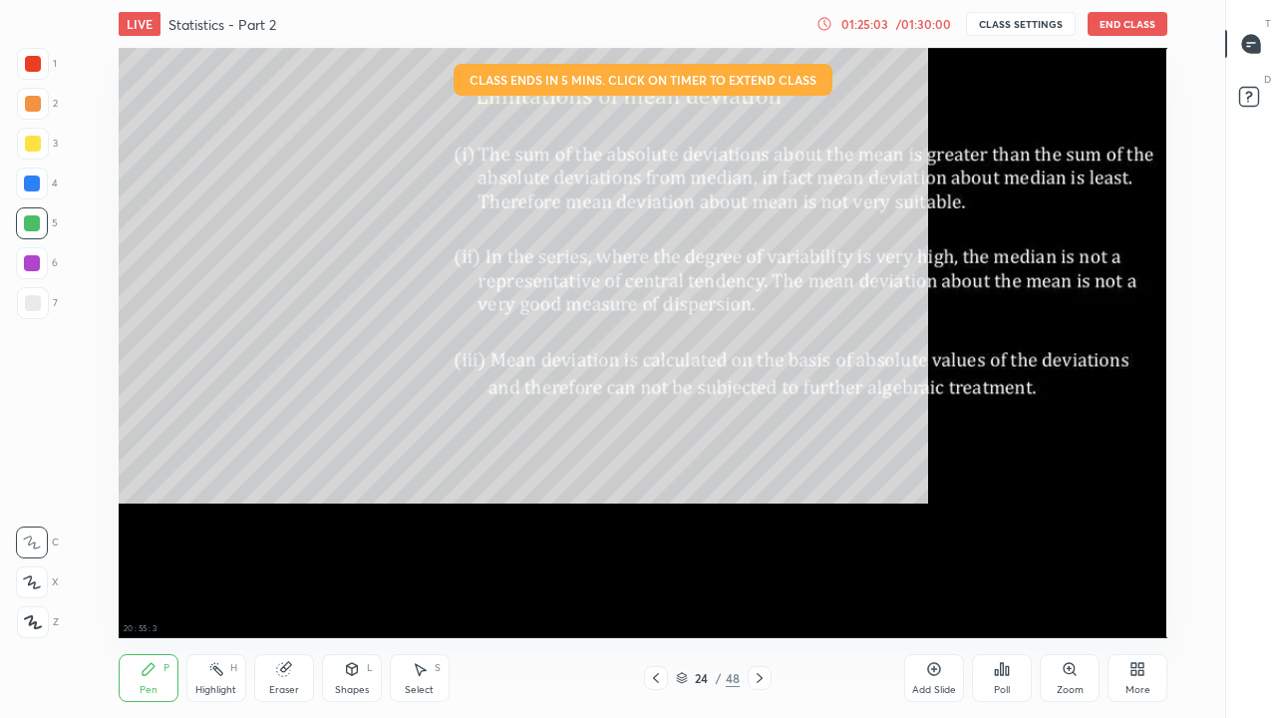
scroll to position [590, 1157]
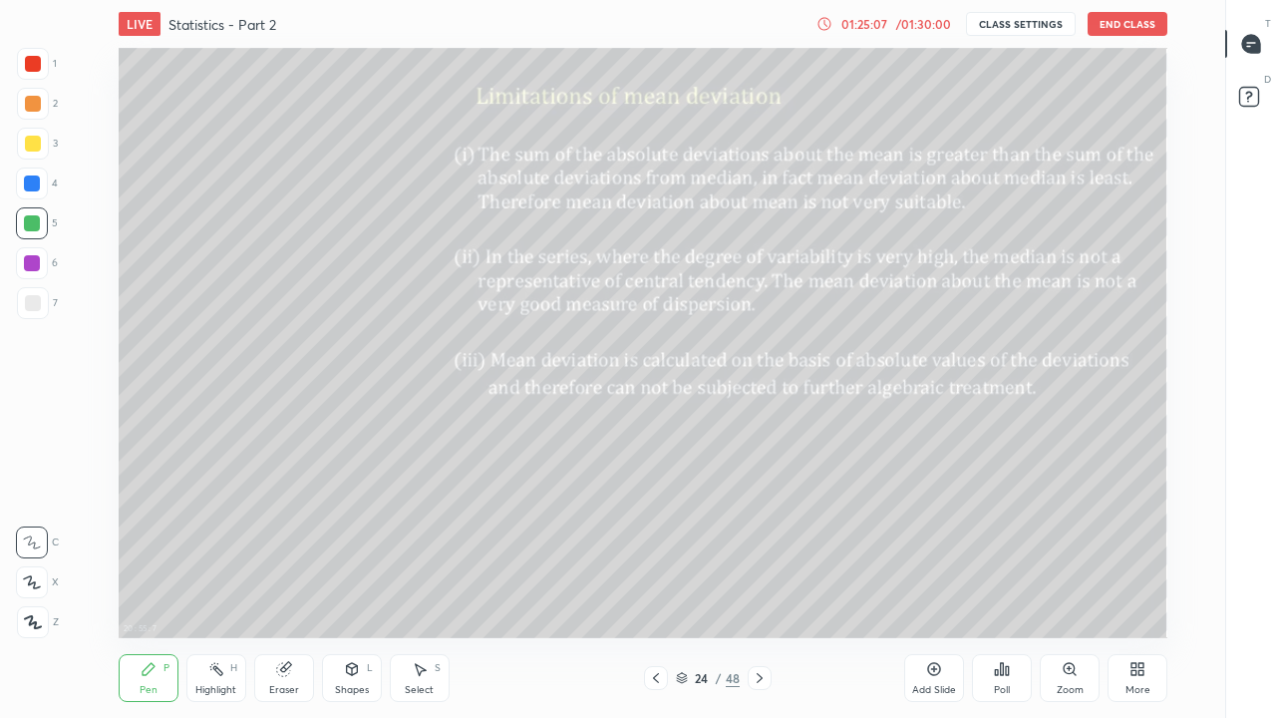
click at [761, 582] on icon at bounding box center [760, 678] width 16 height 16
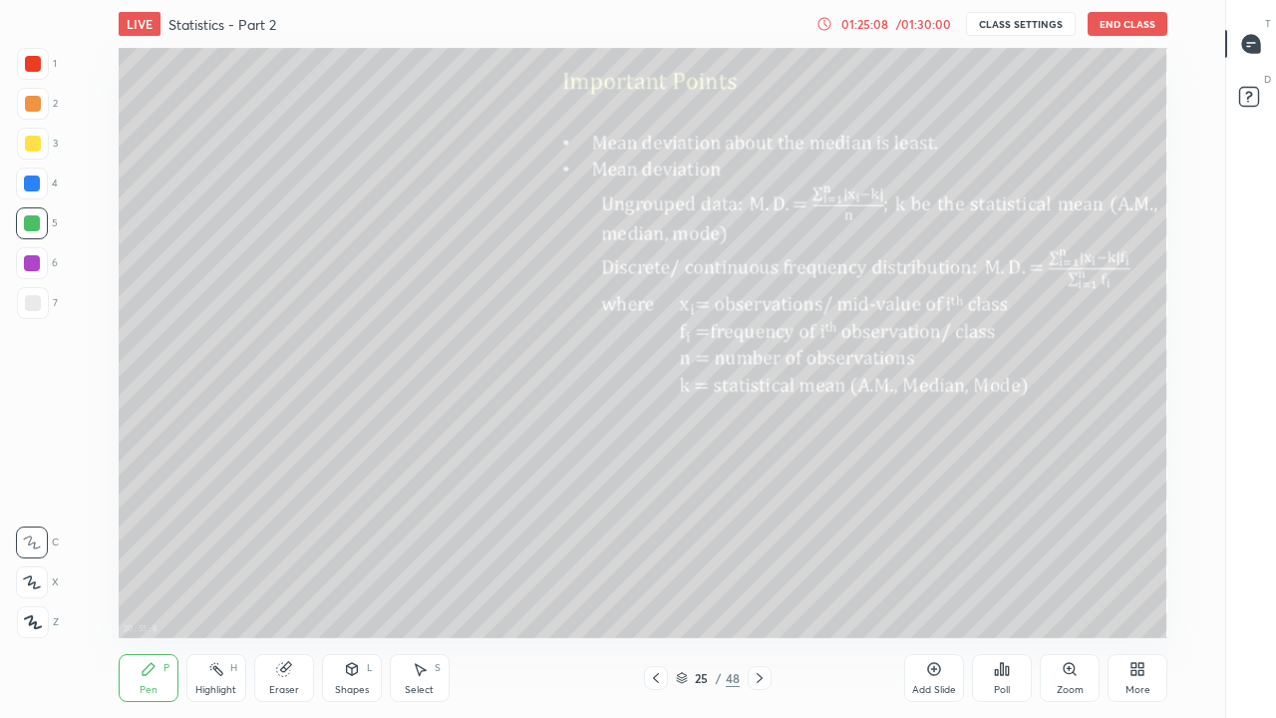
click at [656, 582] on icon at bounding box center [656, 678] width 16 height 16
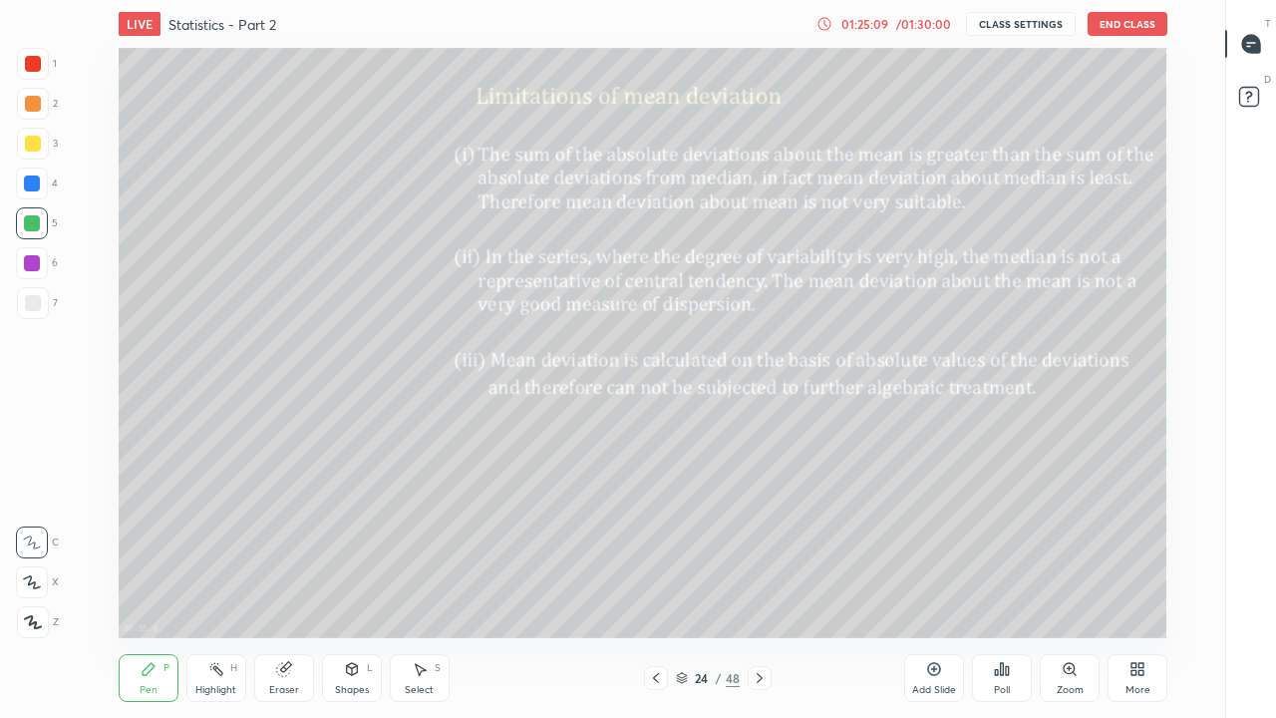
click at [758, 582] on icon at bounding box center [760, 678] width 16 height 16
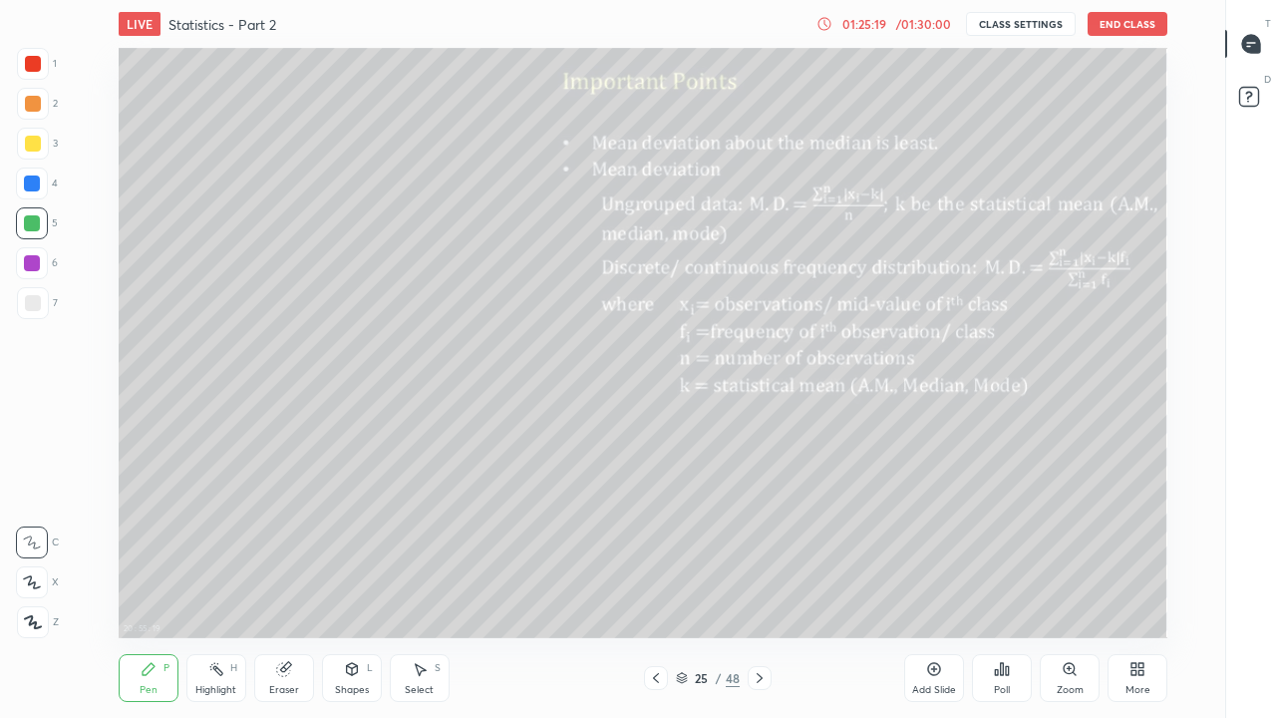
click at [802, 582] on div "25 / 48" at bounding box center [707, 678] width 393 height 24
click at [759, 582] on icon at bounding box center [760, 678] width 16 height 16
click at [761, 582] on icon at bounding box center [760, 678] width 16 height 16
click at [758, 582] on icon at bounding box center [760, 678] width 16 height 16
click at [760, 582] on icon at bounding box center [760, 678] width 16 height 16
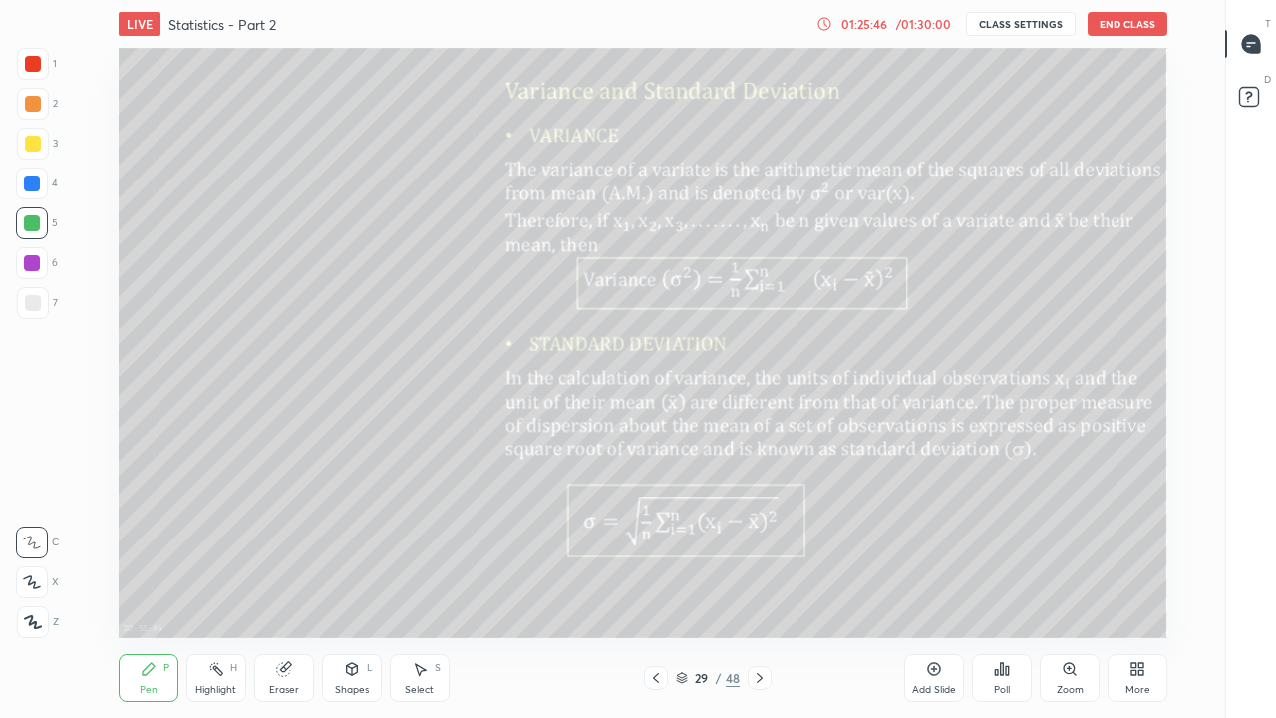
click at [287, 582] on div "Eraser" at bounding box center [284, 690] width 30 height 10
click at [151, 582] on icon at bounding box center [149, 669] width 16 height 16
click at [293, 582] on div "Eraser" at bounding box center [284, 678] width 60 height 48
click at [143, 582] on div "Pen" at bounding box center [149, 690] width 18 height 10
click at [48, 62] on div at bounding box center [33, 64] width 32 height 32
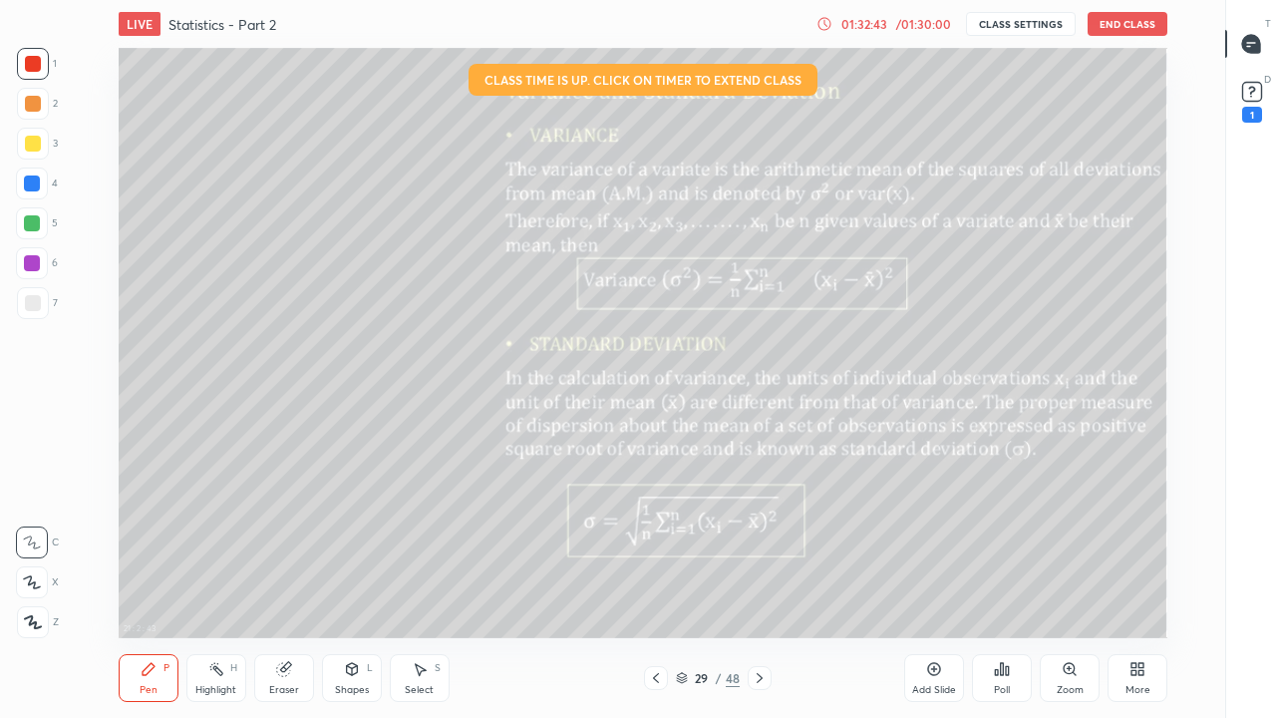
type textarea "x"
click at [1250, 106] on icon at bounding box center [1252, 92] width 30 height 30
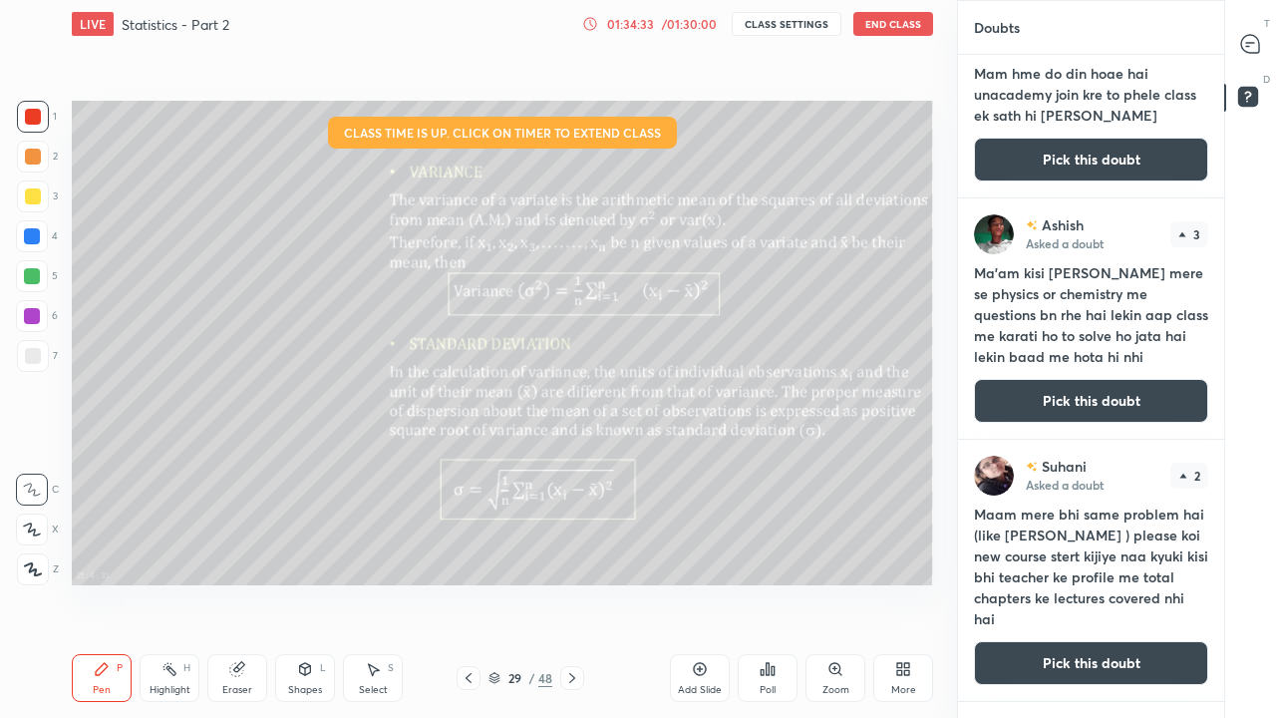
scroll to position [0, 0]
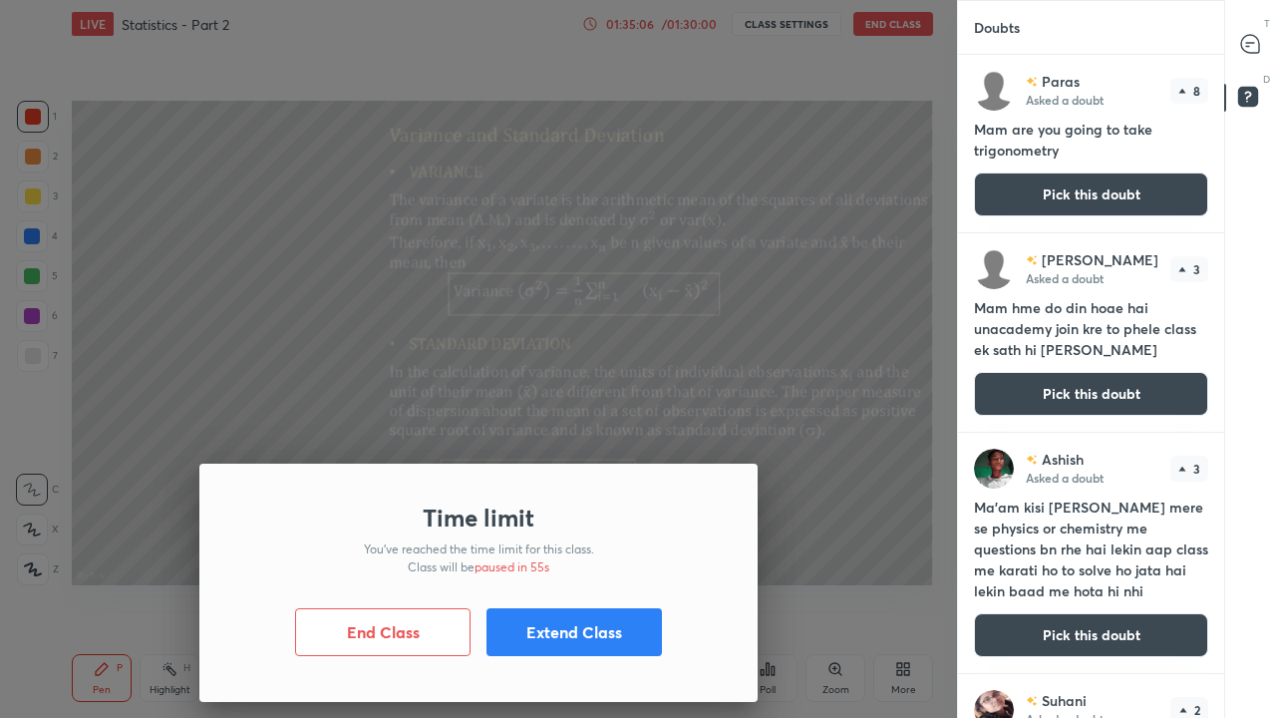
click at [554, 582] on button "Extend Class" at bounding box center [573, 632] width 175 height 48
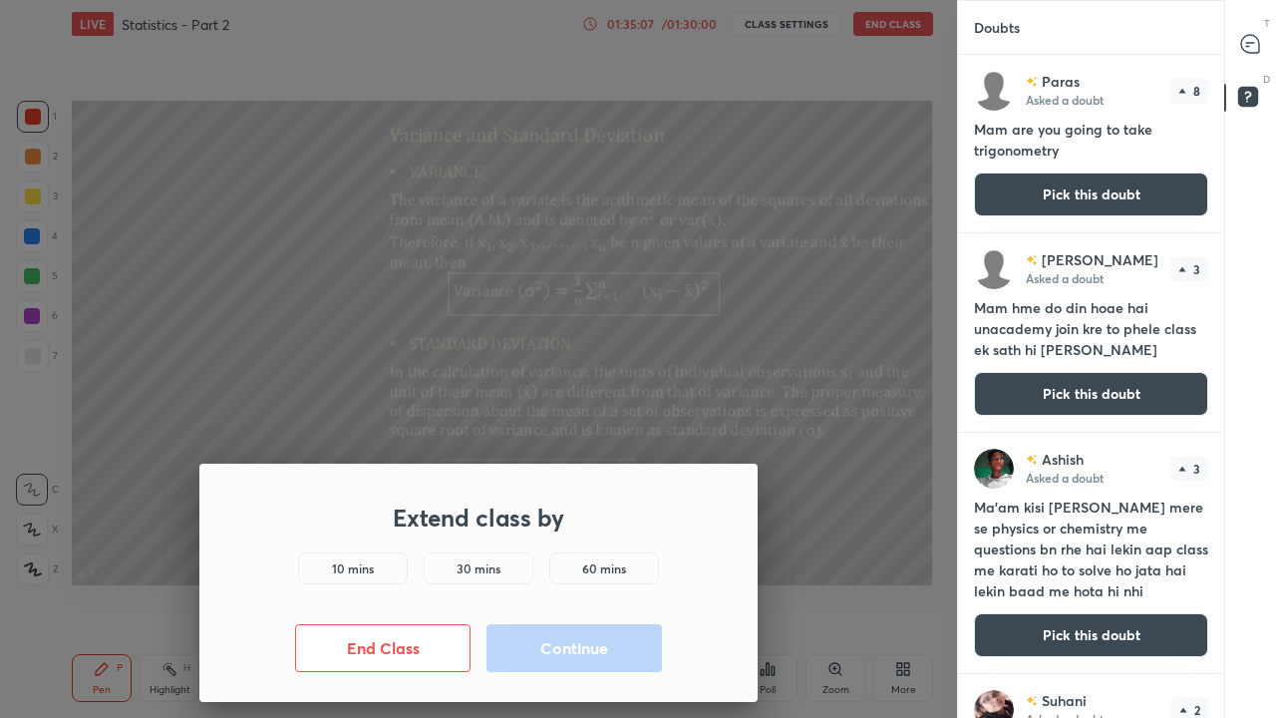
click at [359, 565] on h5 "10 mins" at bounding box center [353, 568] width 42 height 18
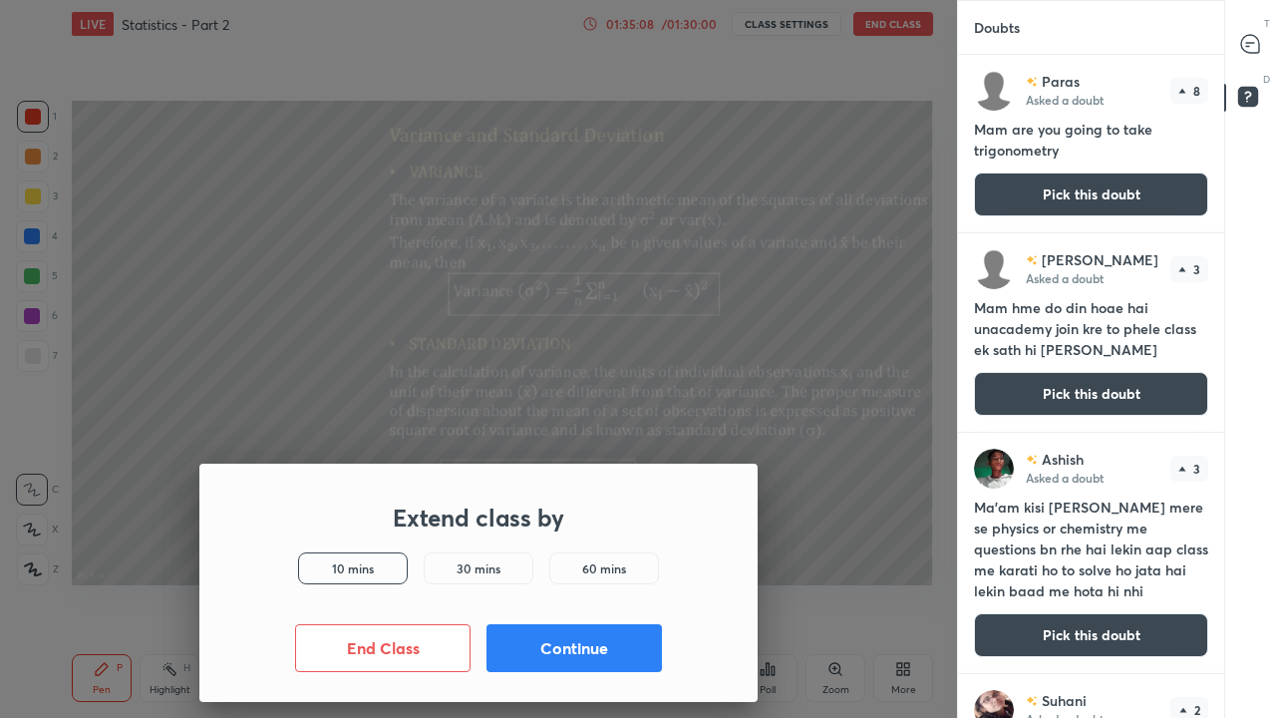
click at [543, 582] on button "Continue" at bounding box center [573, 648] width 175 height 48
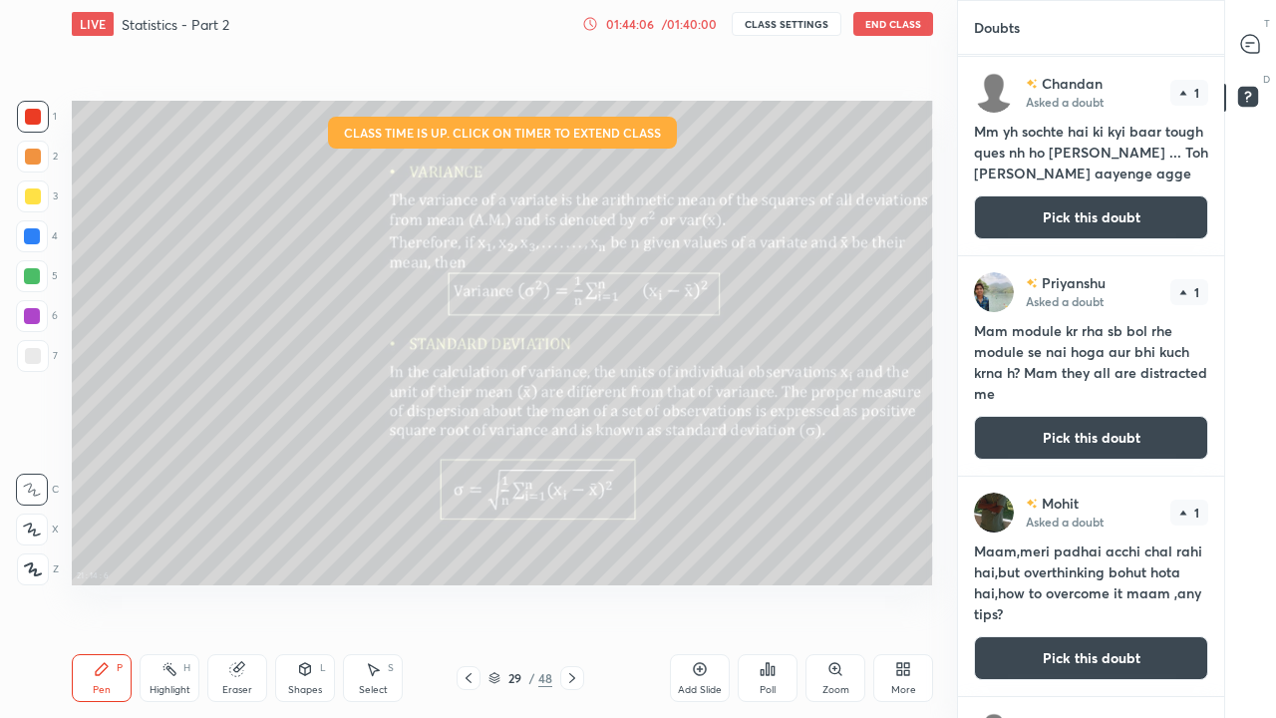
scroll to position [1164, 0]
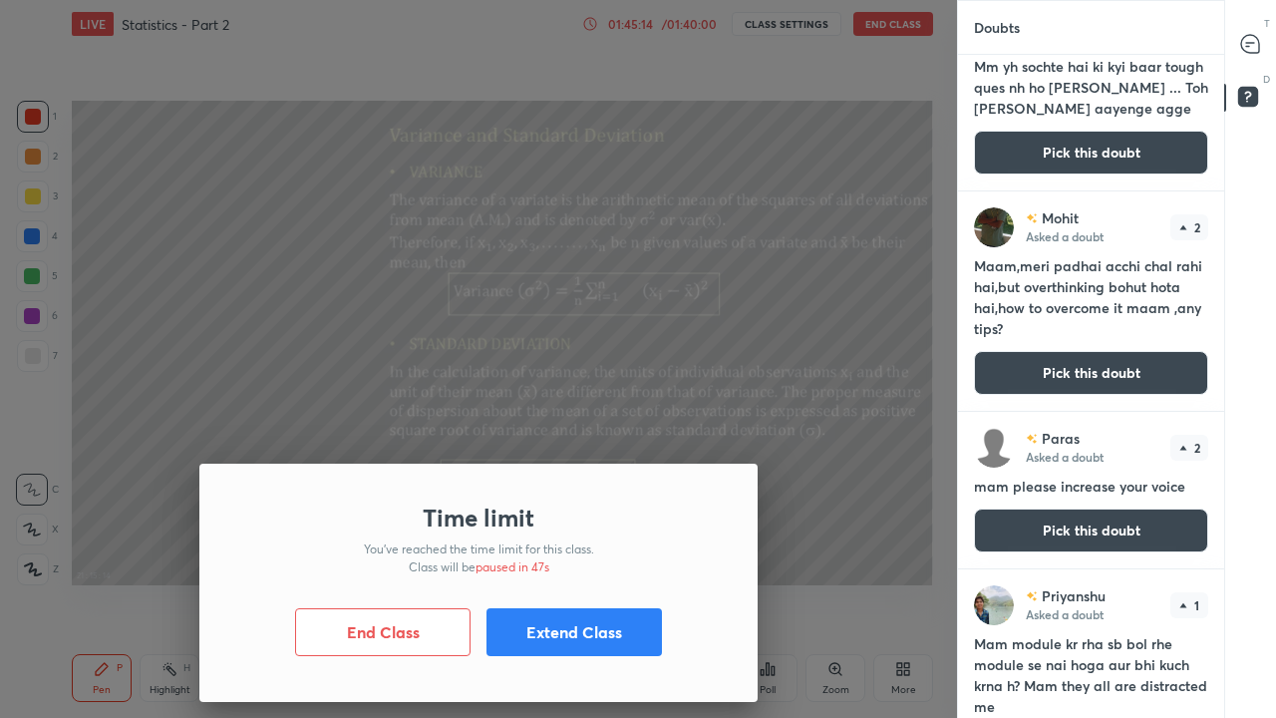
click at [558, 582] on button "Extend Class" at bounding box center [573, 632] width 175 height 48
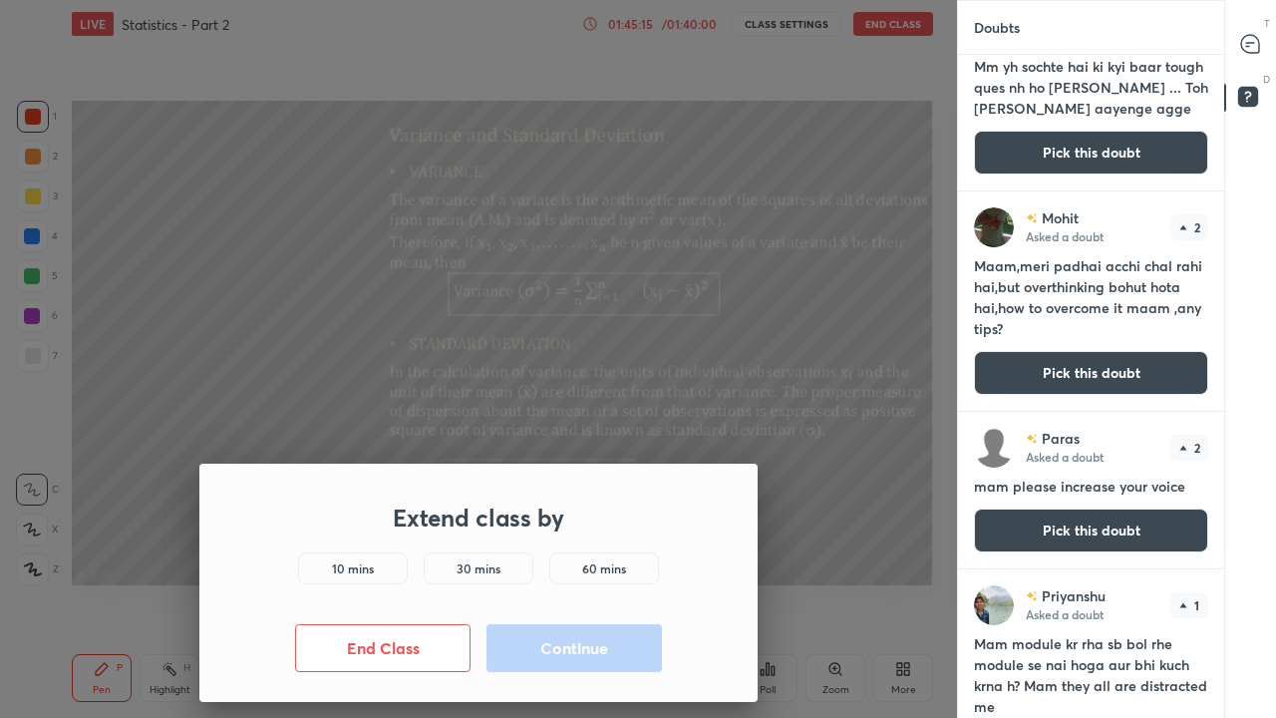
click at [381, 565] on div "10 mins" at bounding box center [353, 568] width 110 height 32
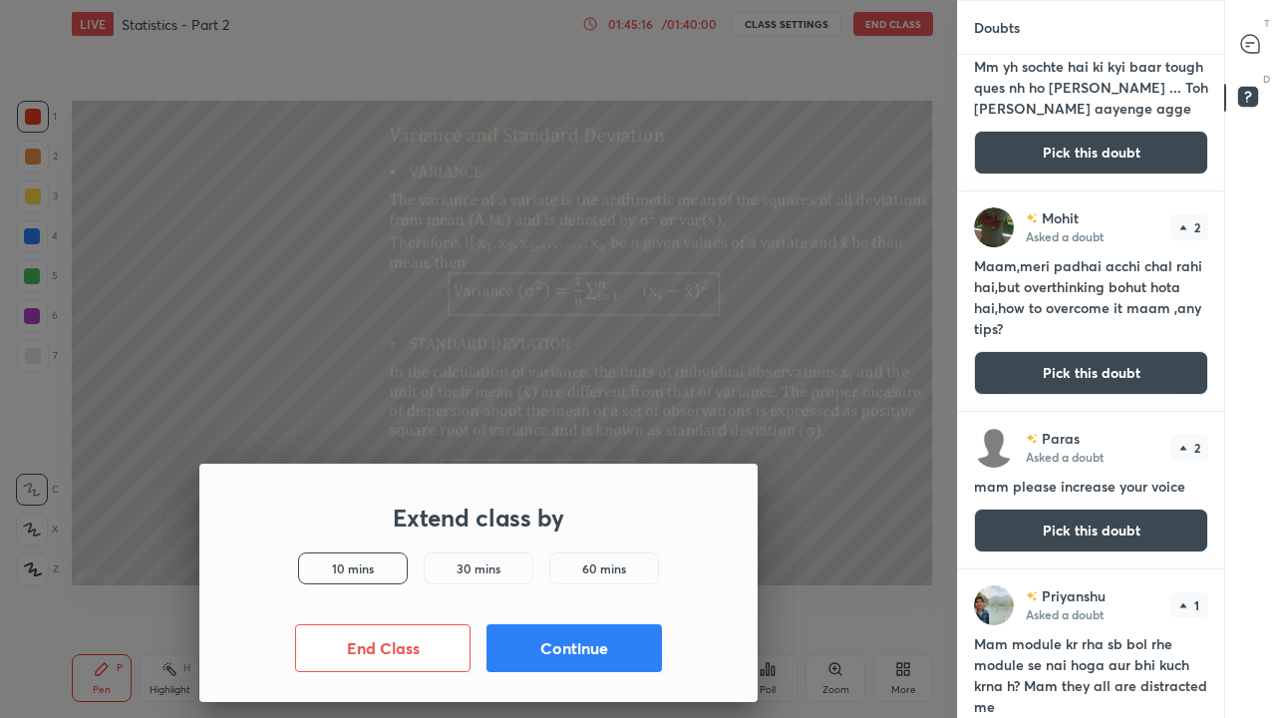
click at [556, 582] on button "Continue" at bounding box center [573, 648] width 175 height 48
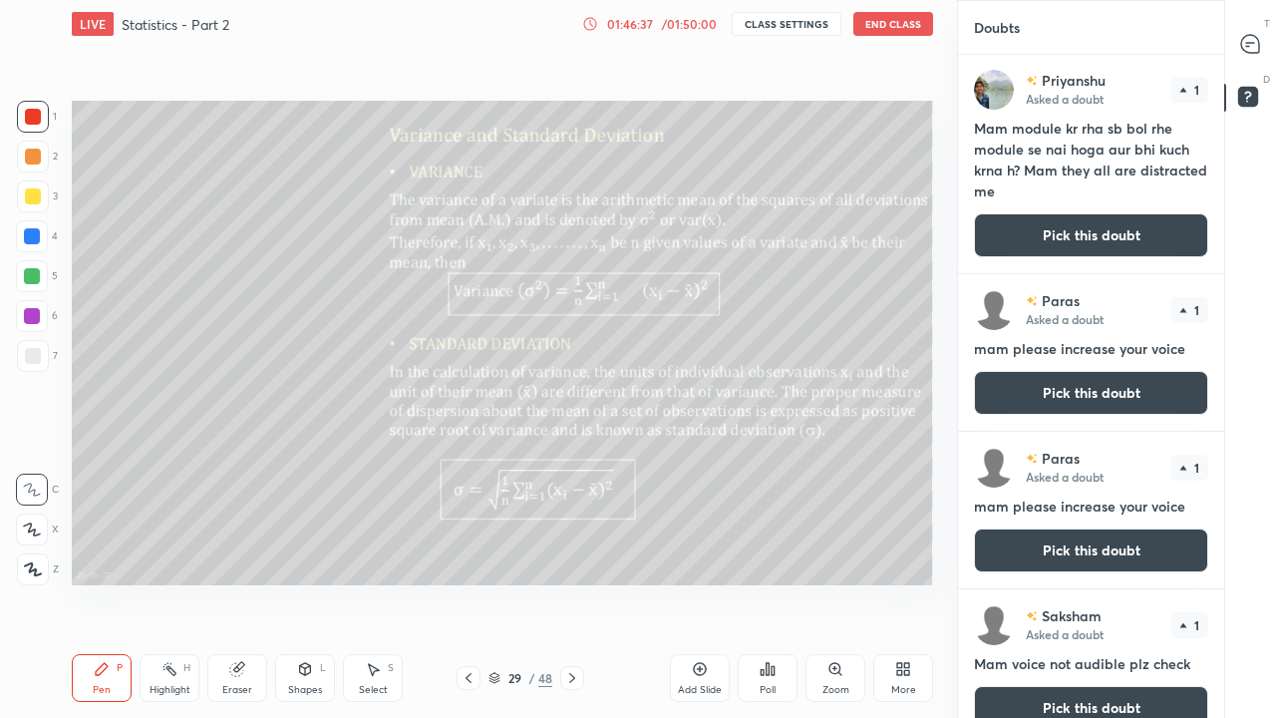
scroll to position [1572, 0]
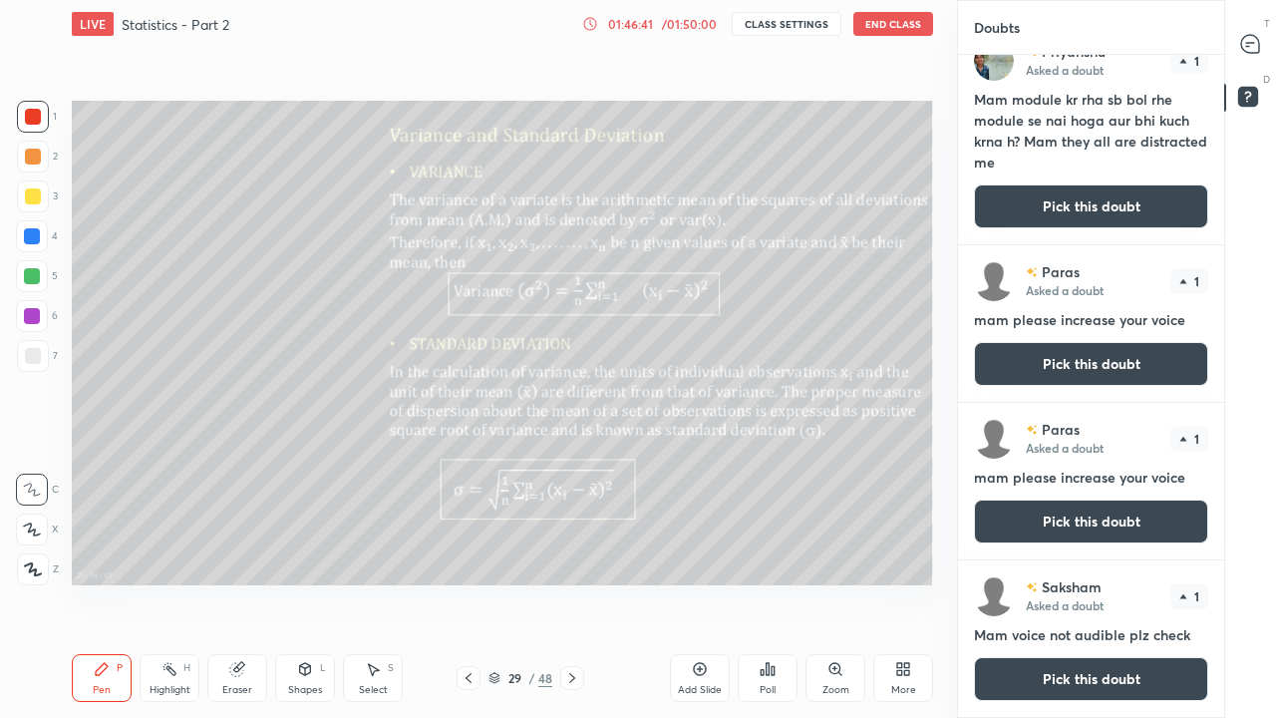
click at [986, 478] on h4 "mam please increase your voice" at bounding box center [1091, 477] width 234 height 21
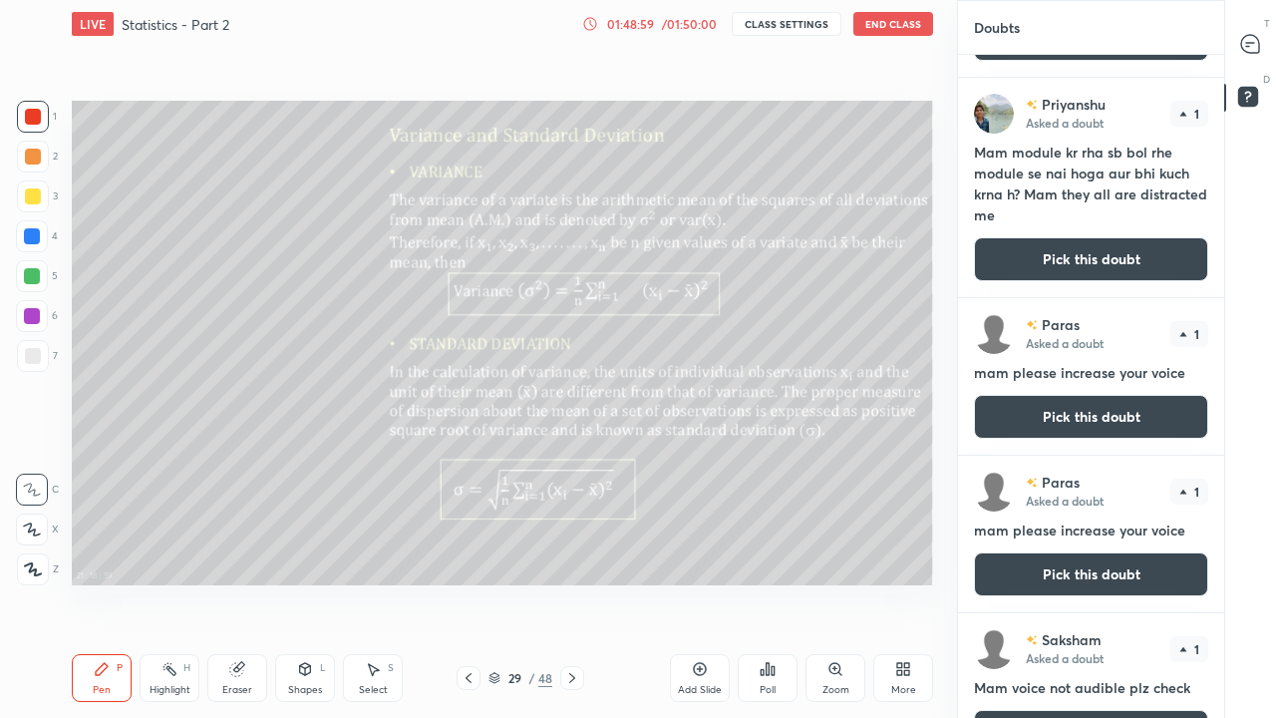
click at [892, 24] on button "End Class" at bounding box center [893, 24] width 80 height 24
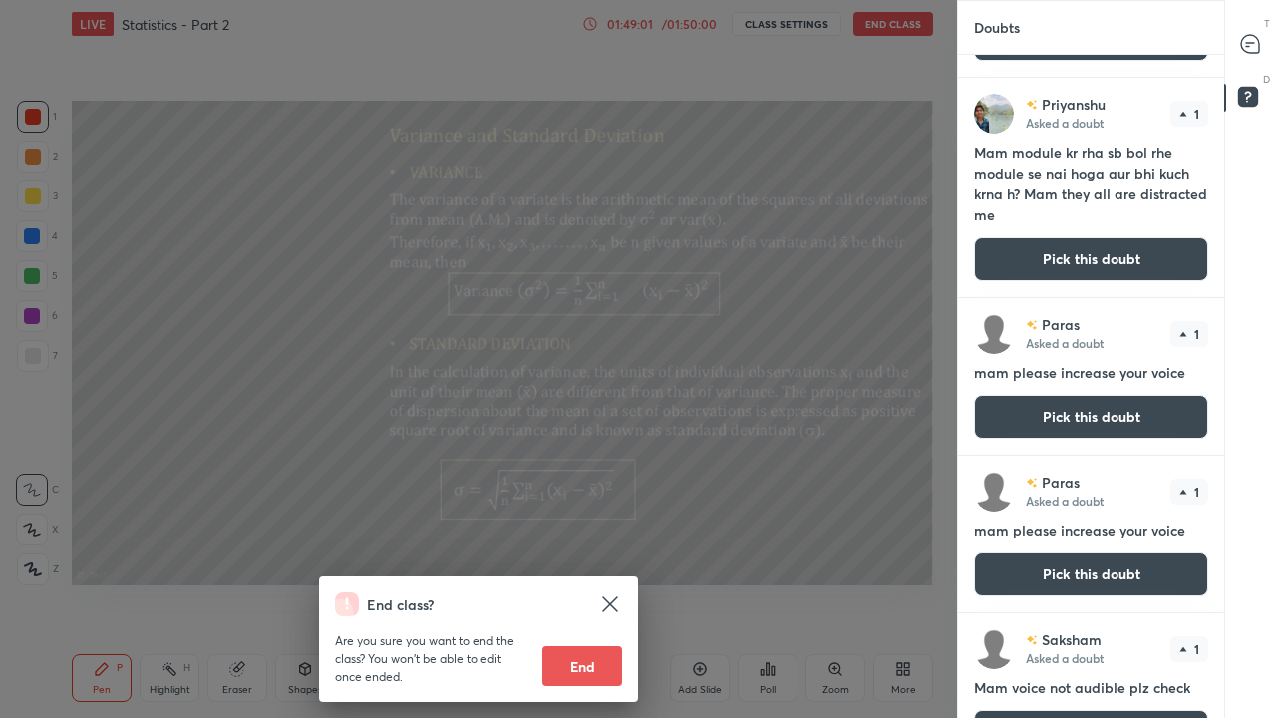
click at [608, 582] on button "End" at bounding box center [582, 666] width 80 height 40
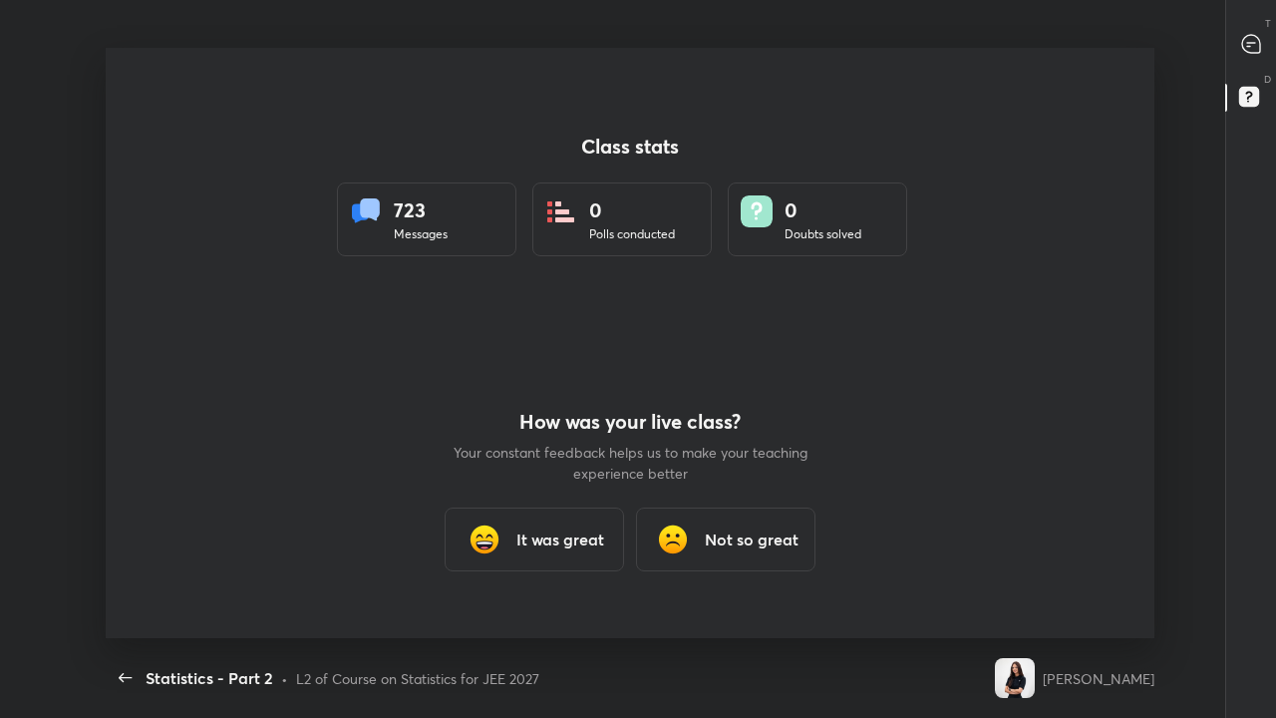
scroll to position [590, 1260]
